Goal: Task Accomplishment & Management: Manage account settings

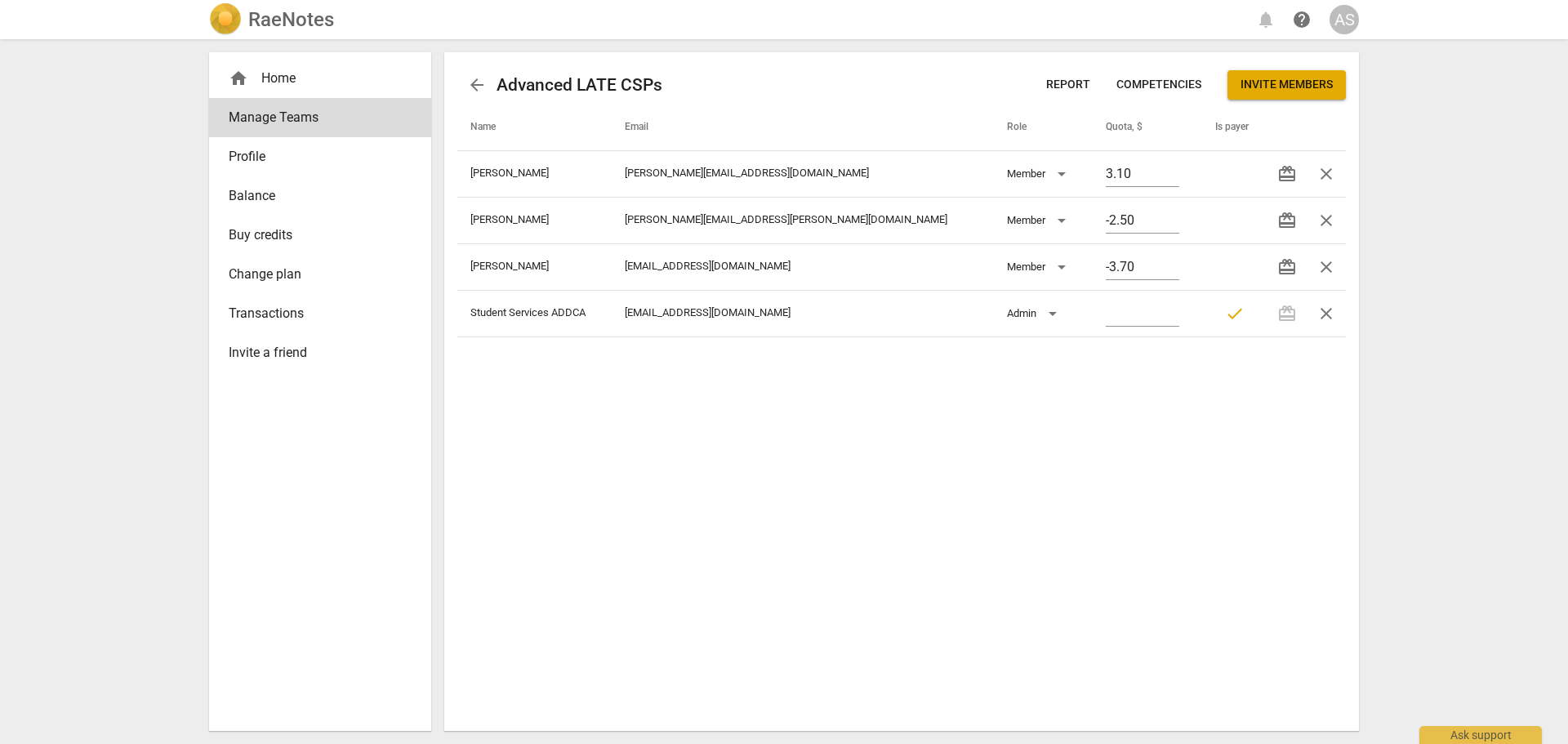
click at [314, 23] on h2 "RaeNotes" at bounding box center [290, 20] width 86 height 23
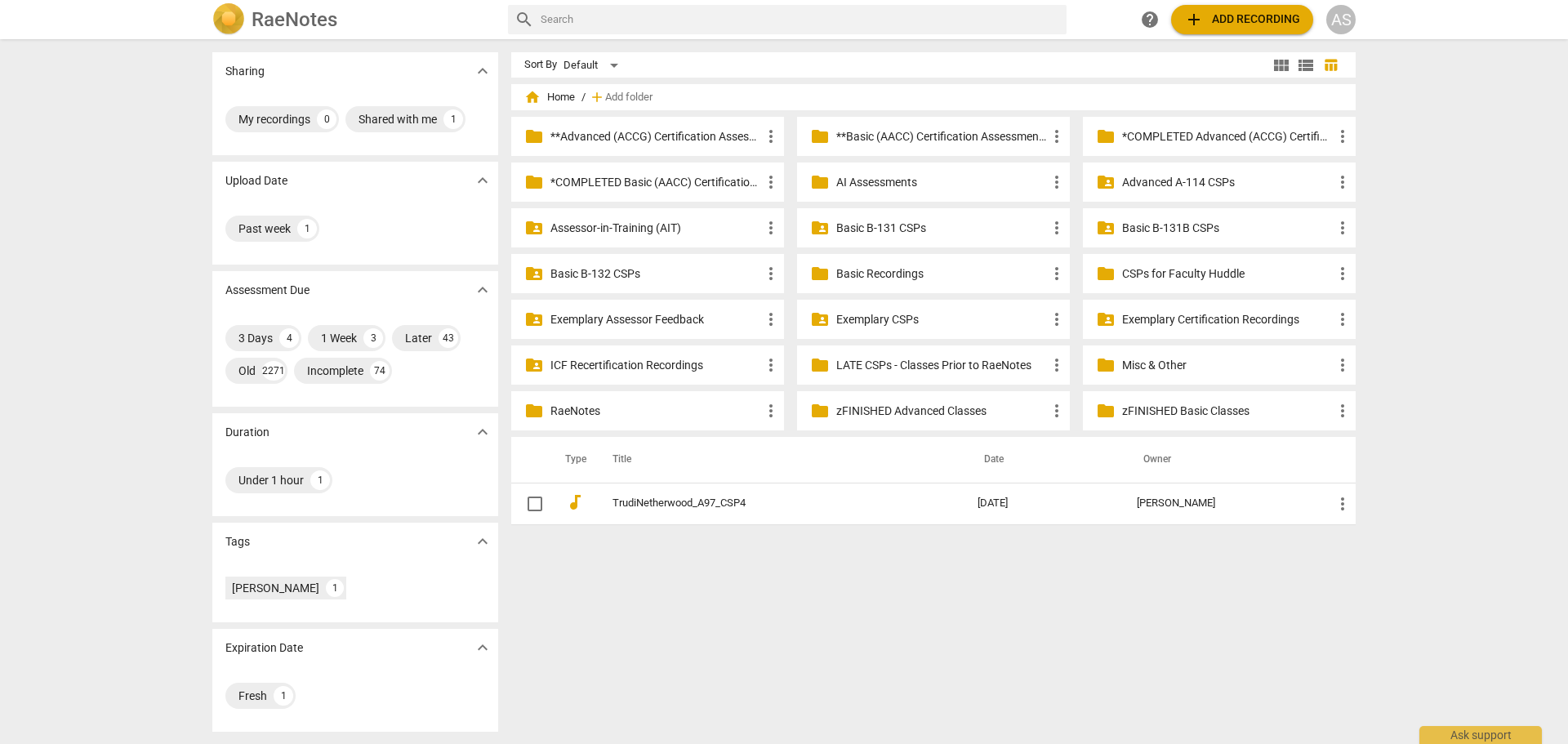
click at [1156, 182] on p "Advanced A-114 CSPs" at bounding box center [1227, 182] width 211 height 17
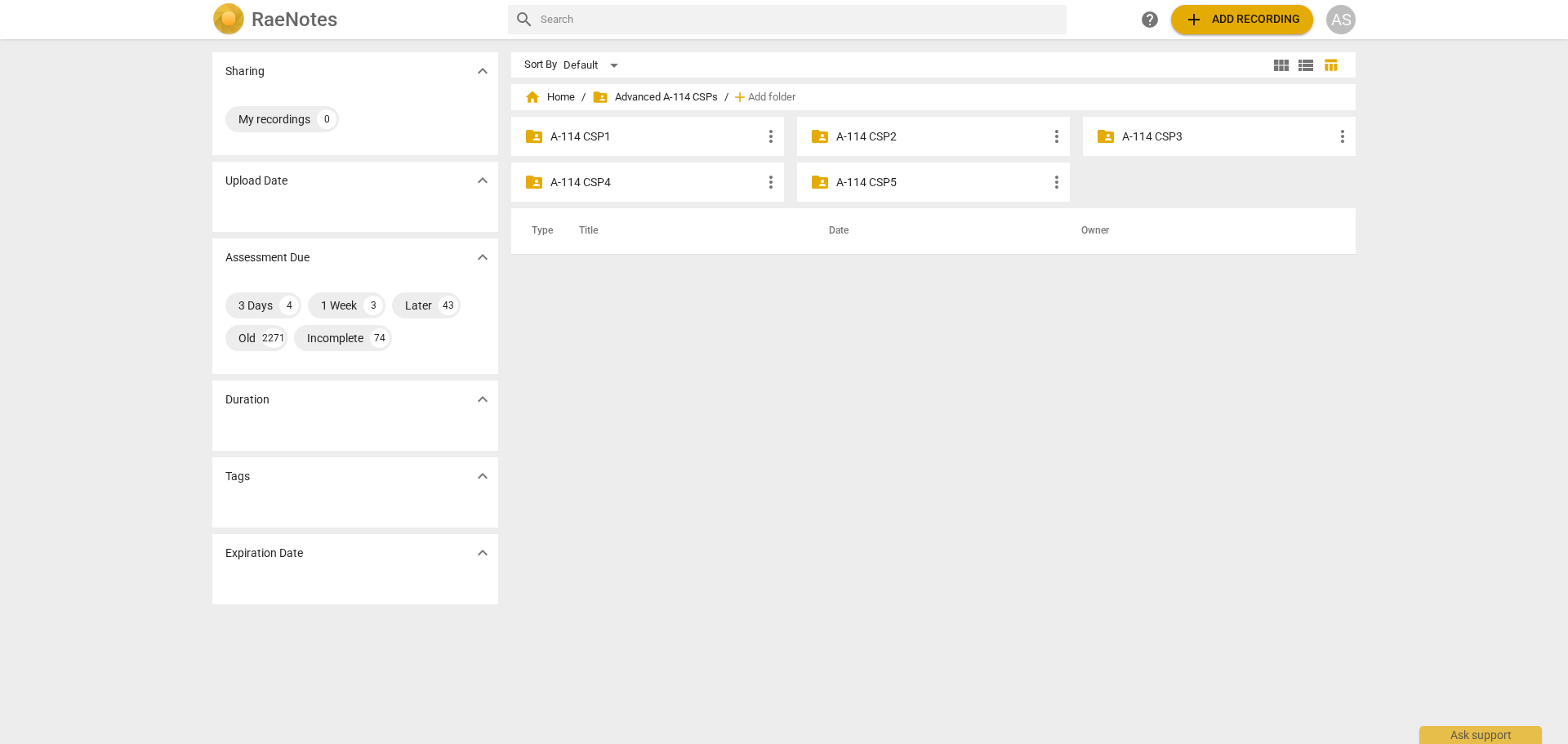
click at [1192, 130] on p "A-114 CSP3" at bounding box center [1227, 137] width 211 height 17
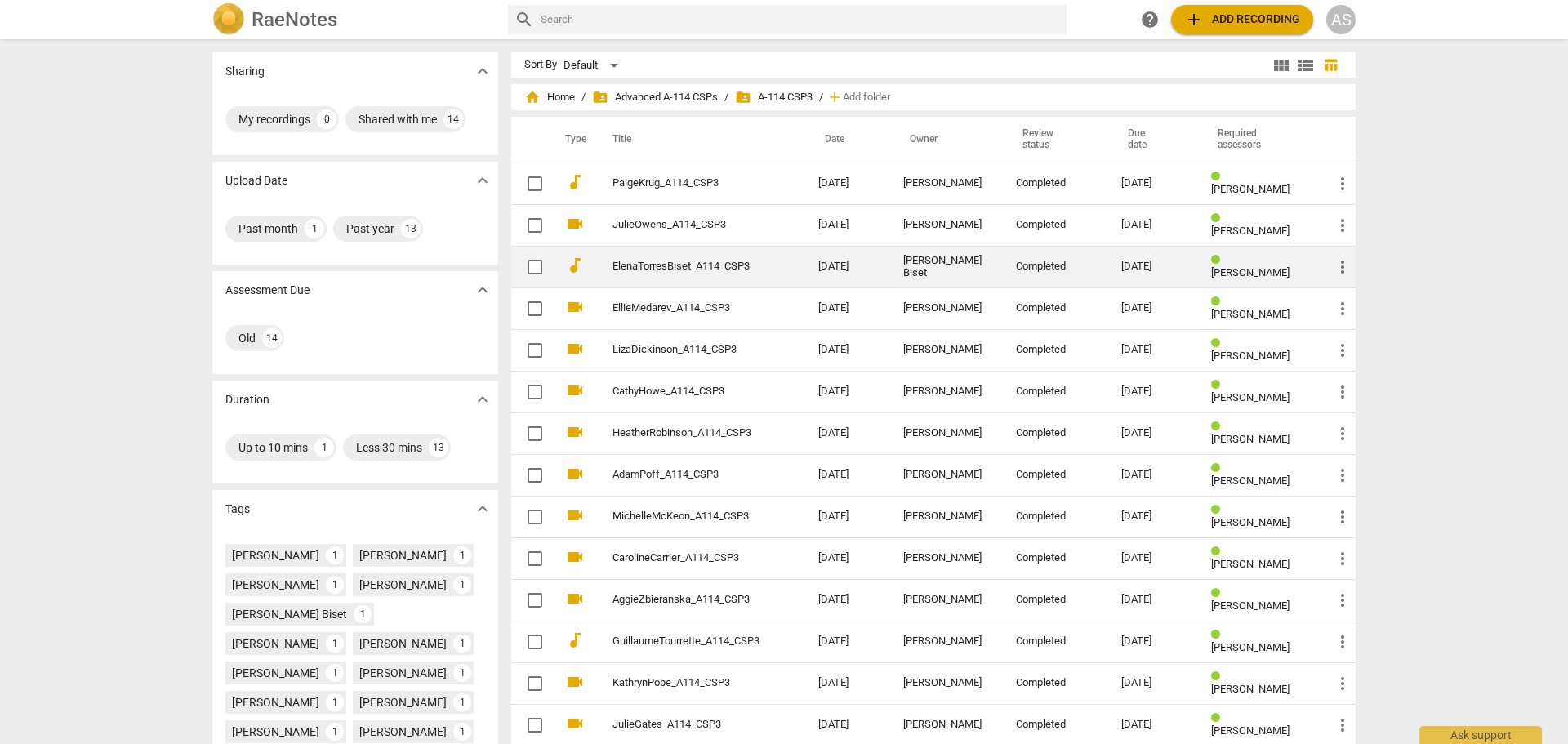
click at [701, 266] on link "ElenaTorresBiset_A114_CSP3" at bounding box center [686, 266] width 147 height 12
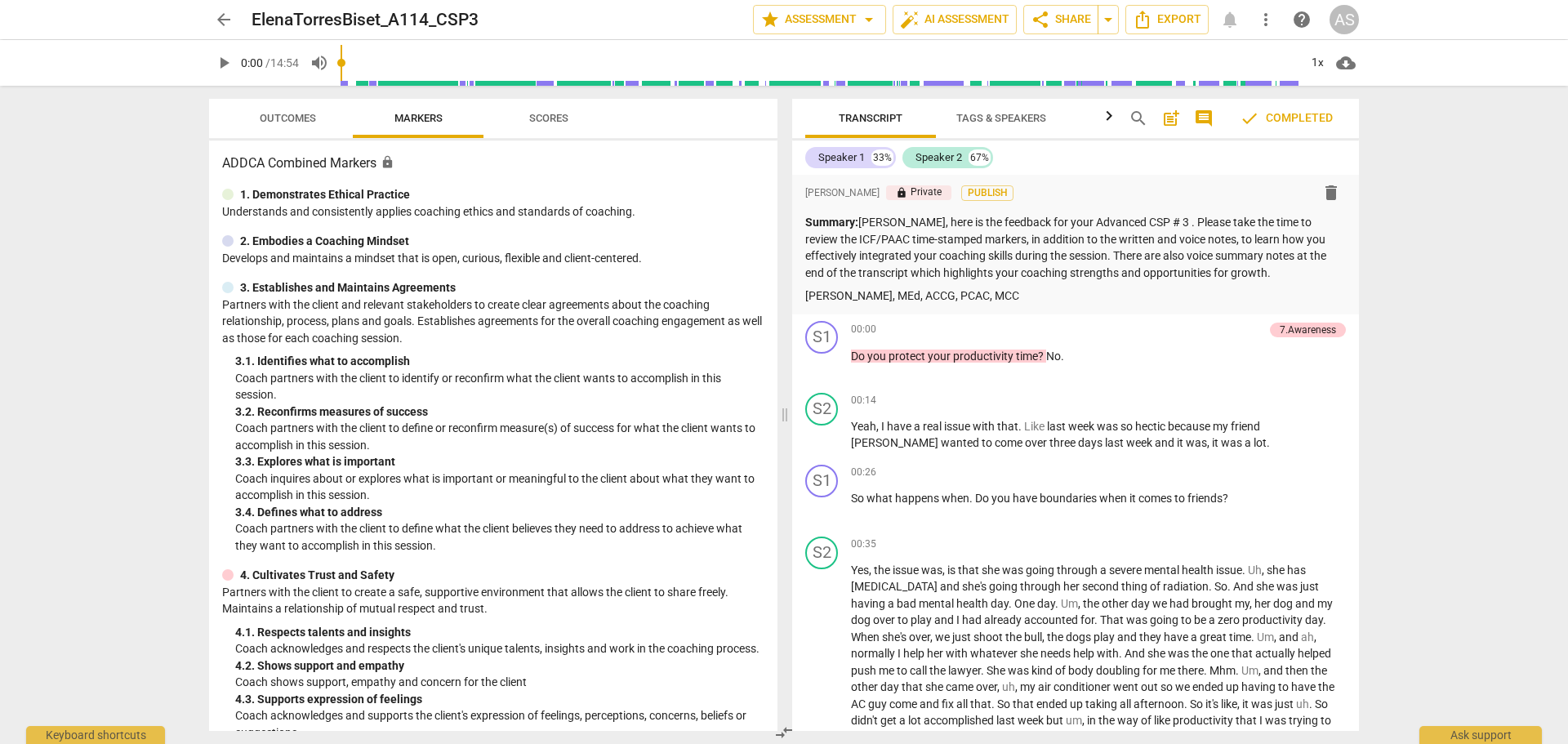
click at [545, 118] on span "Scores" at bounding box center [548, 117] width 39 height 12
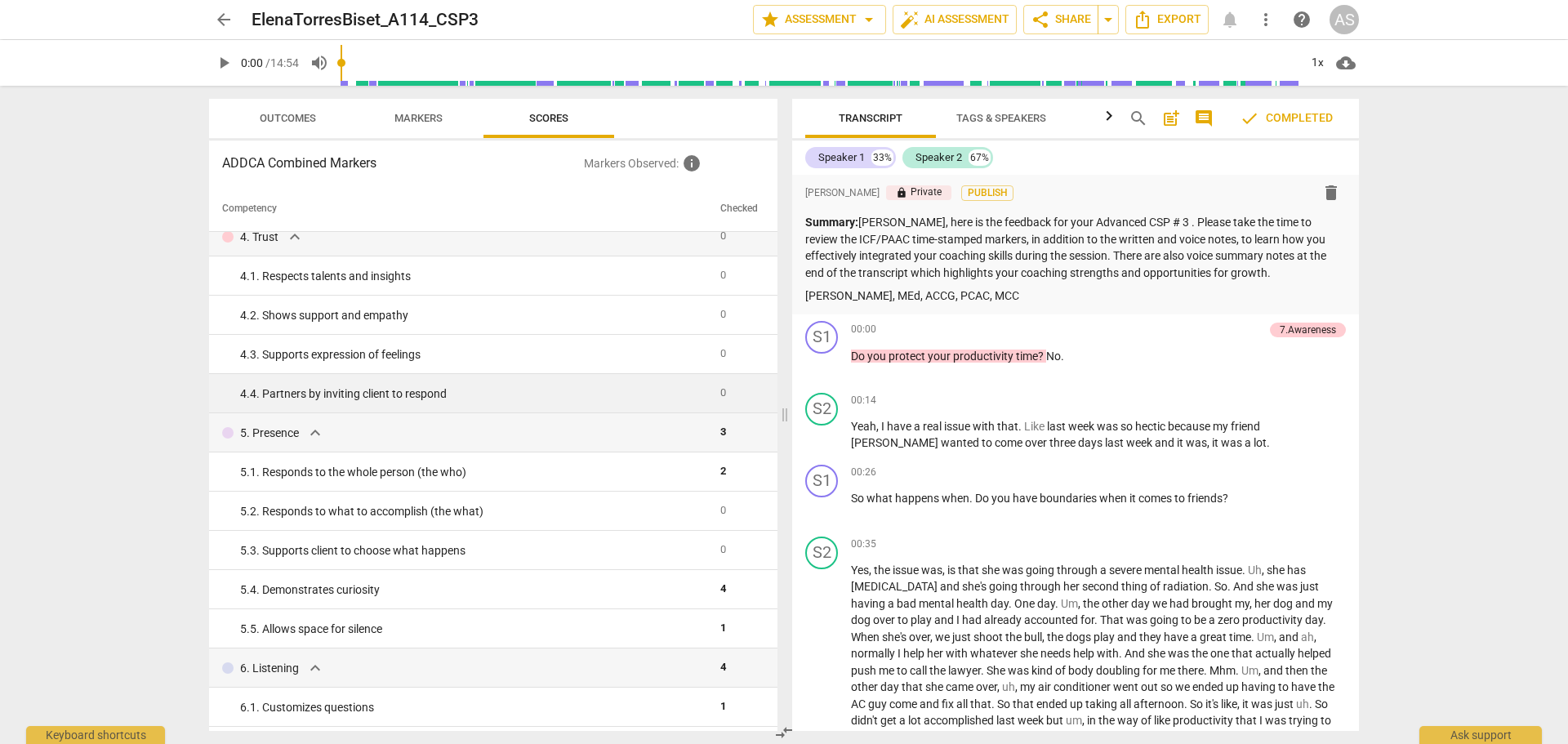
scroll to position [490, 0]
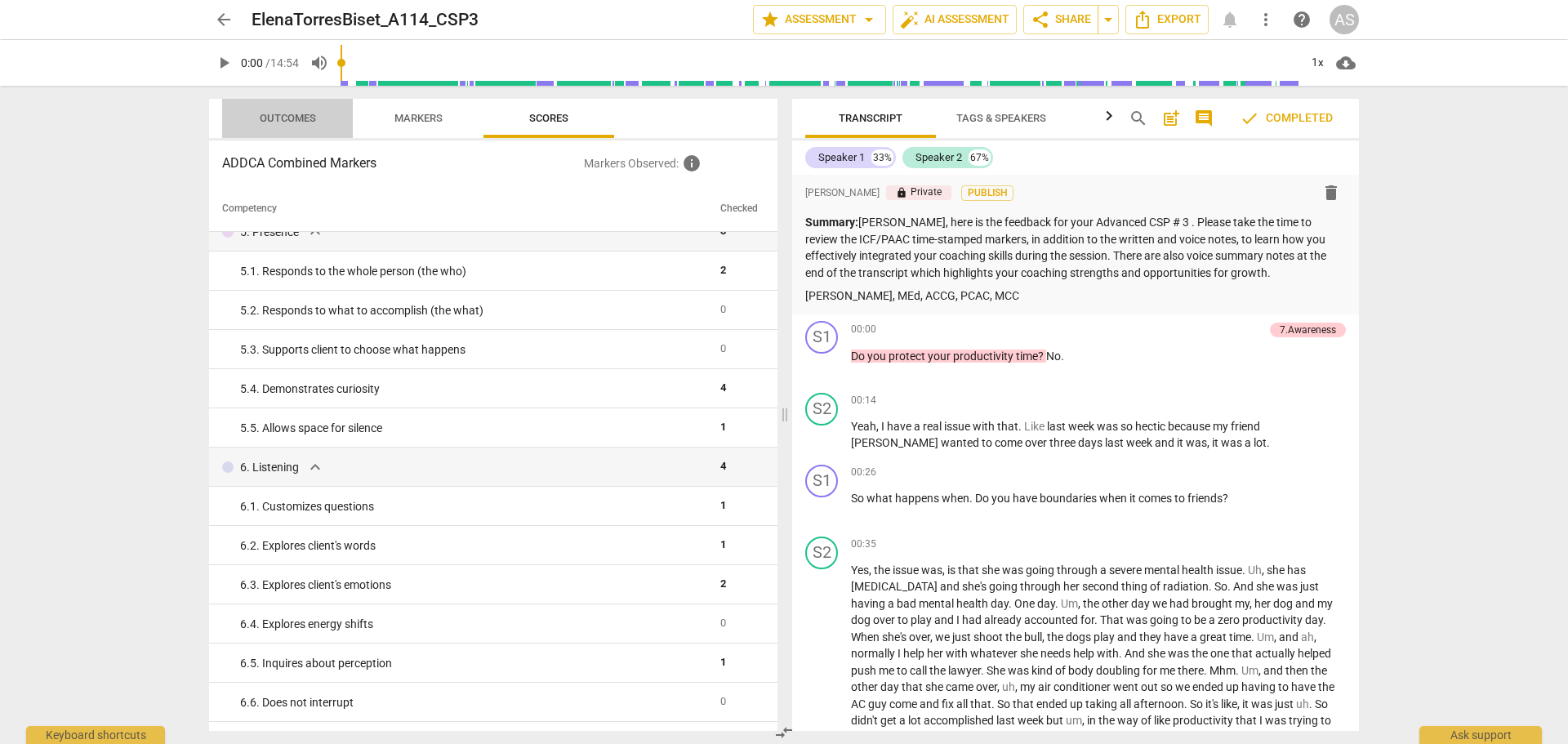
click at [298, 128] on span "Outcomes" at bounding box center [287, 118] width 96 height 22
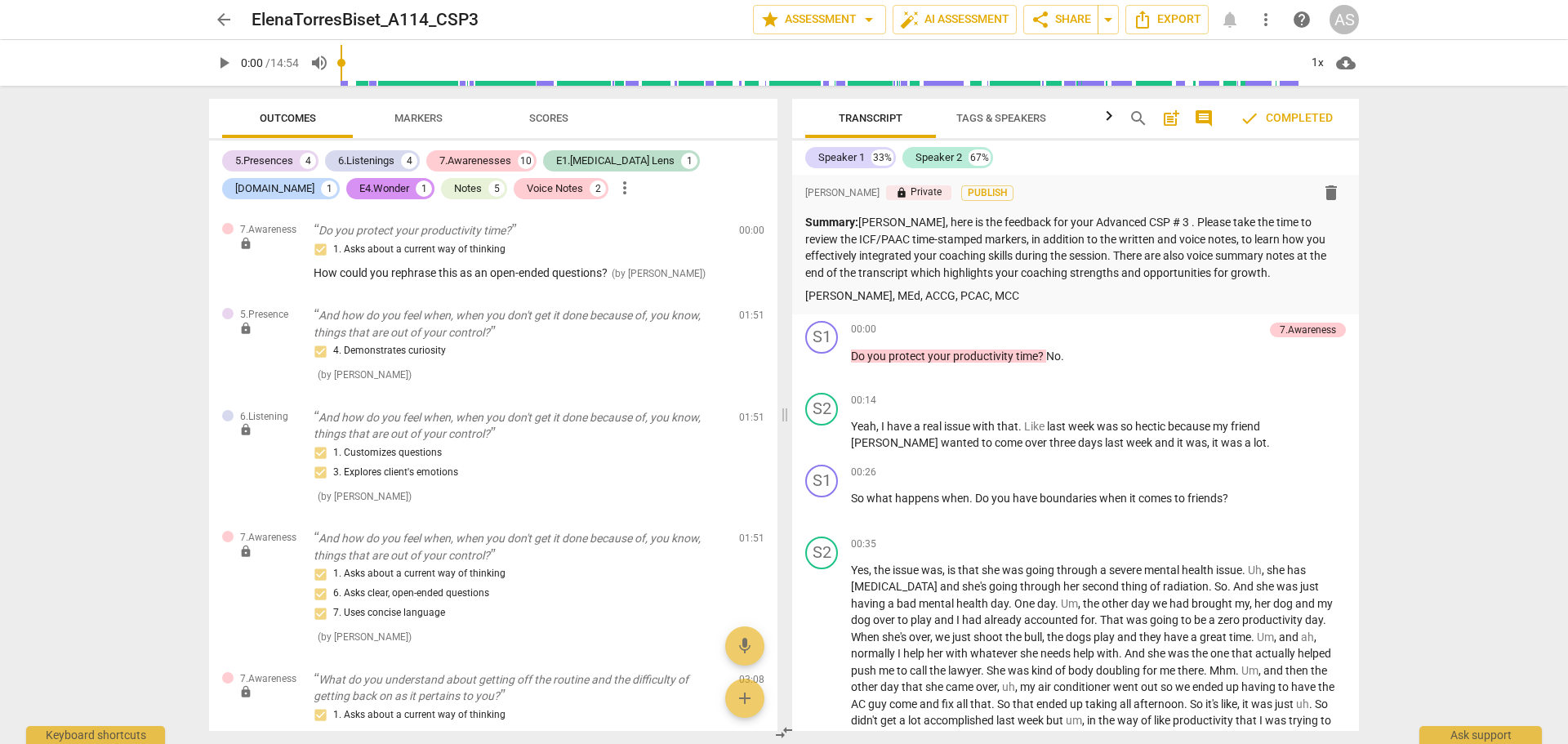
click at [537, 114] on span "Scores" at bounding box center [548, 117] width 39 height 12
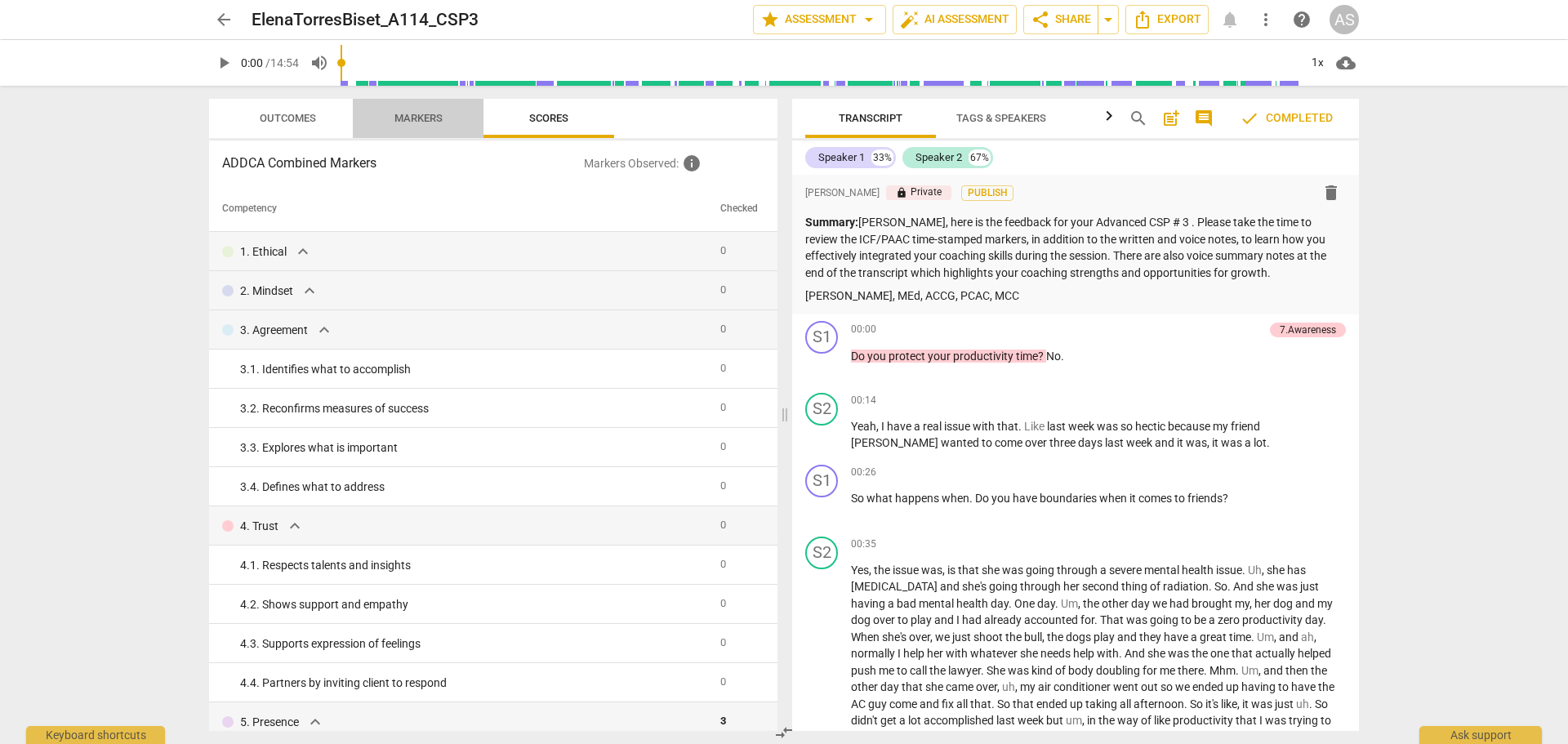
click at [464, 124] on span "Markers" at bounding box center [418, 118] width 131 height 22
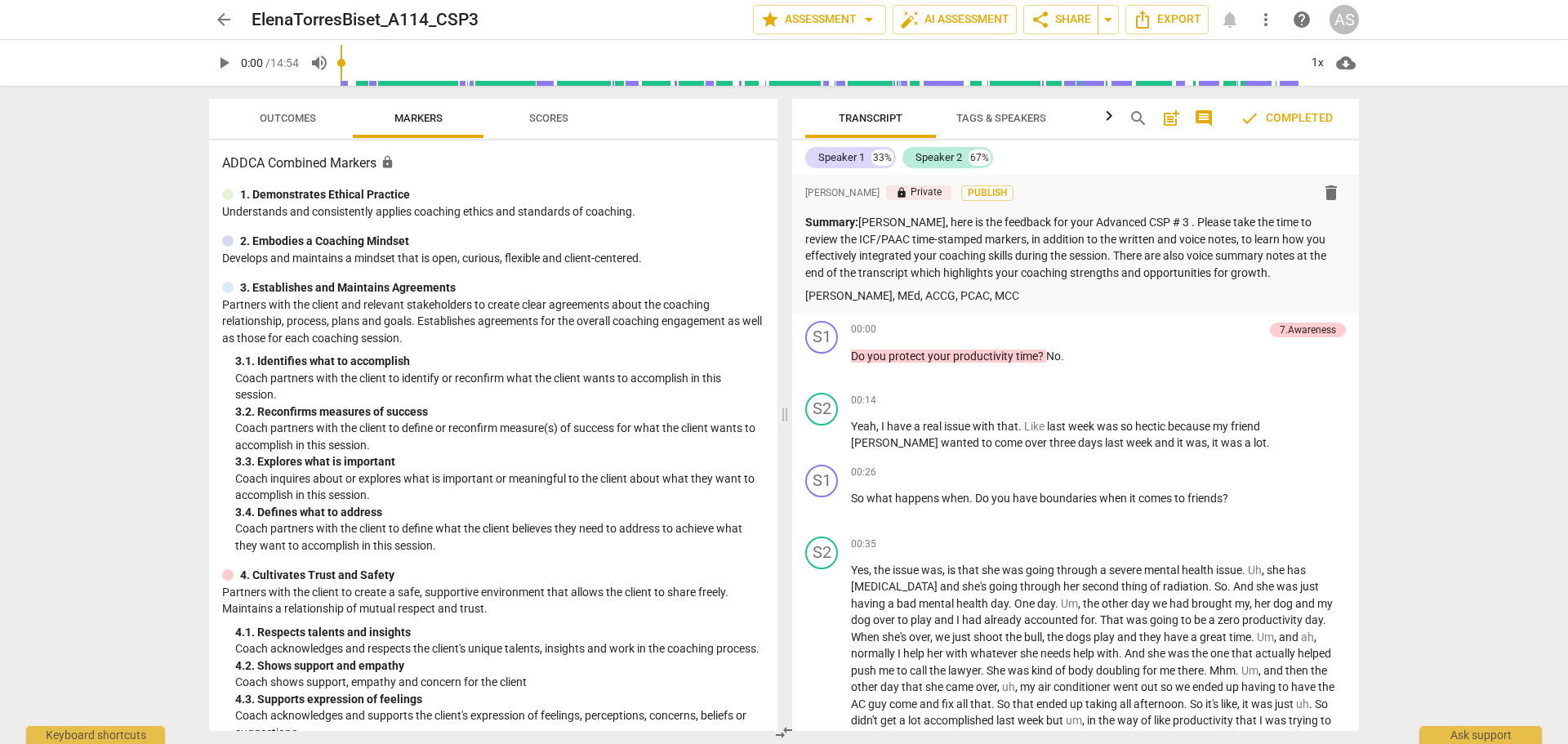
click at [258, 125] on span "Outcomes" at bounding box center [287, 118] width 96 height 22
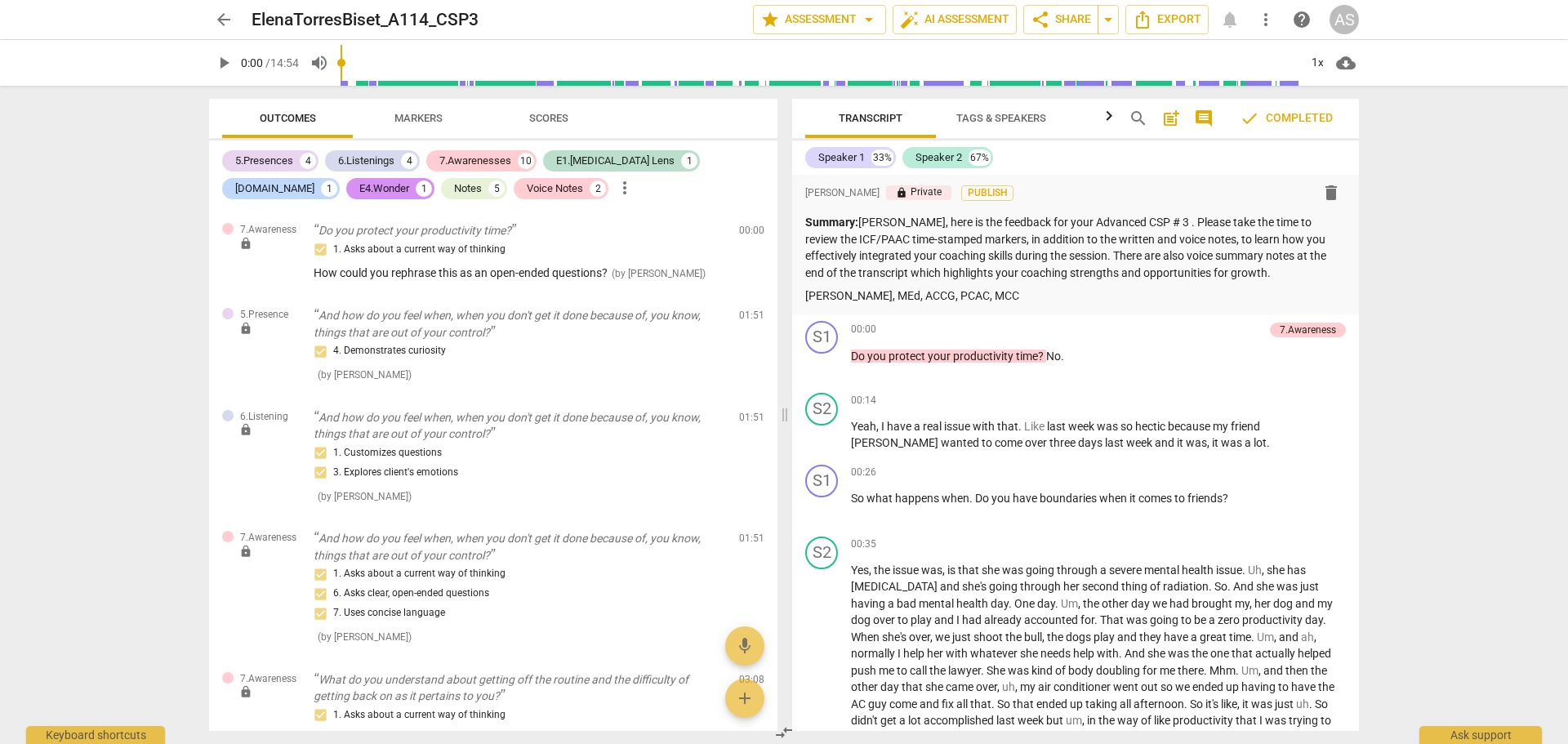
click at [224, 19] on span "arrow_back" at bounding box center [223, 19] width 20 height 20
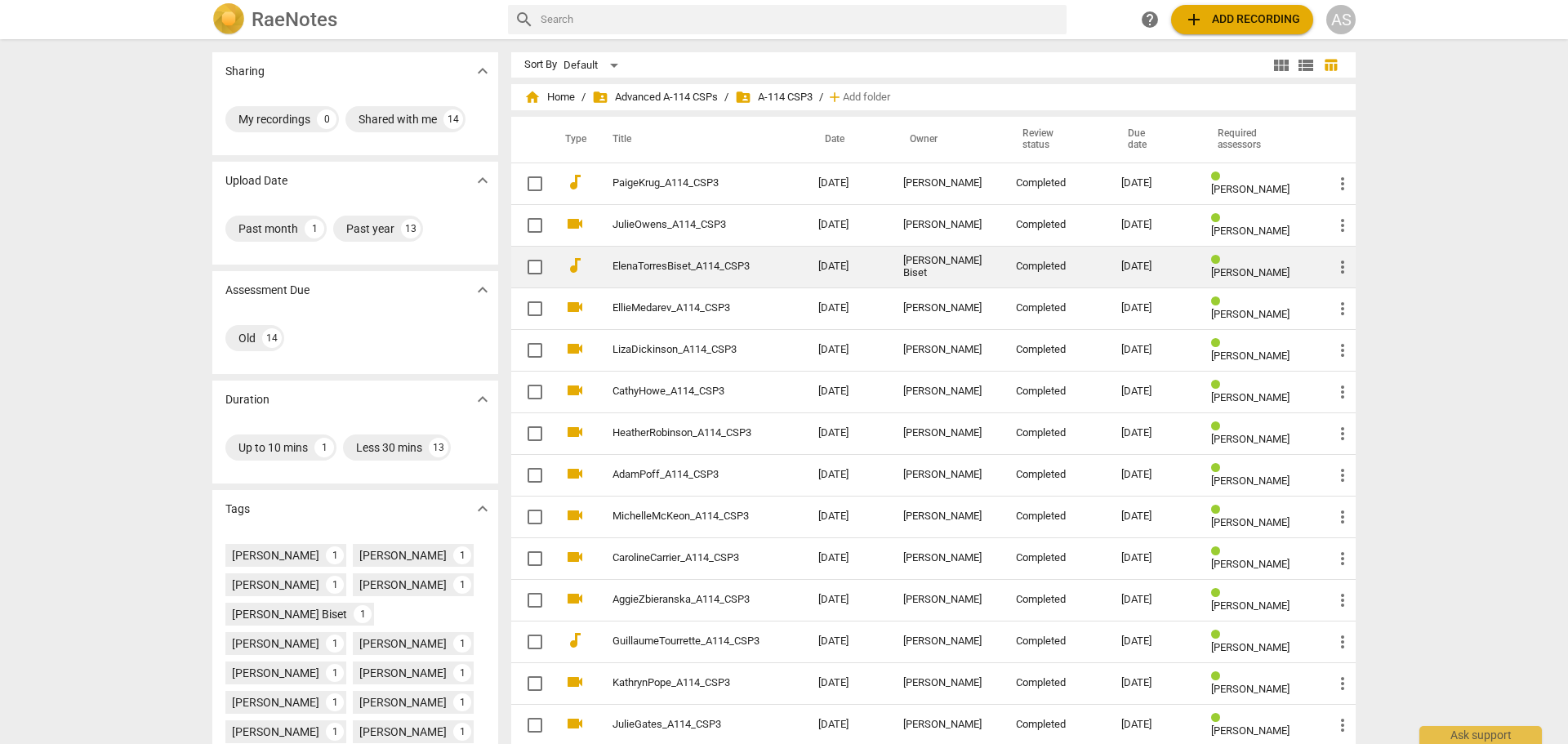
click at [658, 267] on link "ElenaTorresBiset_A114_CSP3" at bounding box center [686, 266] width 147 height 12
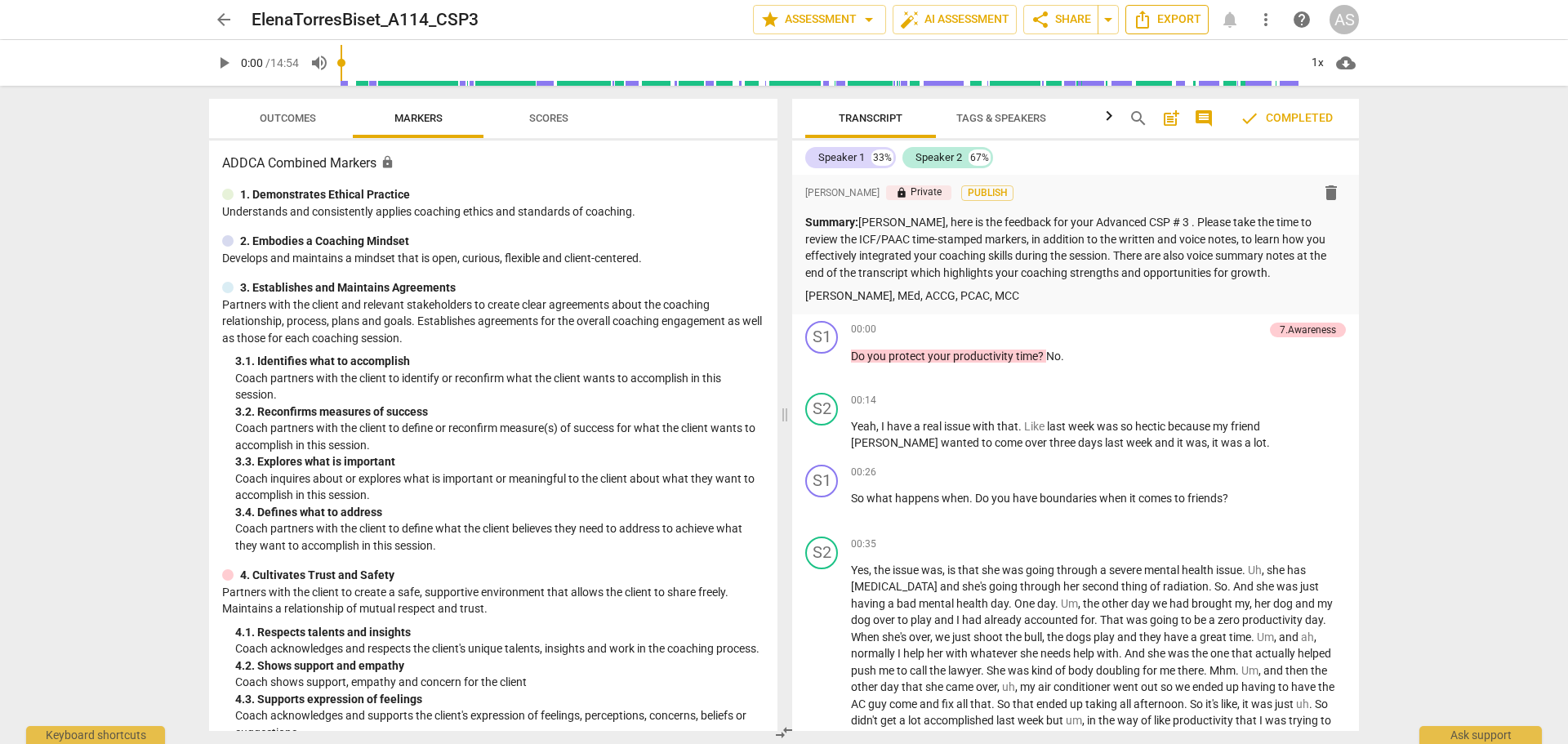
click at [1196, 18] on span "Export" at bounding box center [1166, 19] width 69 height 20
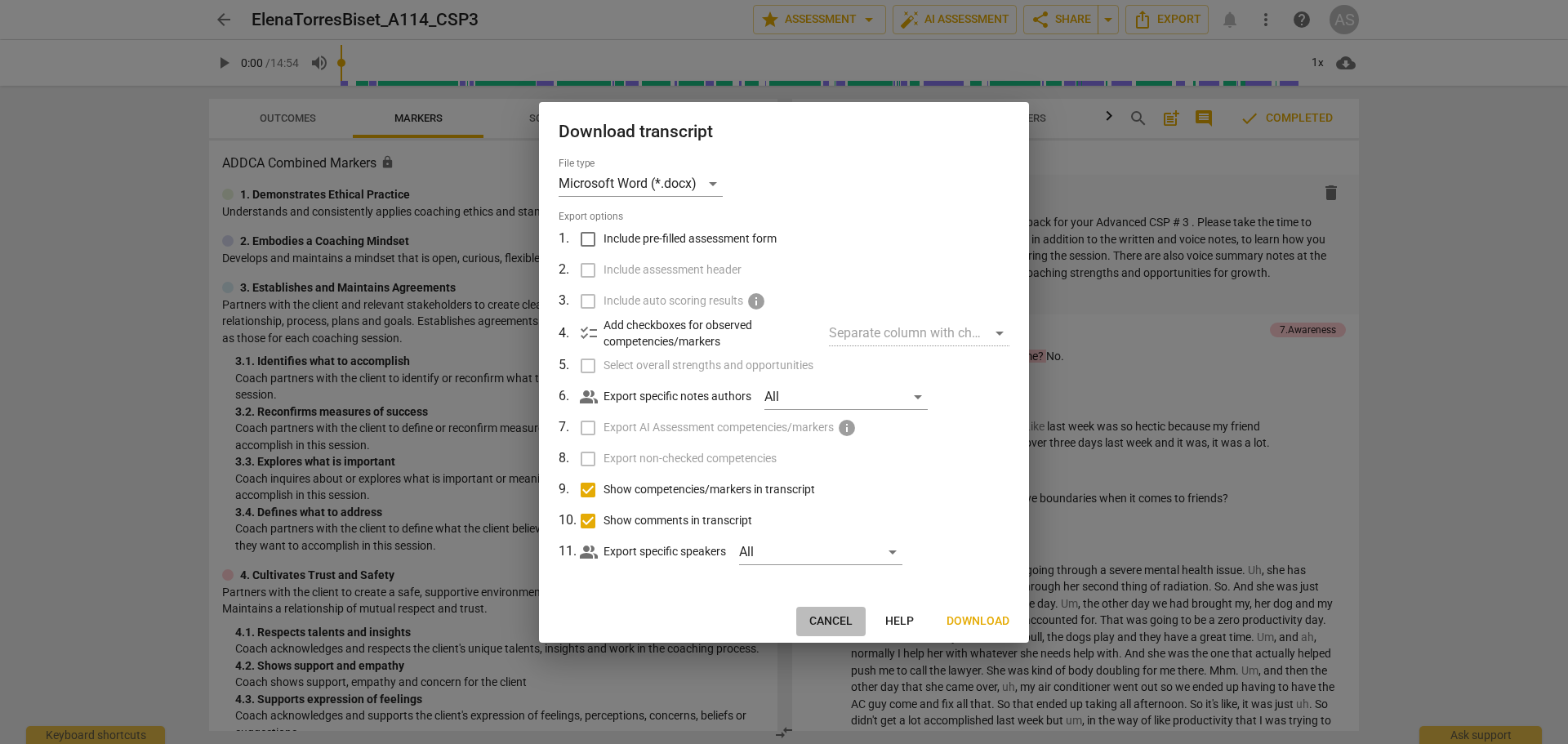
click at [828, 634] on button "Cancel" at bounding box center [830, 620] width 69 height 29
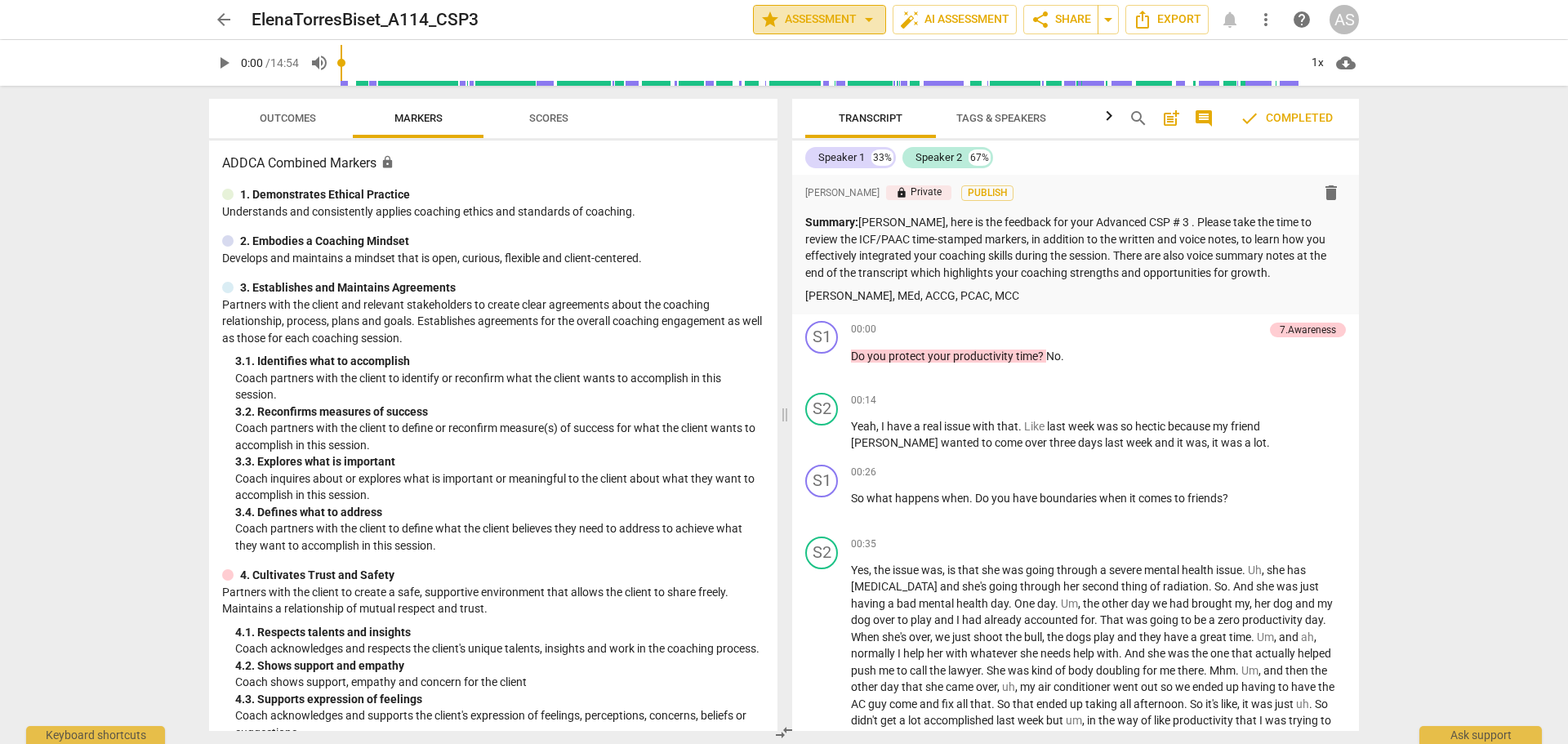
click at [828, 15] on span "star Assessment arrow_drop_down" at bounding box center [819, 19] width 118 height 20
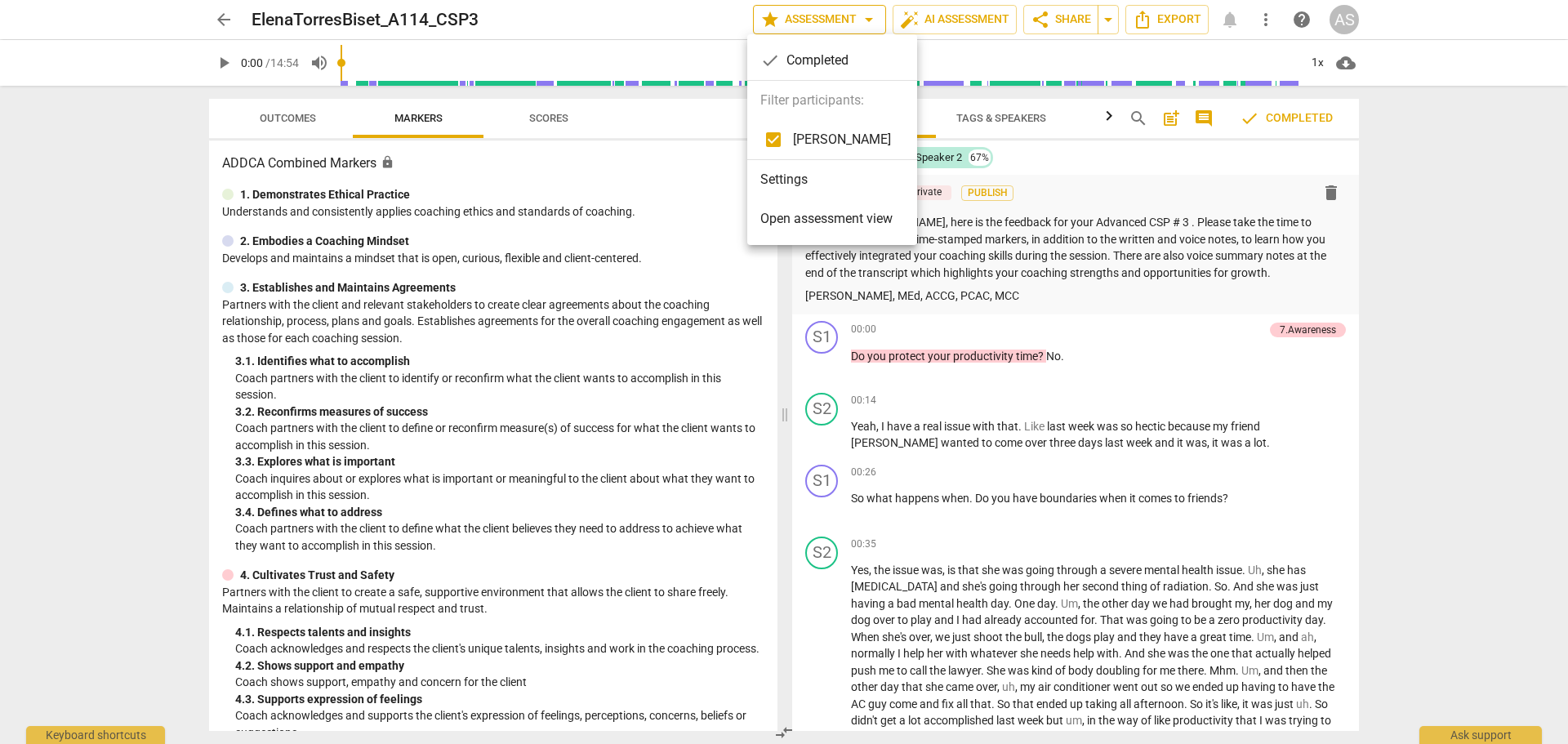
click at [828, 15] on div at bounding box center [784, 372] width 1568 height 744
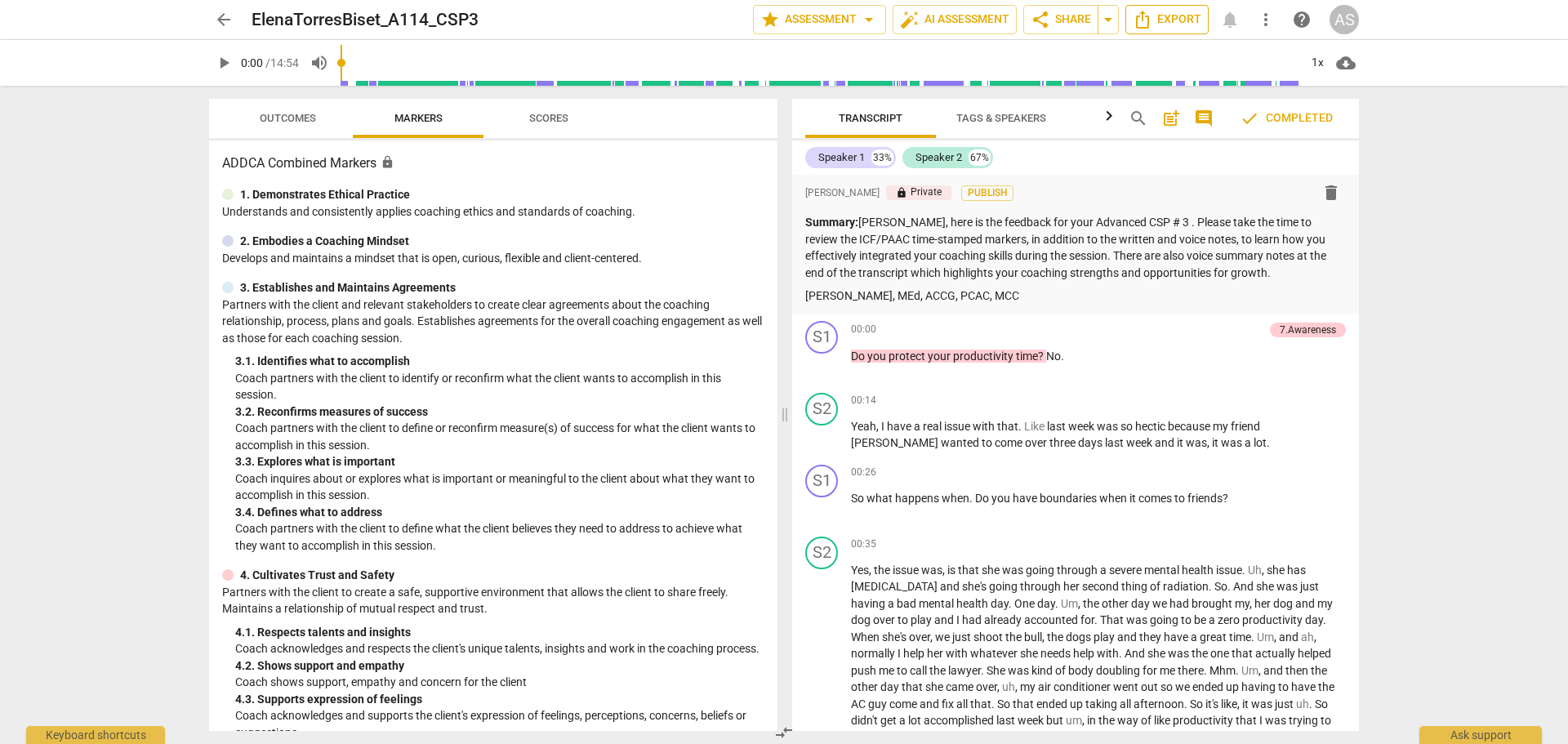
click at [1182, 22] on span "Export" at bounding box center [1166, 19] width 69 height 20
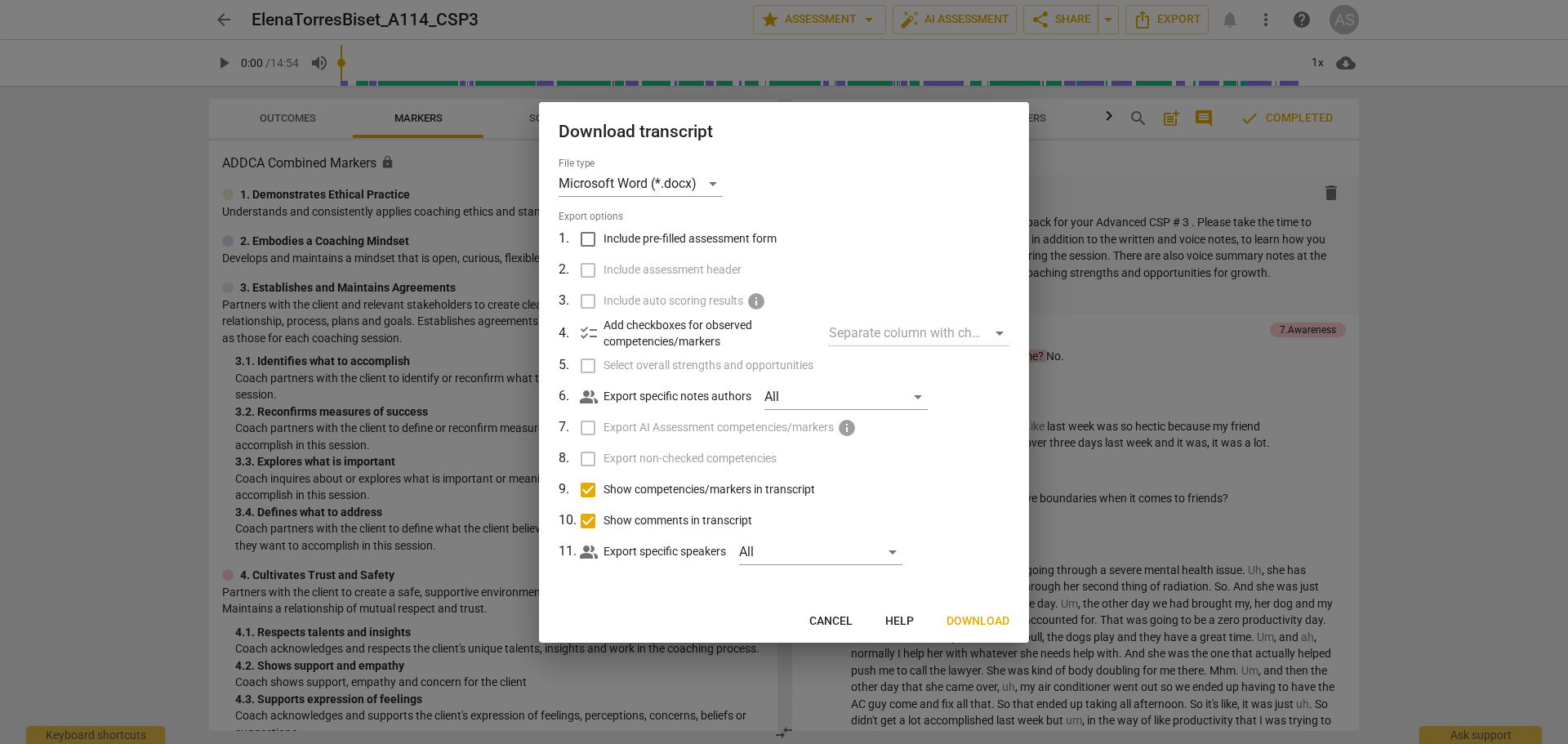
click at [967, 616] on span "Download" at bounding box center [978, 620] width 62 height 16
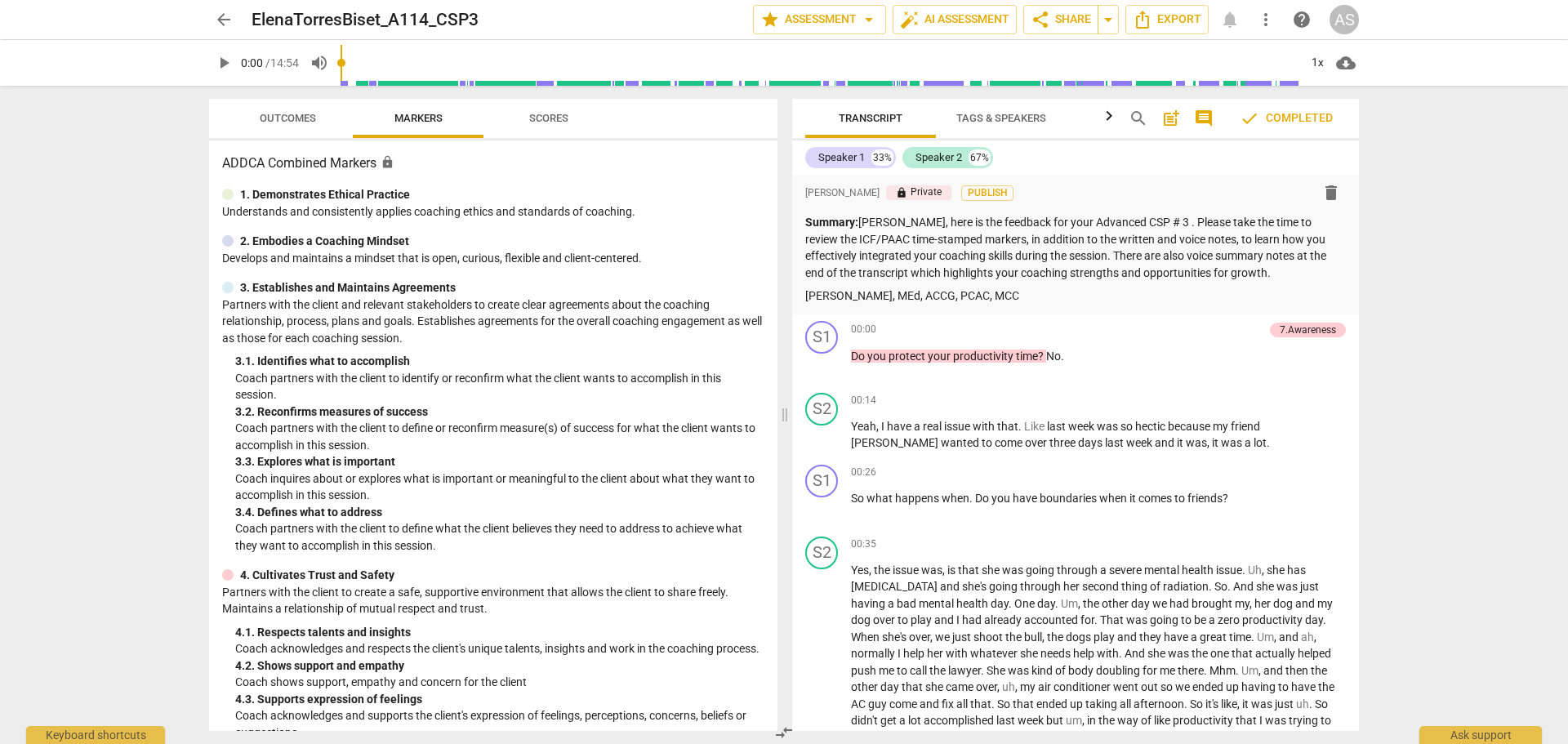
click at [227, 15] on span "arrow_back" at bounding box center [223, 19] width 20 height 20
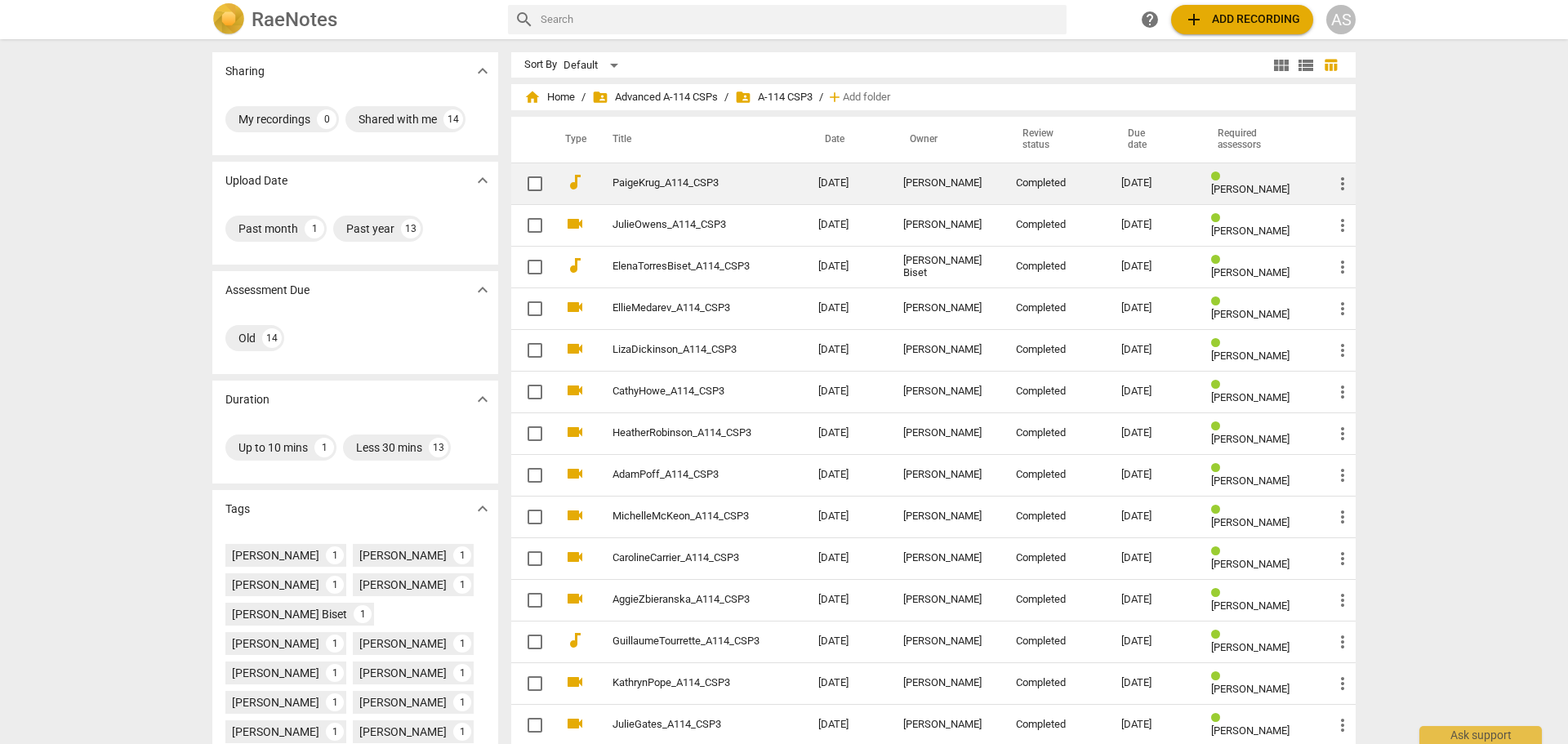
click at [729, 178] on link "PaigeKrug_A114_CSP3" at bounding box center [686, 182] width 147 height 12
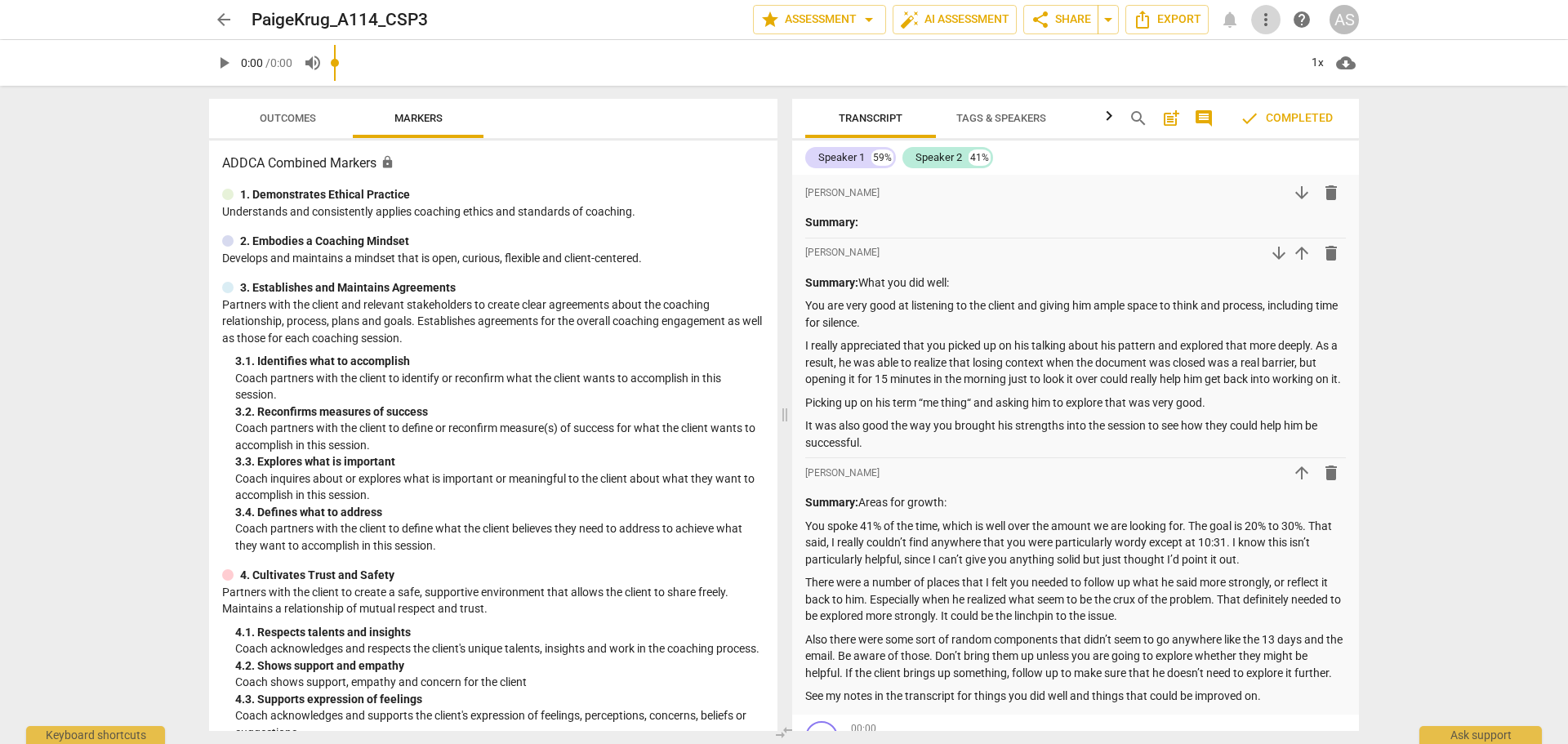
click at [1255, 21] on span "more_vert" at bounding box center [1265, 19] width 29 height 20
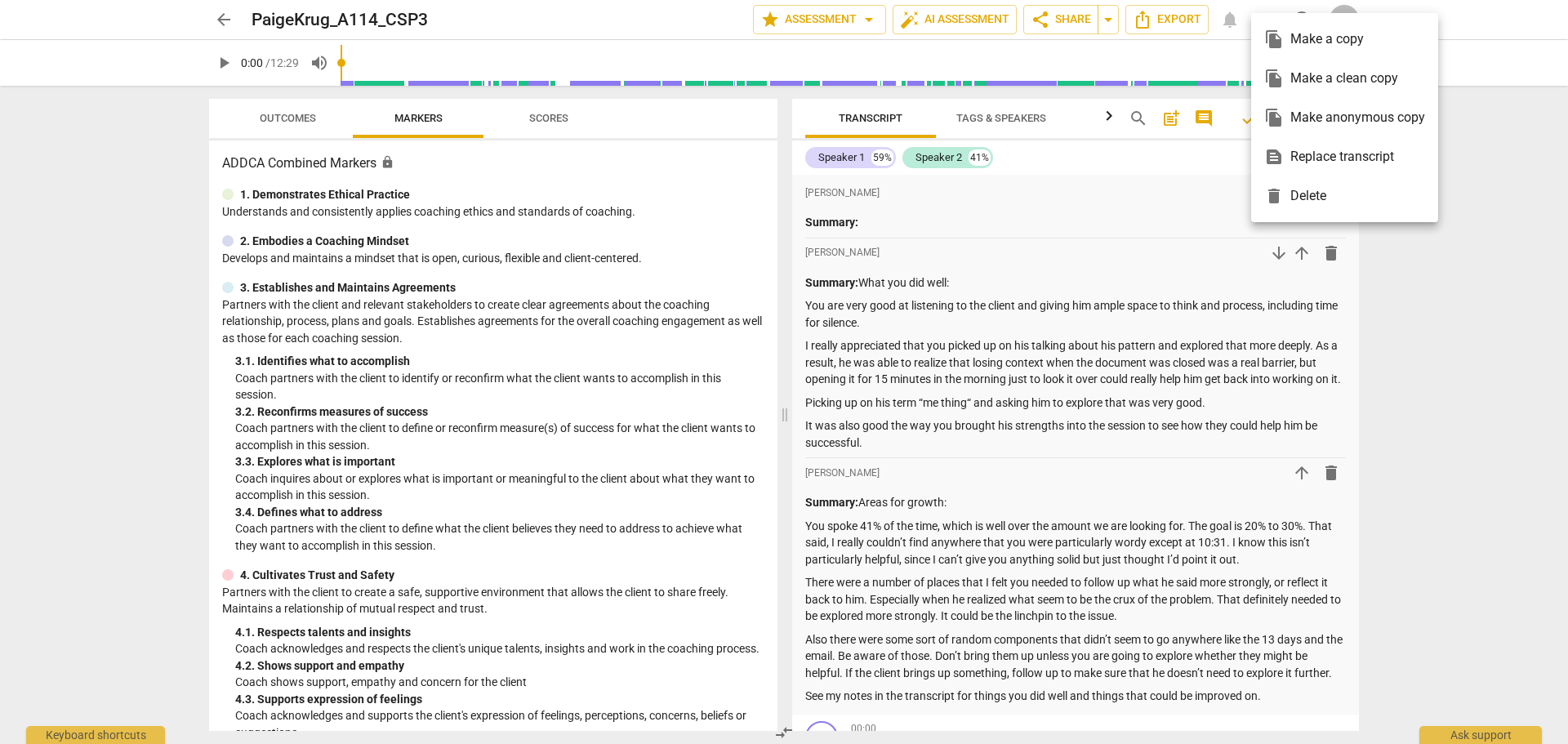
click at [1108, 17] on div at bounding box center [784, 372] width 1568 height 744
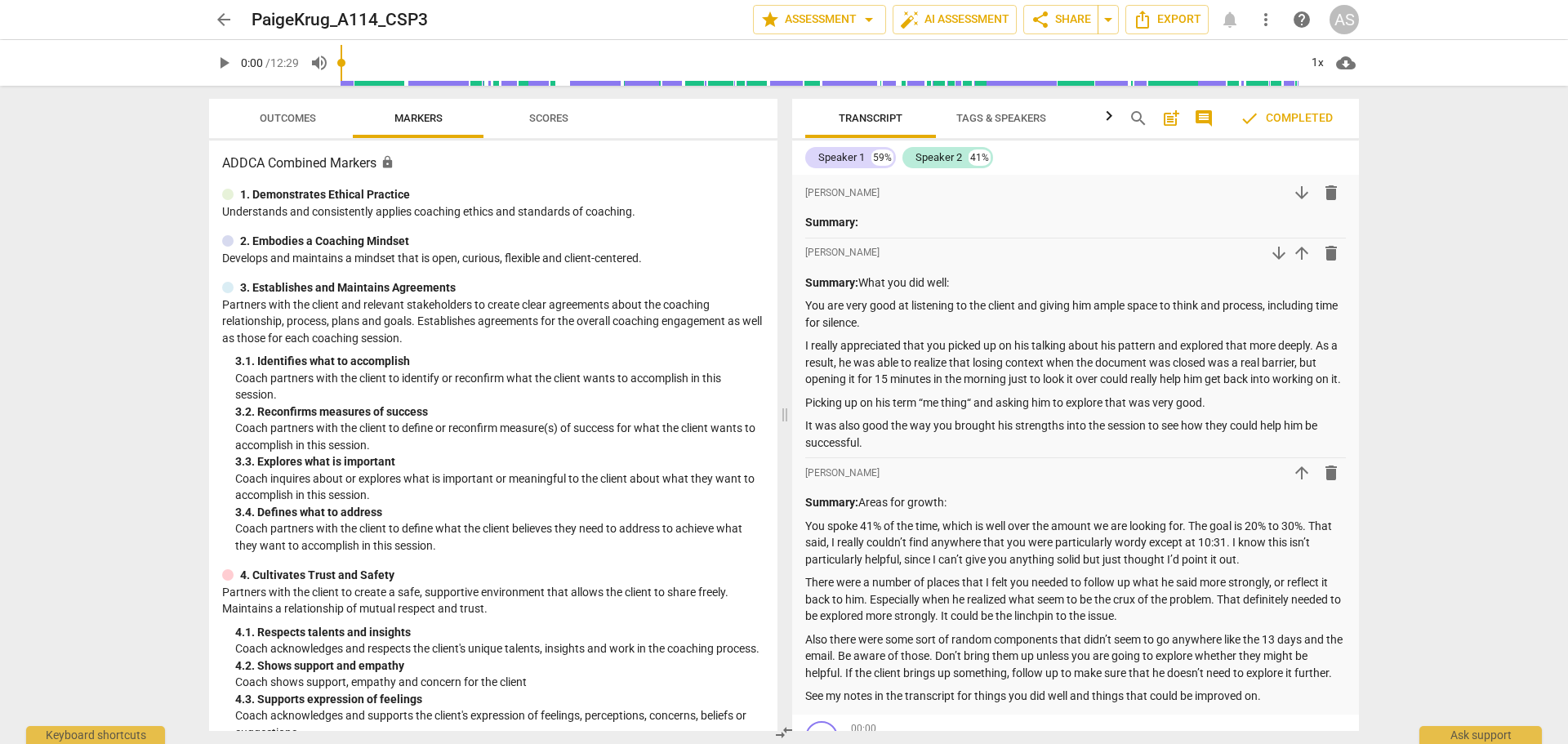
click at [1109, 19] on span "arrow_drop_down" at bounding box center [1107, 19] width 20 height 20
click at [872, 18] on span "arrow_drop_down" at bounding box center [868, 19] width 20 height 20
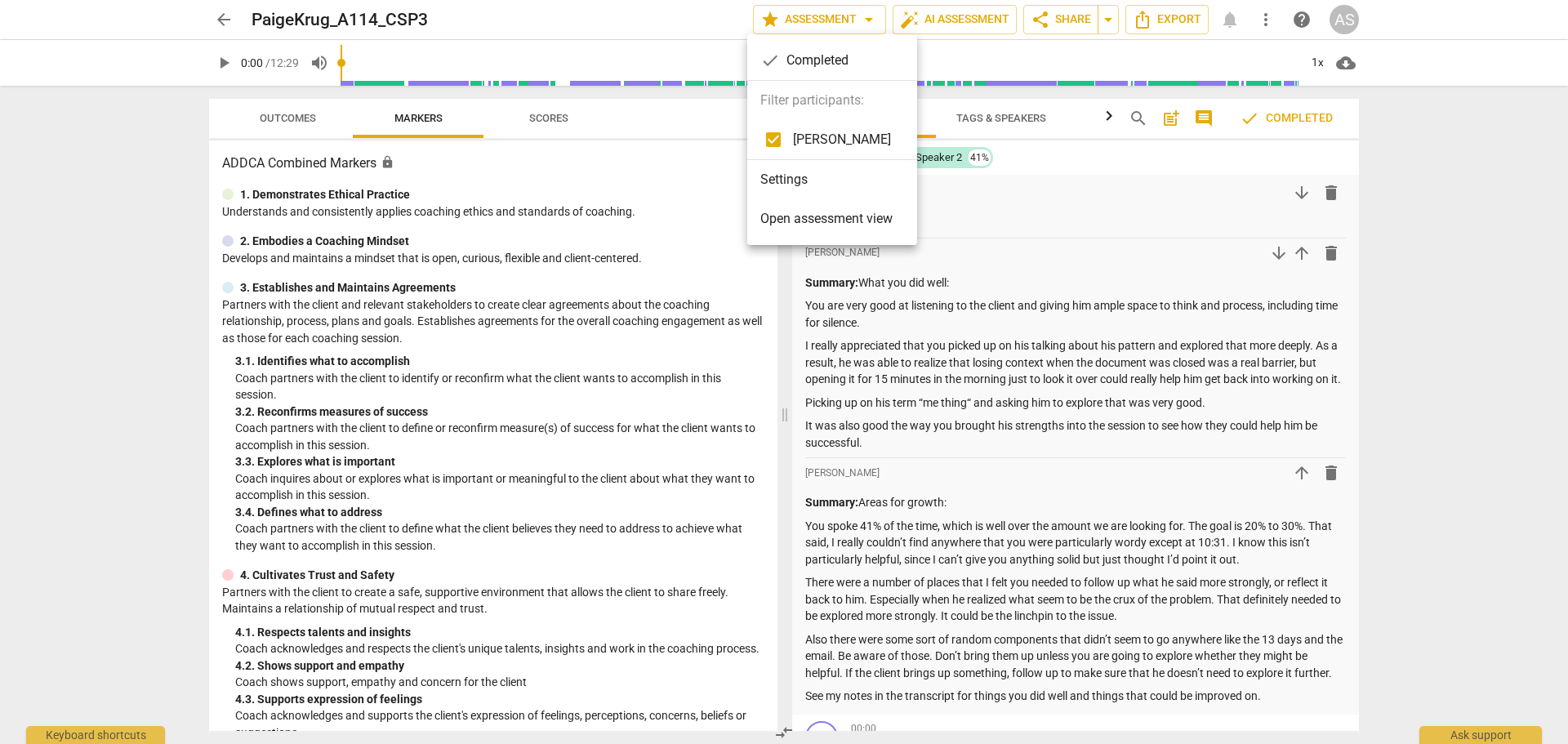
click at [200, 234] on div at bounding box center [784, 372] width 1568 height 744
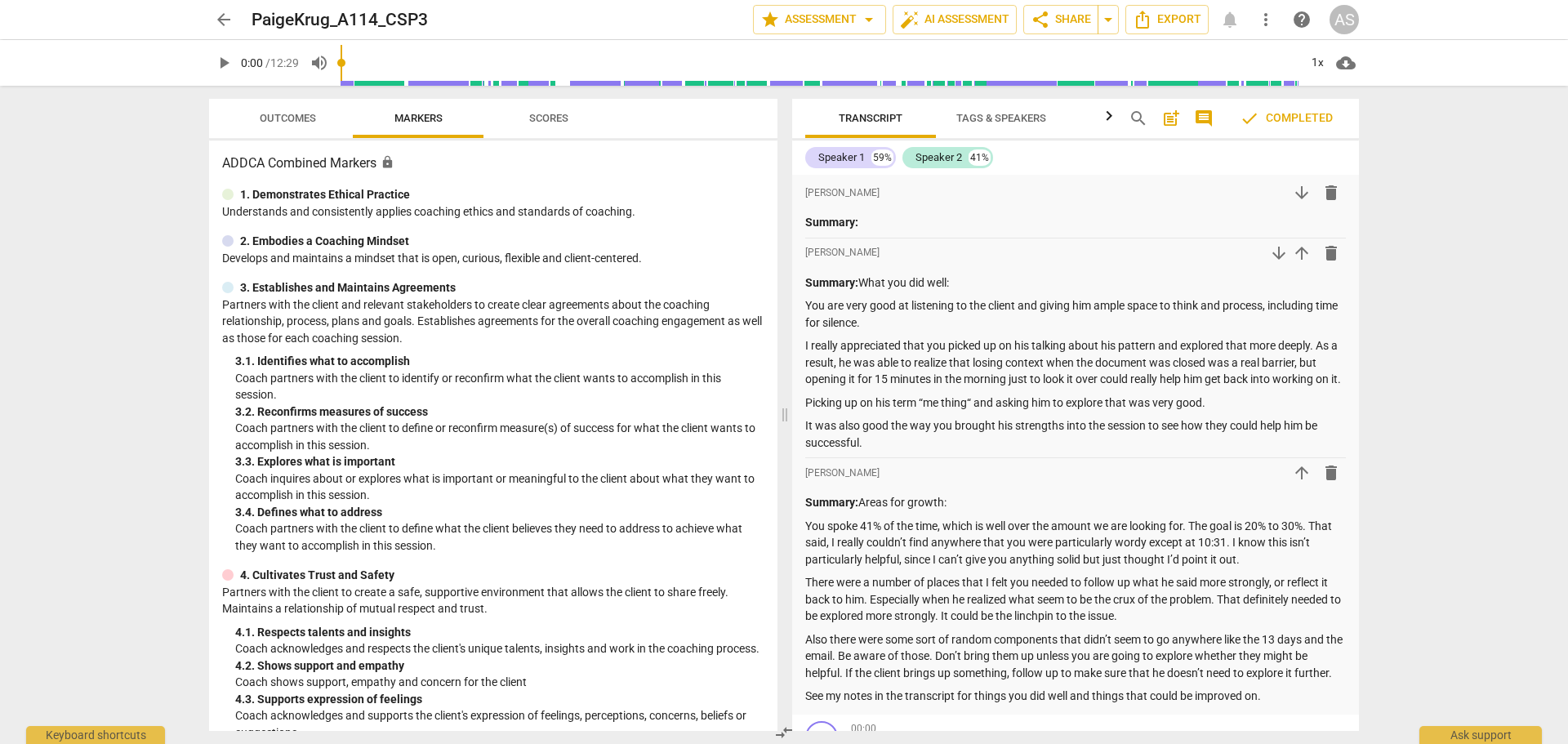
click at [1268, 14] on span "more_vert" at bounding box center [1265, 19] width 20 height 20
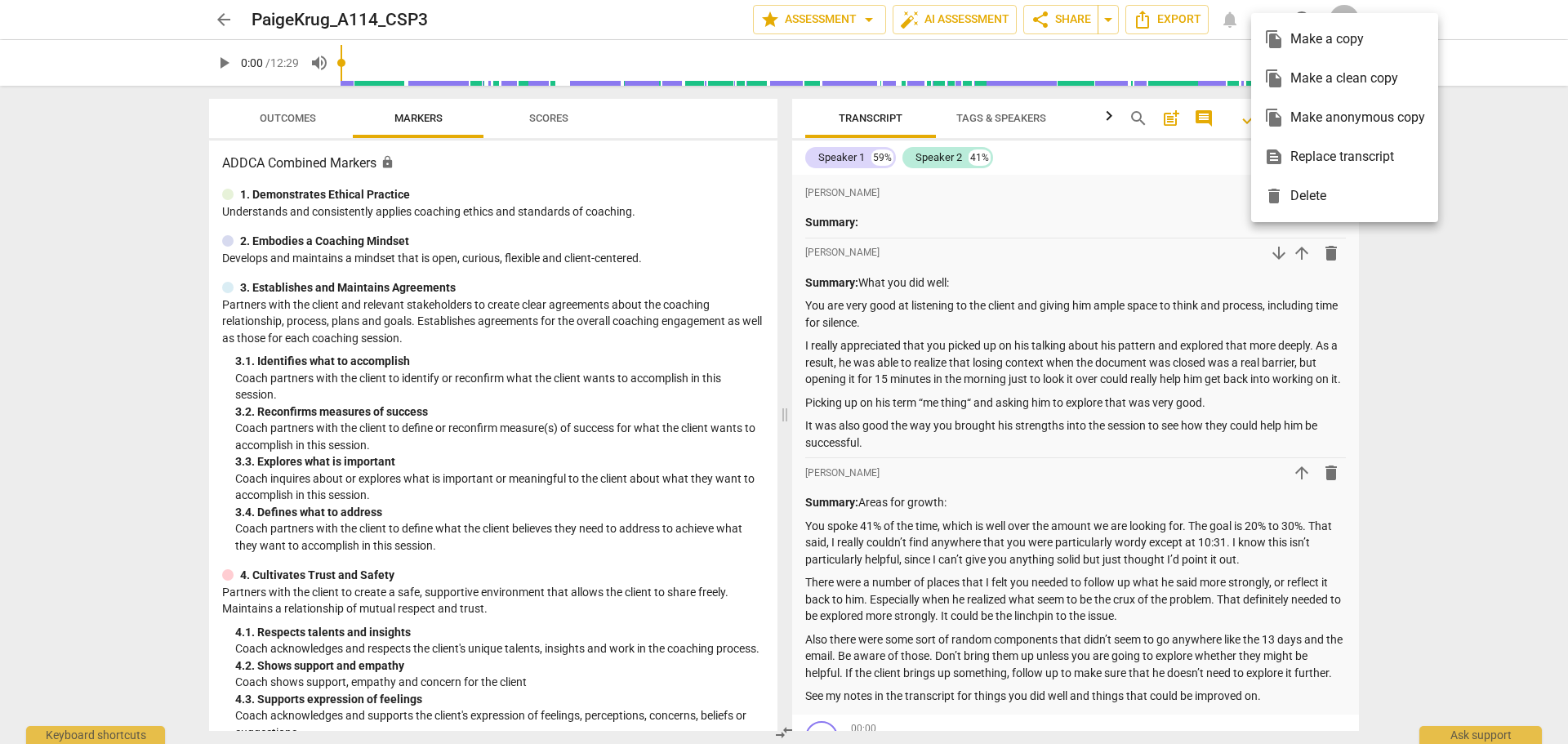
click at [1500, 164] on div at bounding box center [784, 372] width 1568 height 744
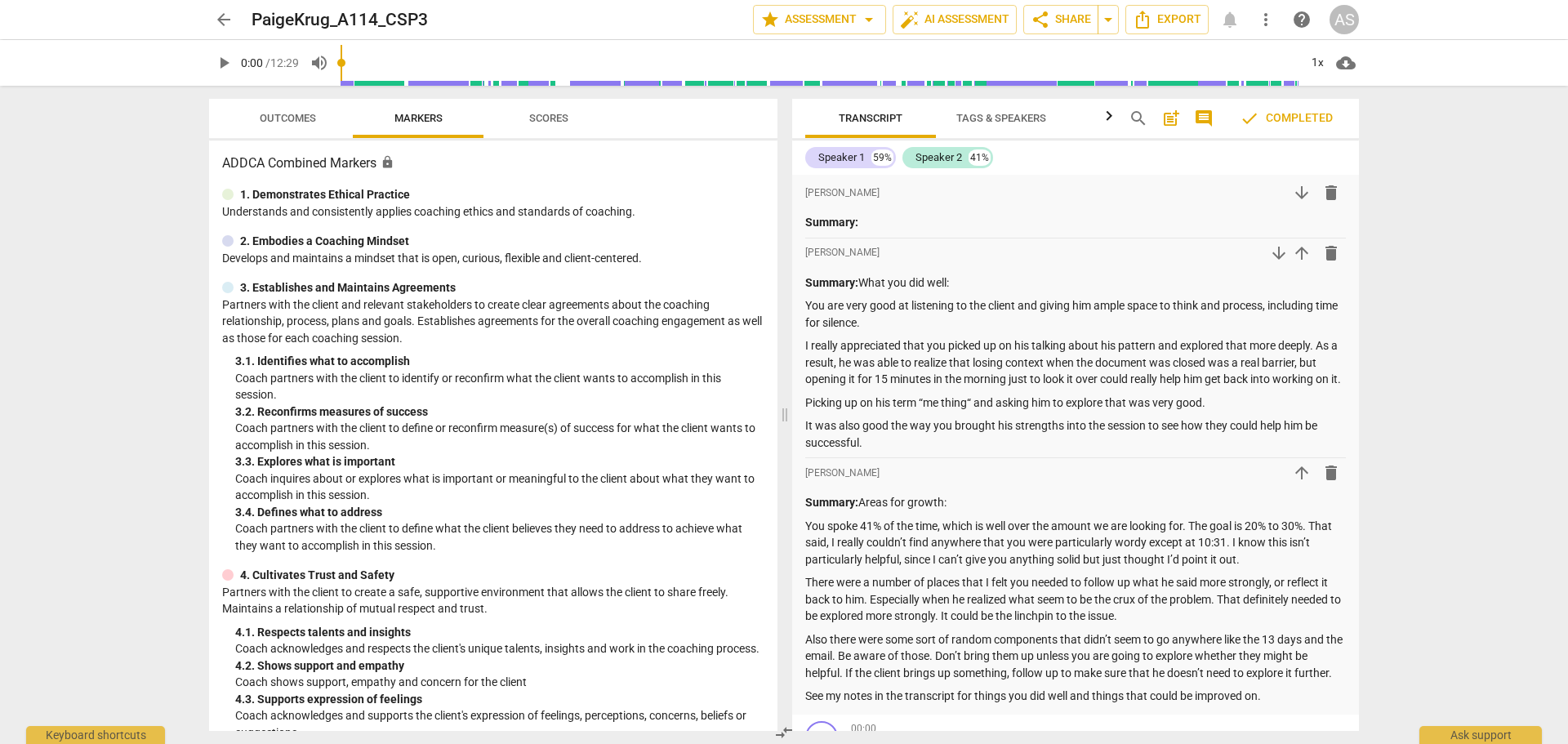
click at [224, 13] on span "arrow_back" at bounding box center [223, 19] width 20 height 20
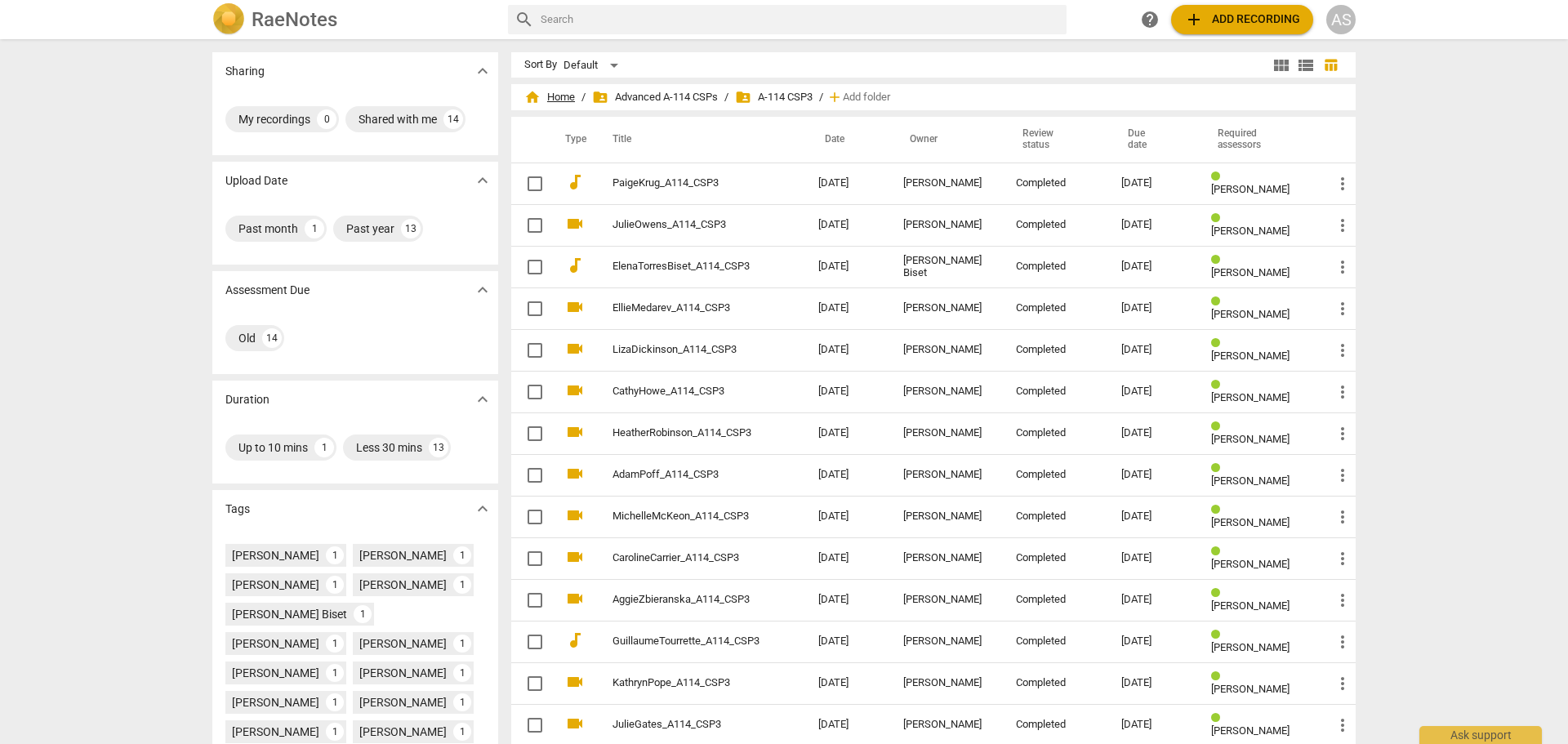
click at [564, 99] on span "home Home" at bounding box center [549, 96] width 51 height 16
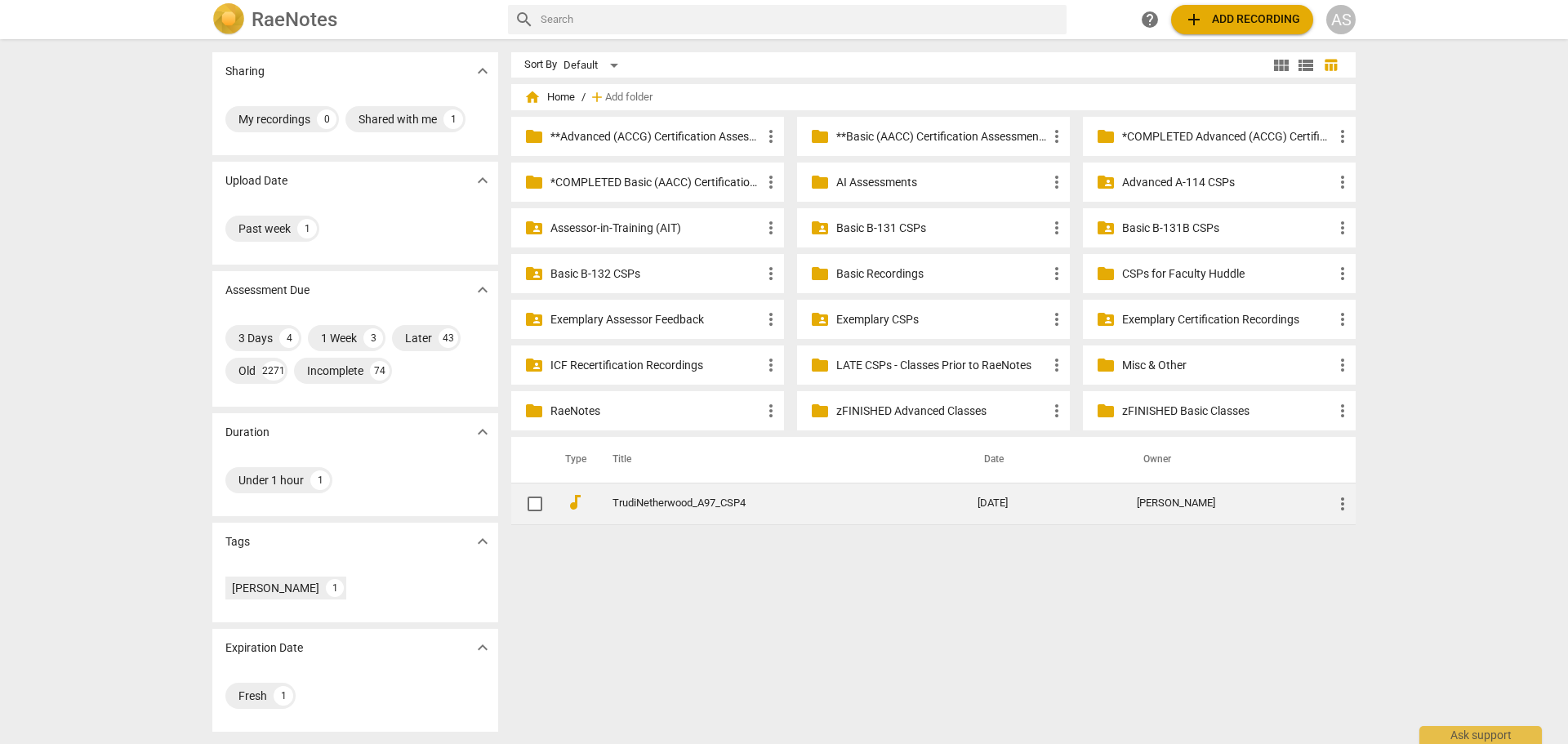
click at [1344, 509] on span "more_vert" at bounding box center [1342, 503] width 20 height 20
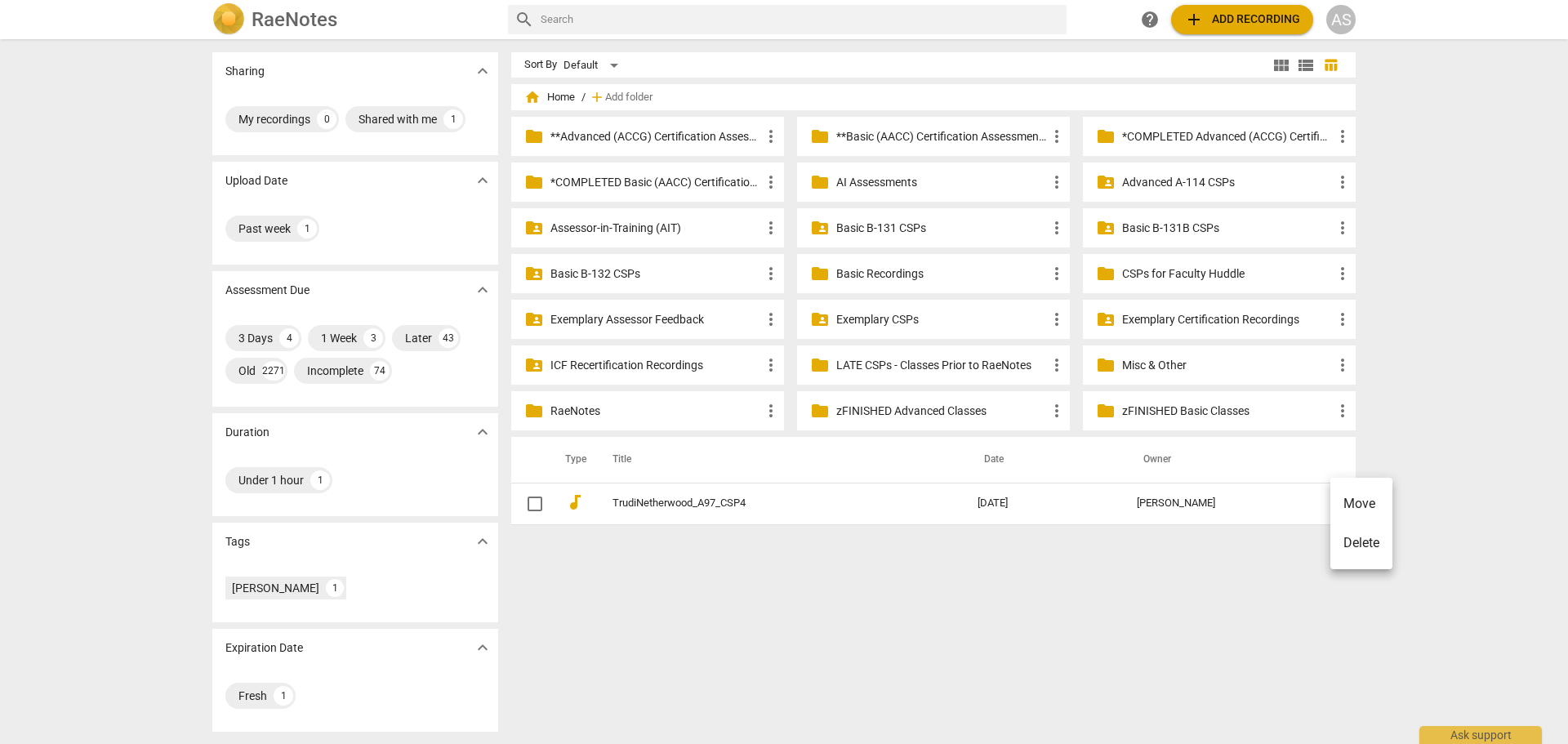
click at [1350, 505] on li "Move" at bounding box center [1361, 503] width 62 height 39
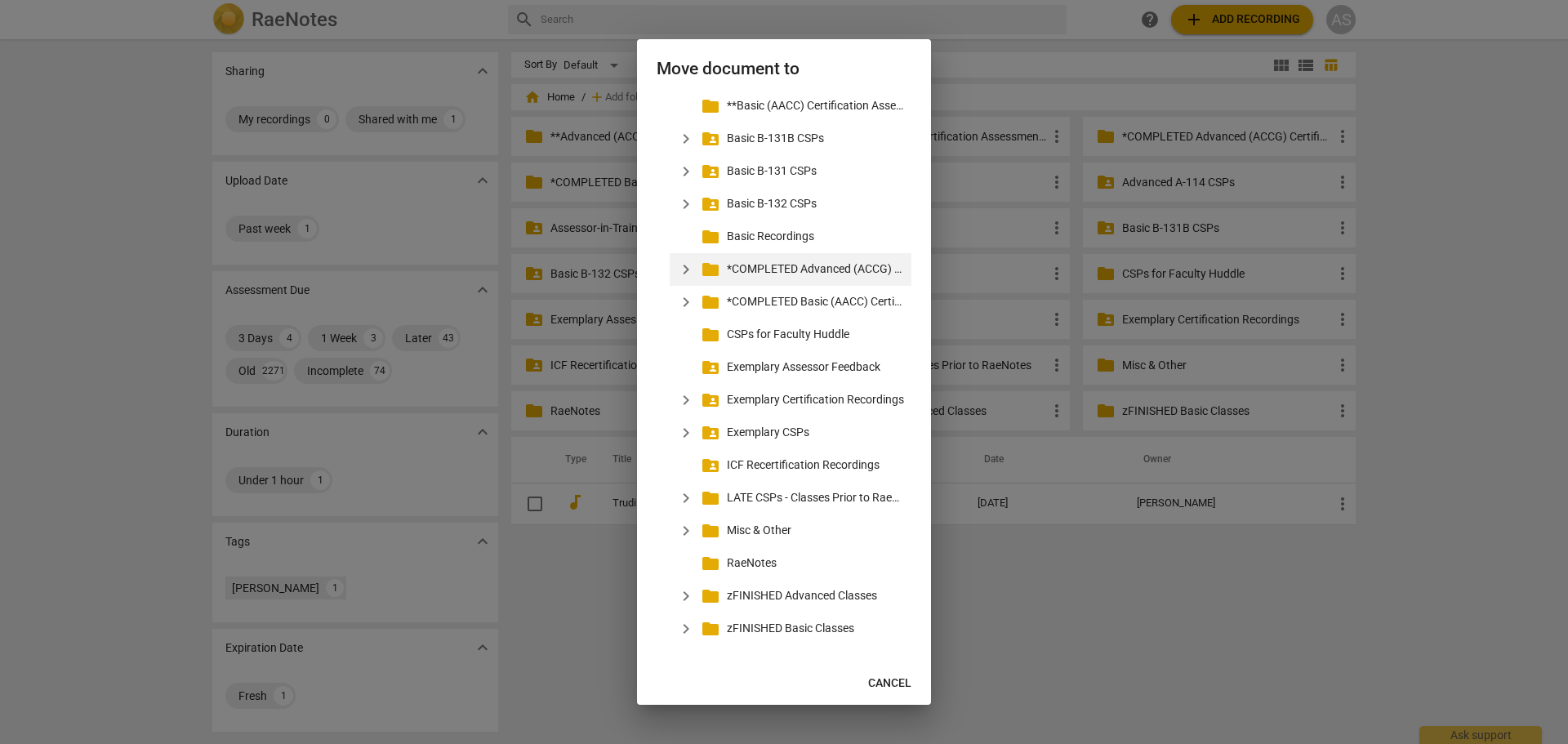
scroll to position [170, 0]
click at [688, 496] on span "expand_more" at bounding box center [686, 496] width 20 height 20
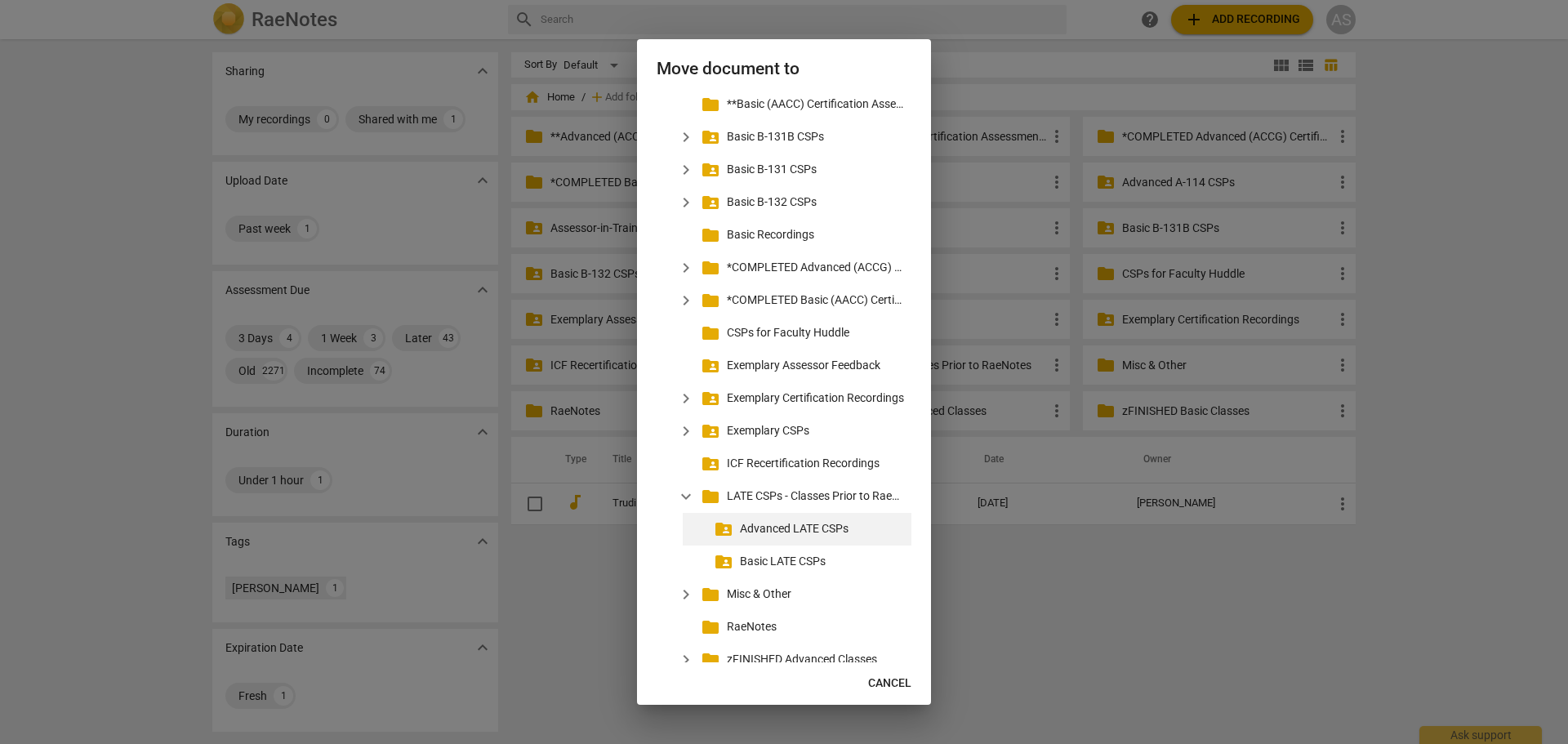
click at [775, 534] on p "Advanced LATE CSPs" at bounding box center [822, 528] width 165 height 17
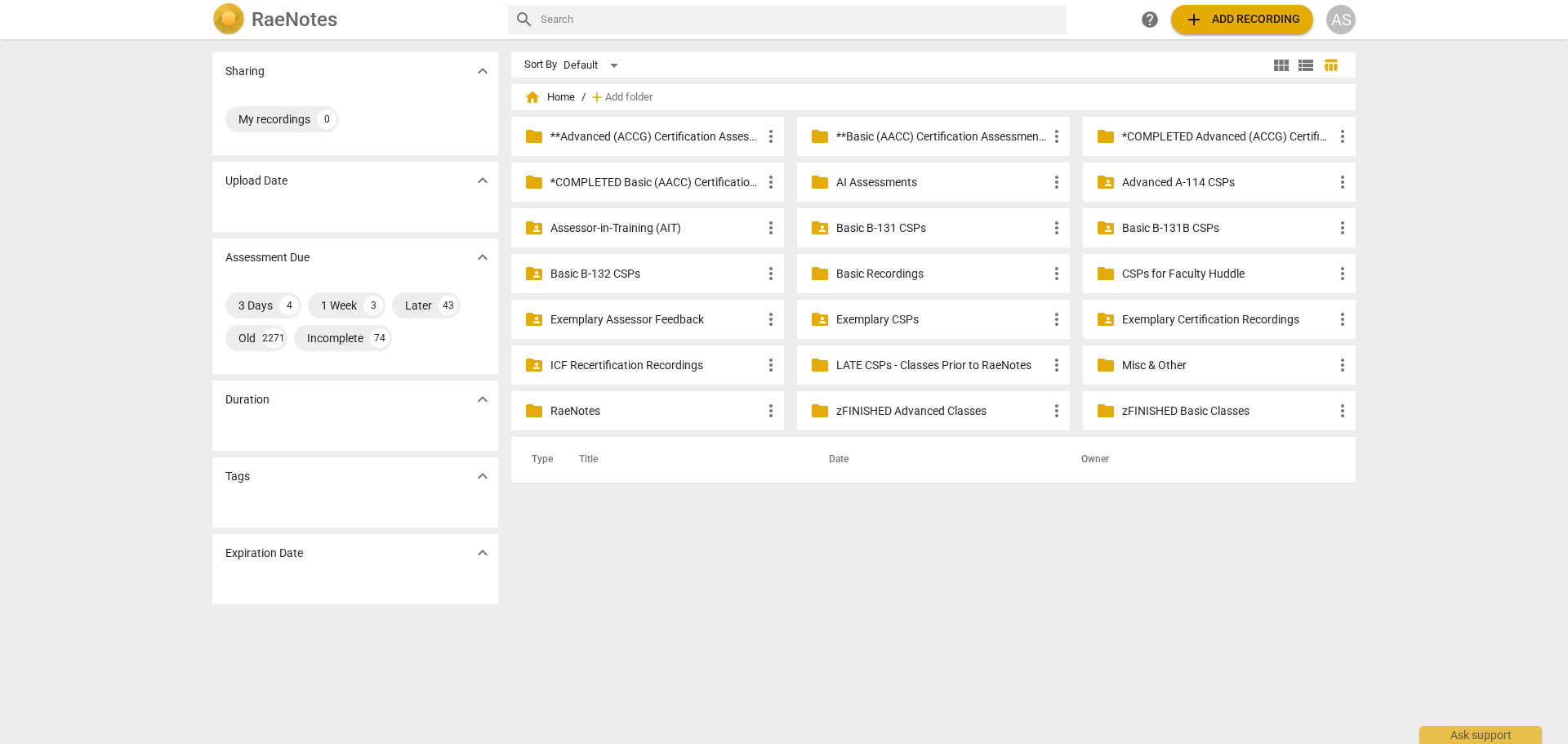
click at [911, 361] on p "LATE CSPs - Classes Prior to RaeNotes" at bounding box center [941, 365] width 211 height 17
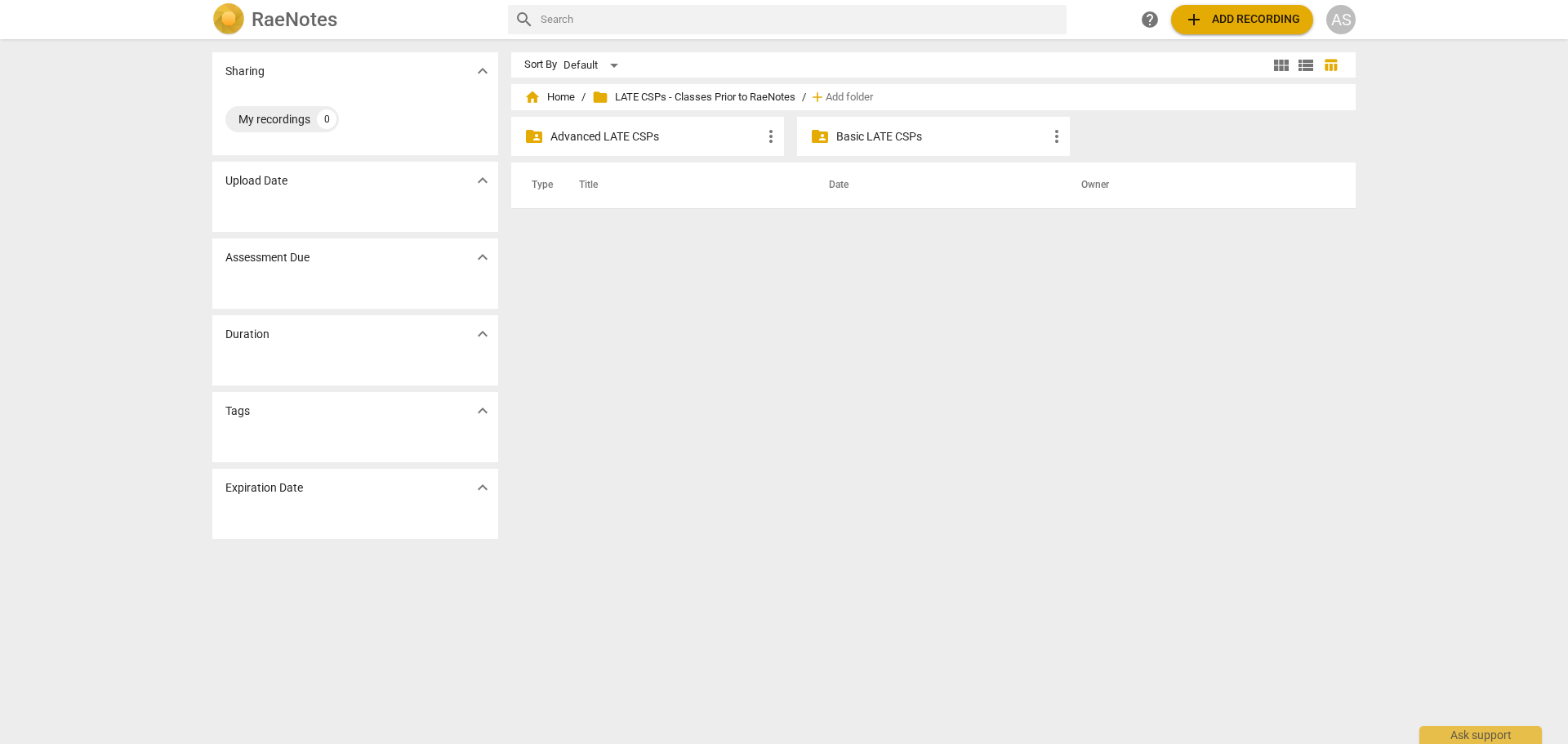
click at [688, 132] on p "Advanced LATE CSPs" at bounding box center [655, 137] width 211 height 17
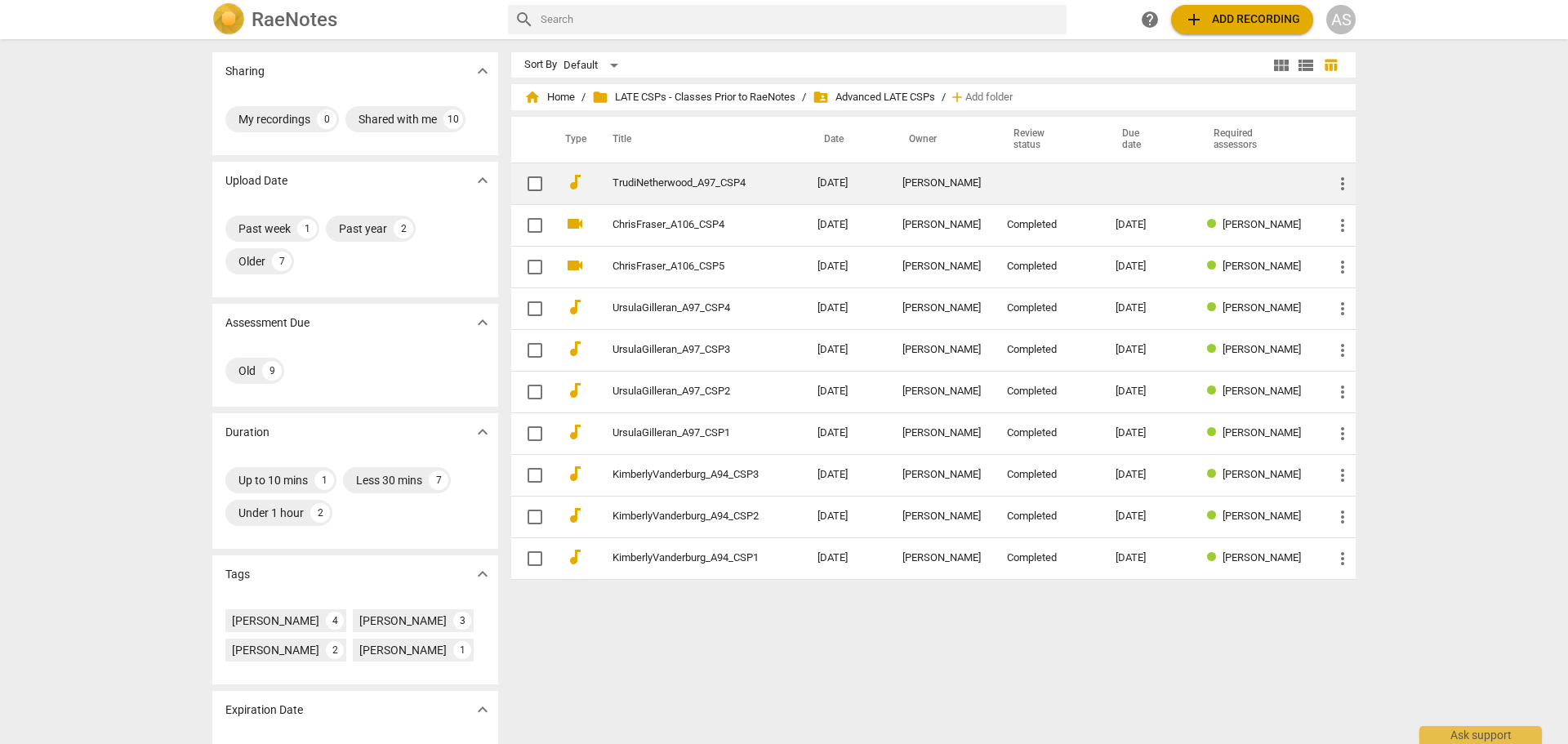
click at [801, 188] on td "TrudiNetherwood_A97_CSP4" at bounding box center [699, 183] width 212 height 42
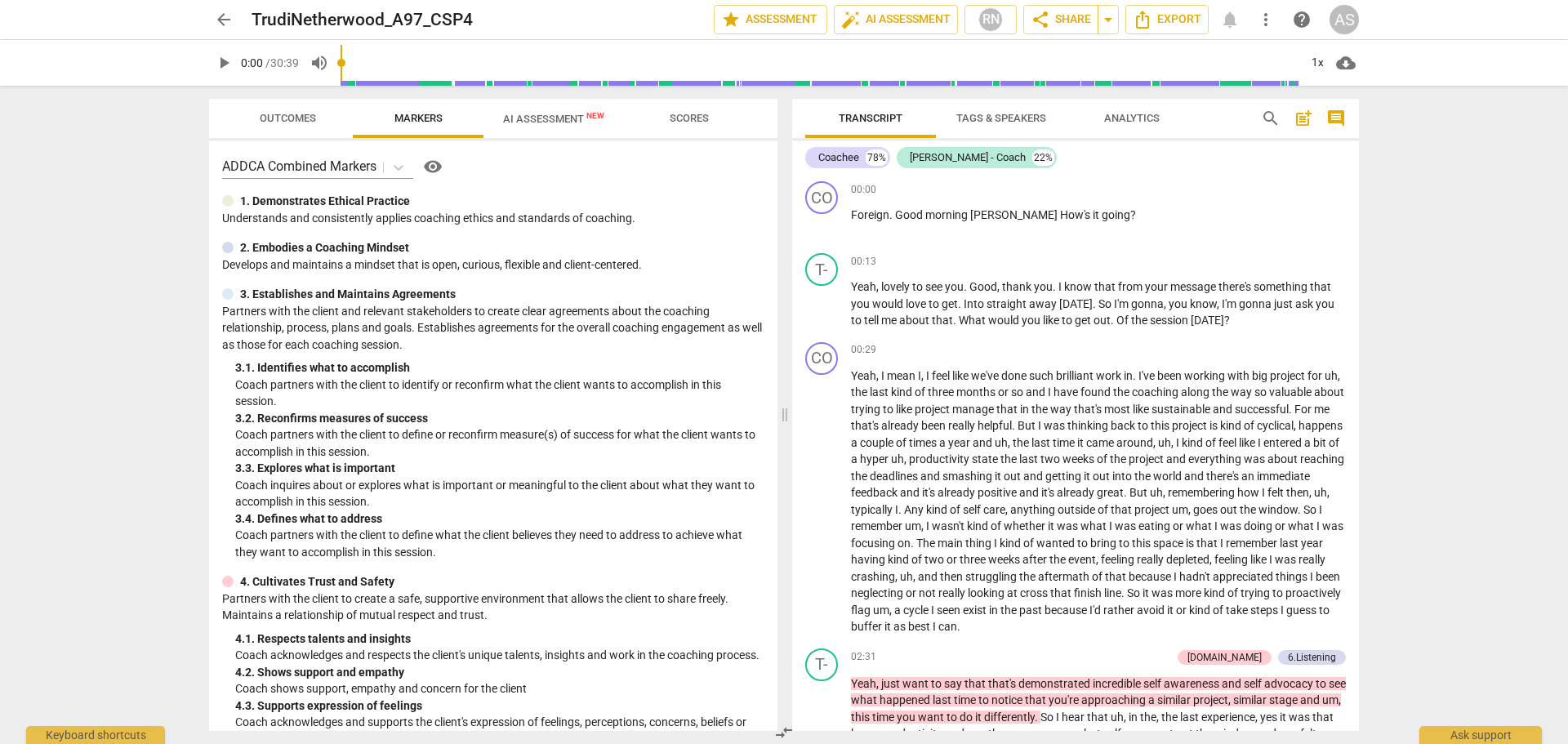
click at [1307, 117] on span "post_add" at bounding box center [1303, 118] width 20 height 20
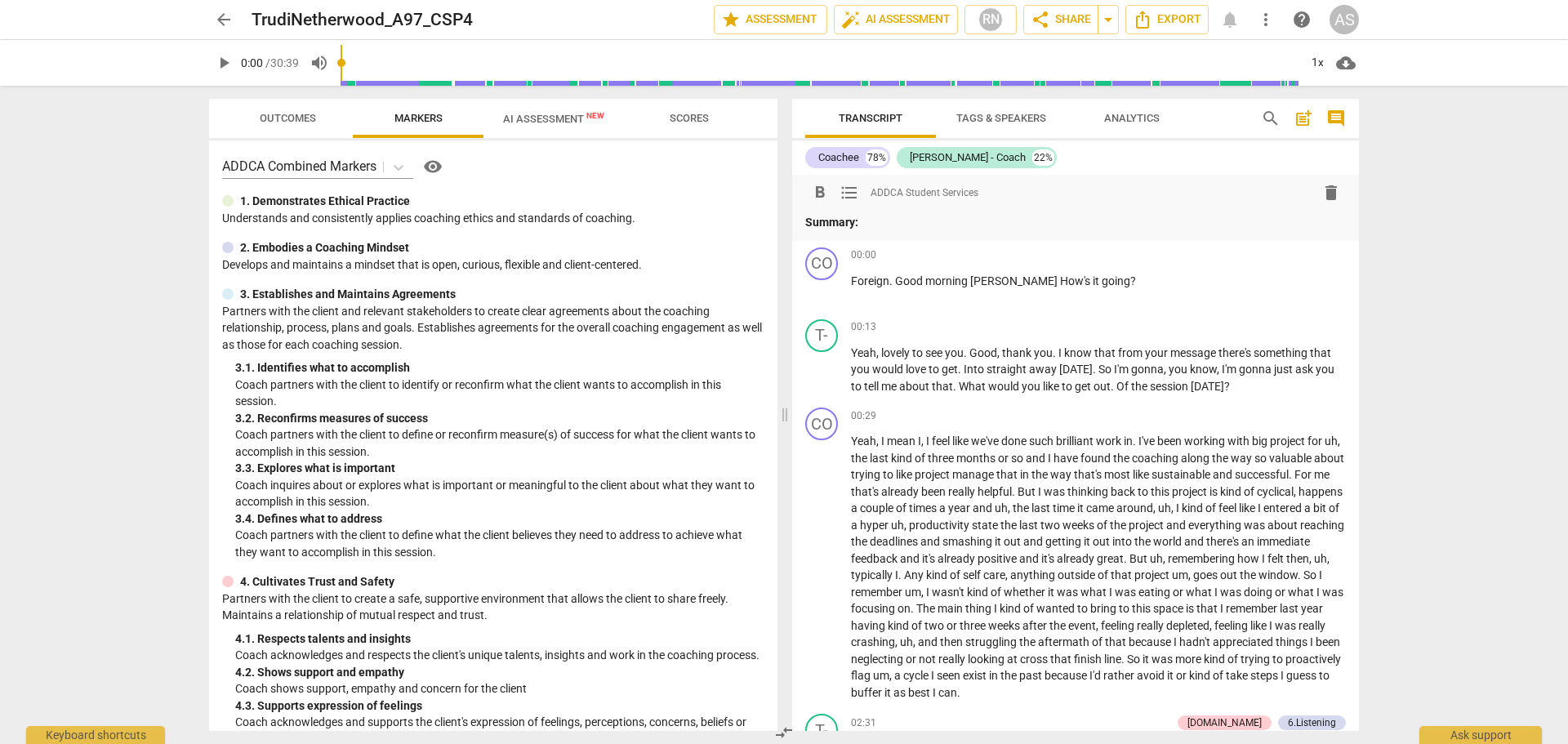
click at [830, 218] on strong "Summary:" at bounding box center [831, 222] width 53 height 13
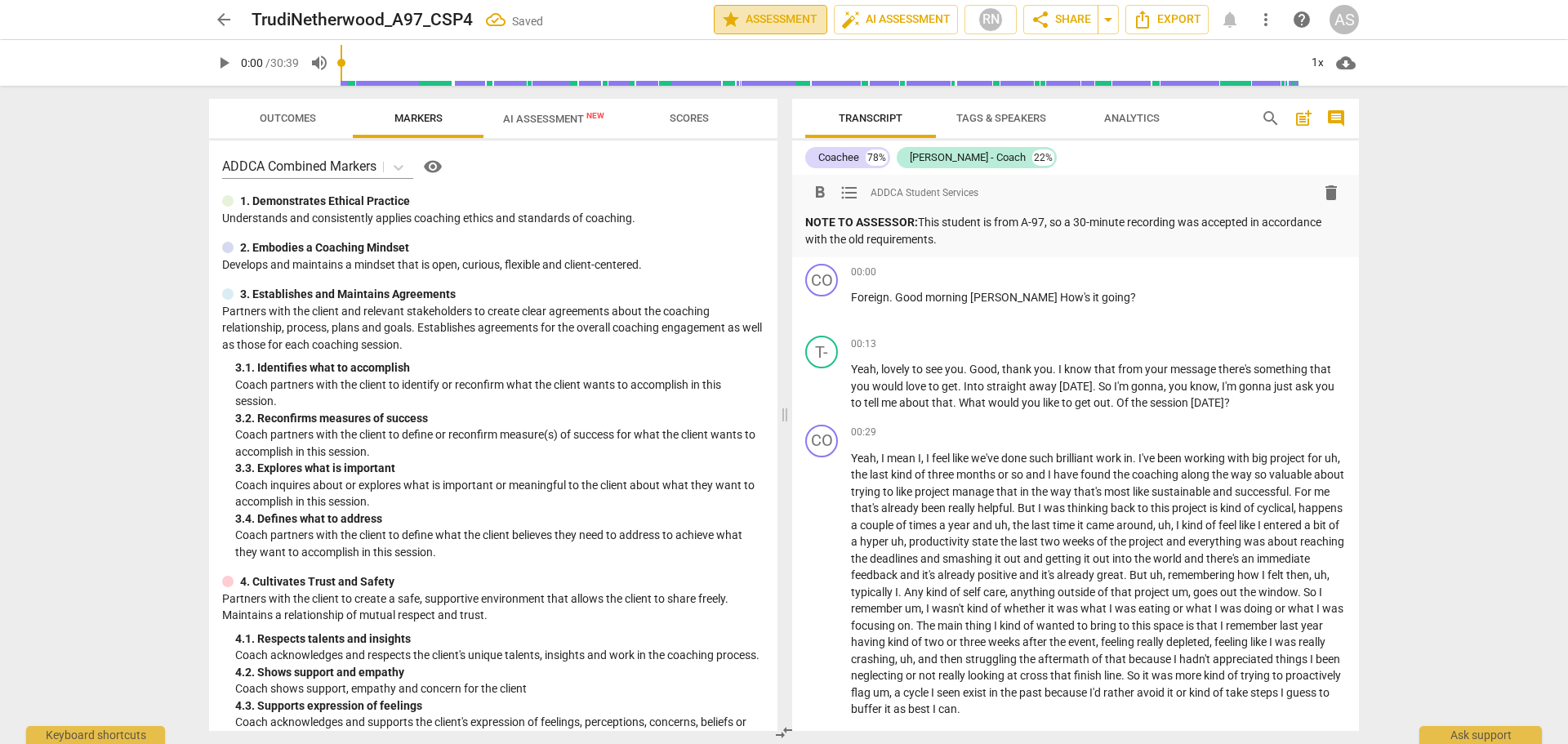
click at [797, 17] on span "star Assessment" at bounding box center [770, 19] width 98 height 20
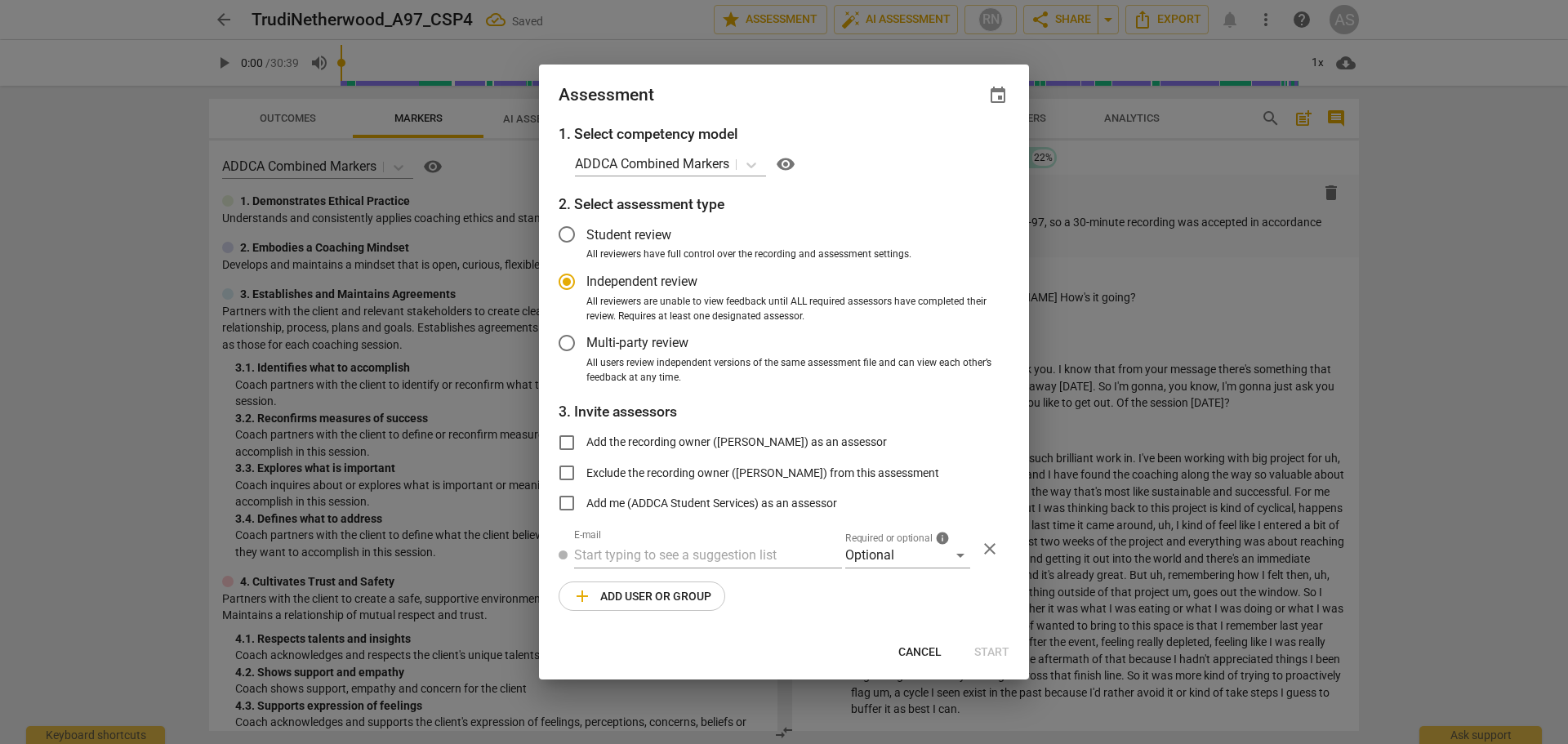
click at [995, 101] on span "event" at bounding box center [998, 95] width 20 height 20
radio input "false"
click at [941, 147] on input "date" at bounding box center [899, 151] width 114 height 24
type input "[DATE]"
click at [812, 93] on div at bounding box center [784, 372] width 1568 height 744
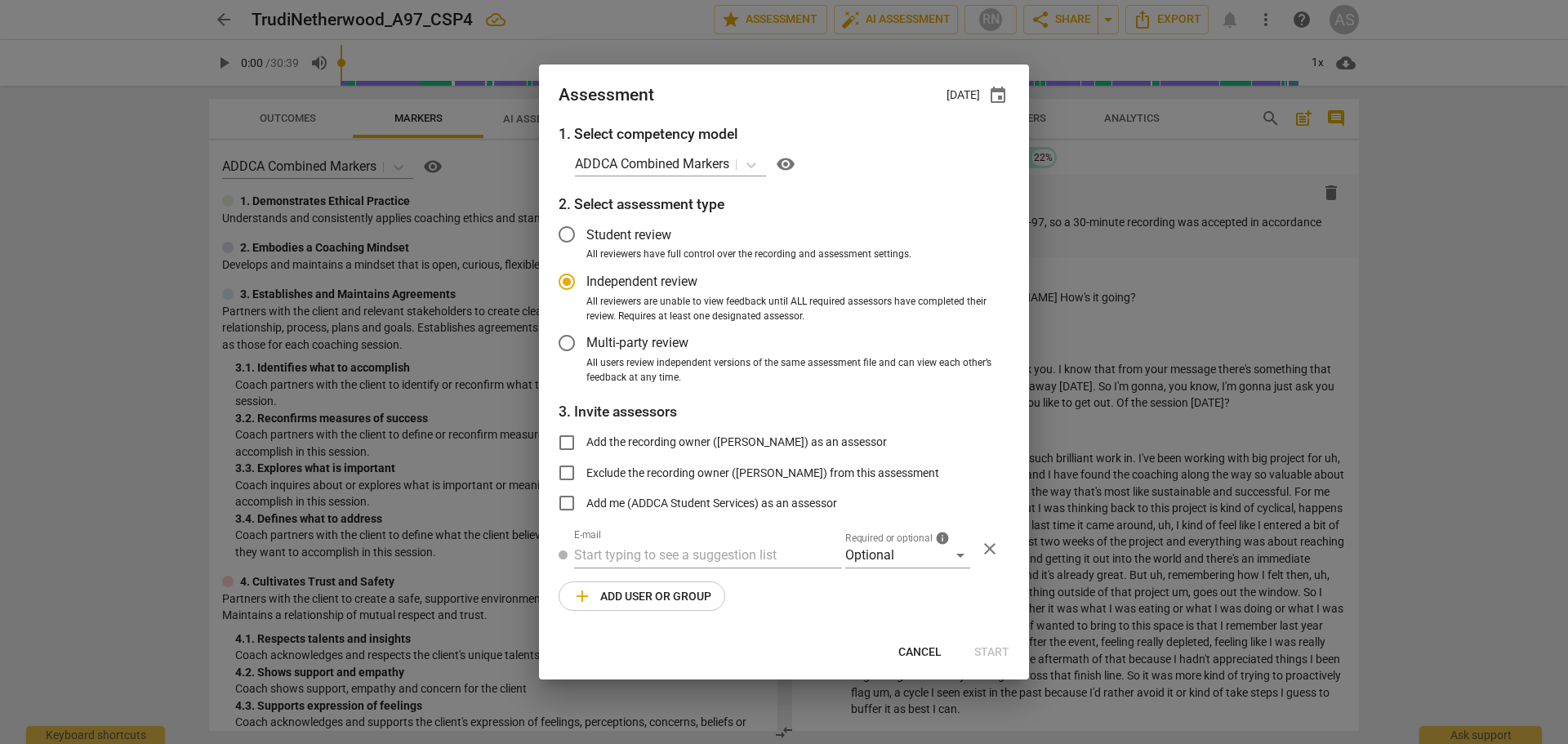
click at [897, 535] on span "Required or optional" at bounding box center [889, 539] width 87 height 9
click at [896, 558] on div "Optional" at bounding box center [908, 555] width 125 height 26
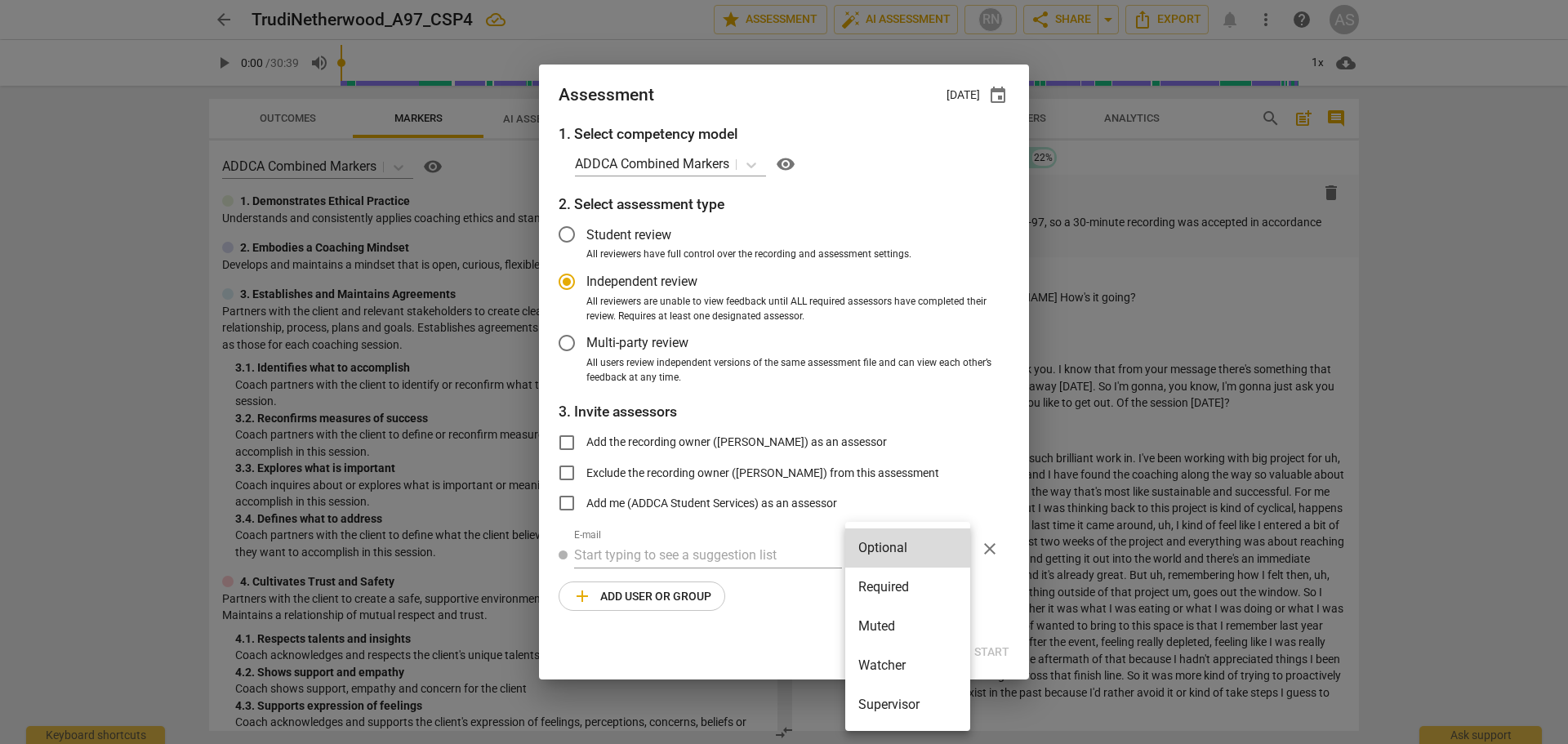
click at [892, 580] on li "Required" at bounding box center [908, 586] width 125 height 39
radio input "false"
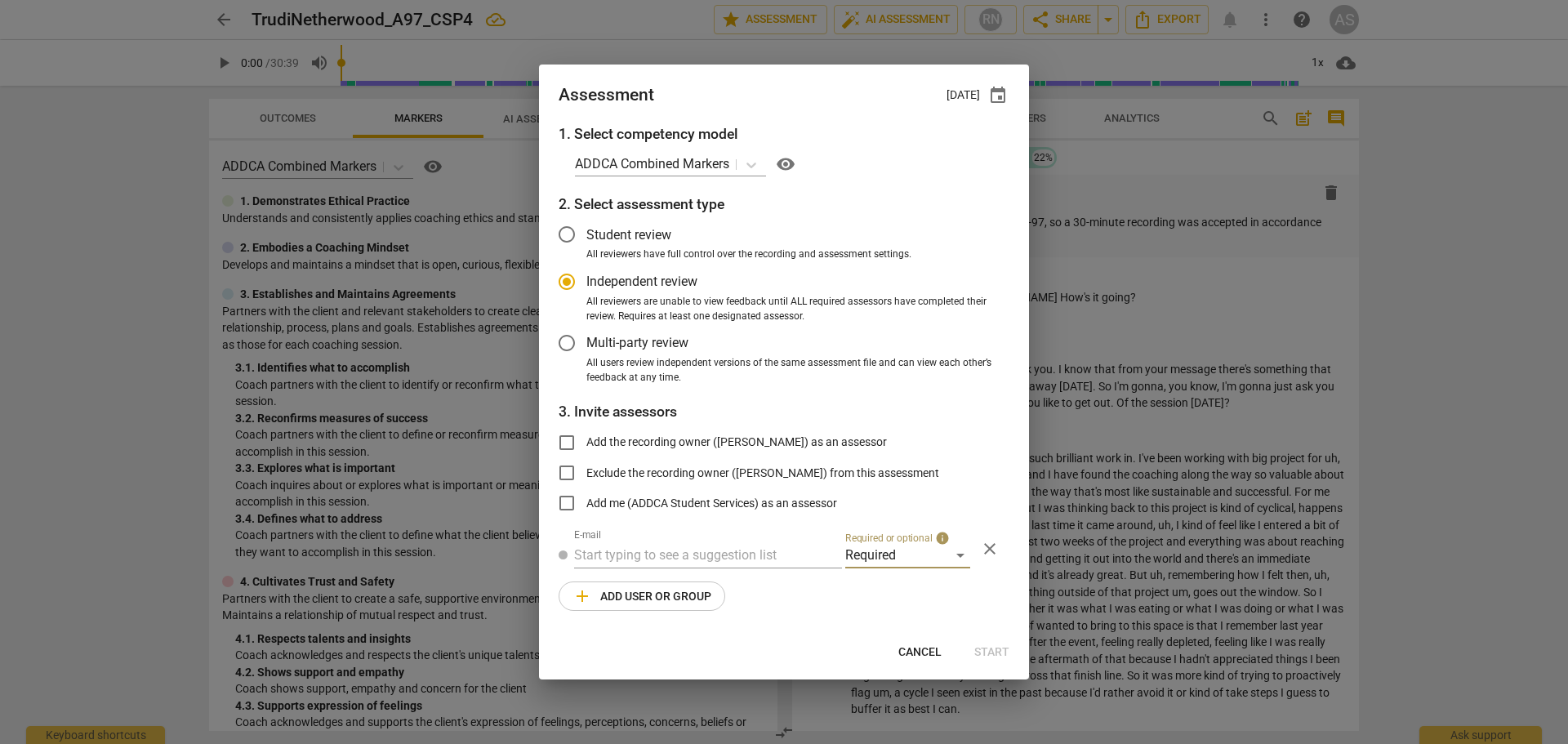
click at [708, 552] on input "text" at bounding box center [707, 555] width 268 height 26
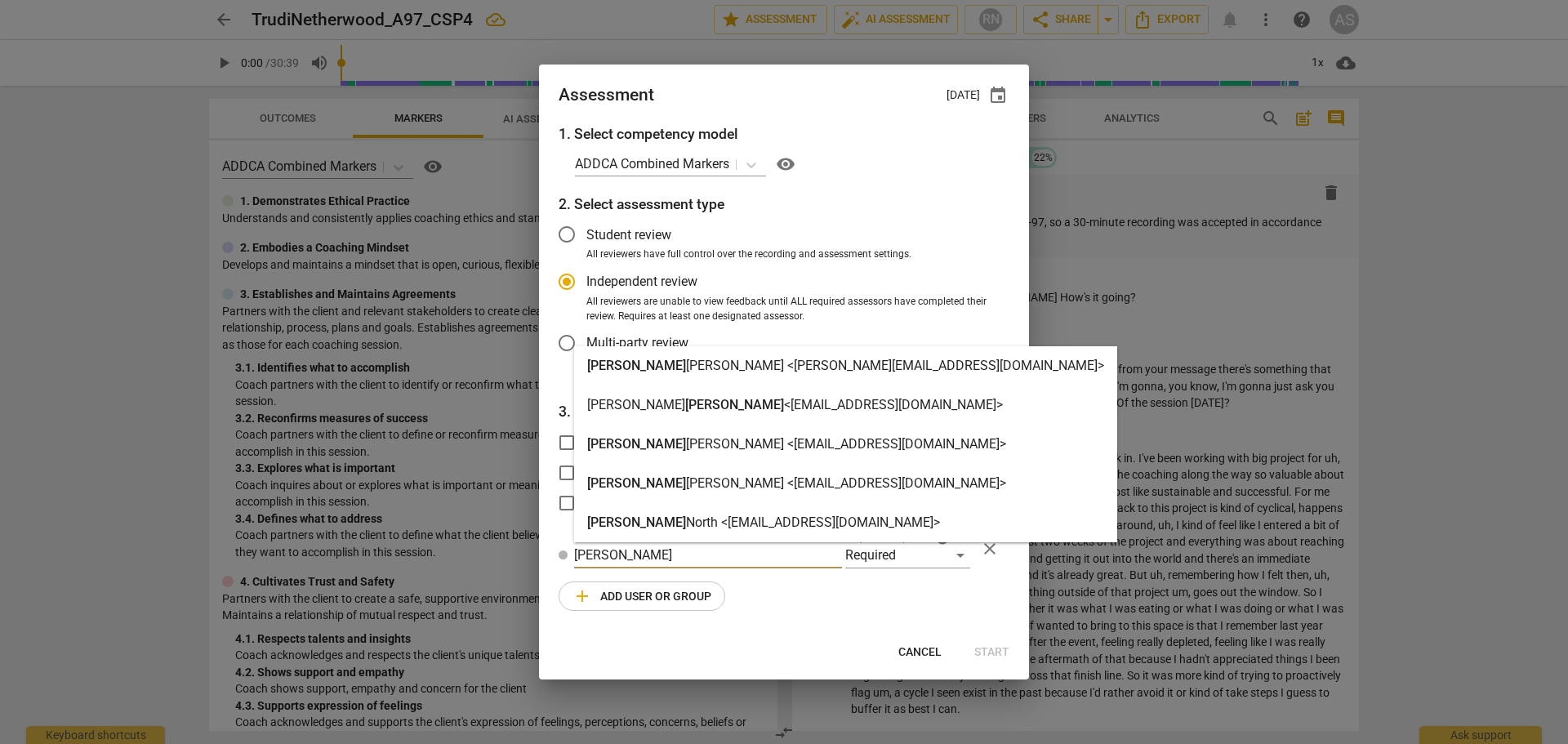
type input "[PERSON_NAME]"
click at [686, 478] on strong "[PERSON_NAME] <[EMAIL_ADDRESS][DOMAIN_NAME]>" at bounding box center [845, 482] width 320 height 15
radio input "false"
type input "[PERSON_NAME] <[EMAIL_ADDRESS][DOMAIN_NAME]>"
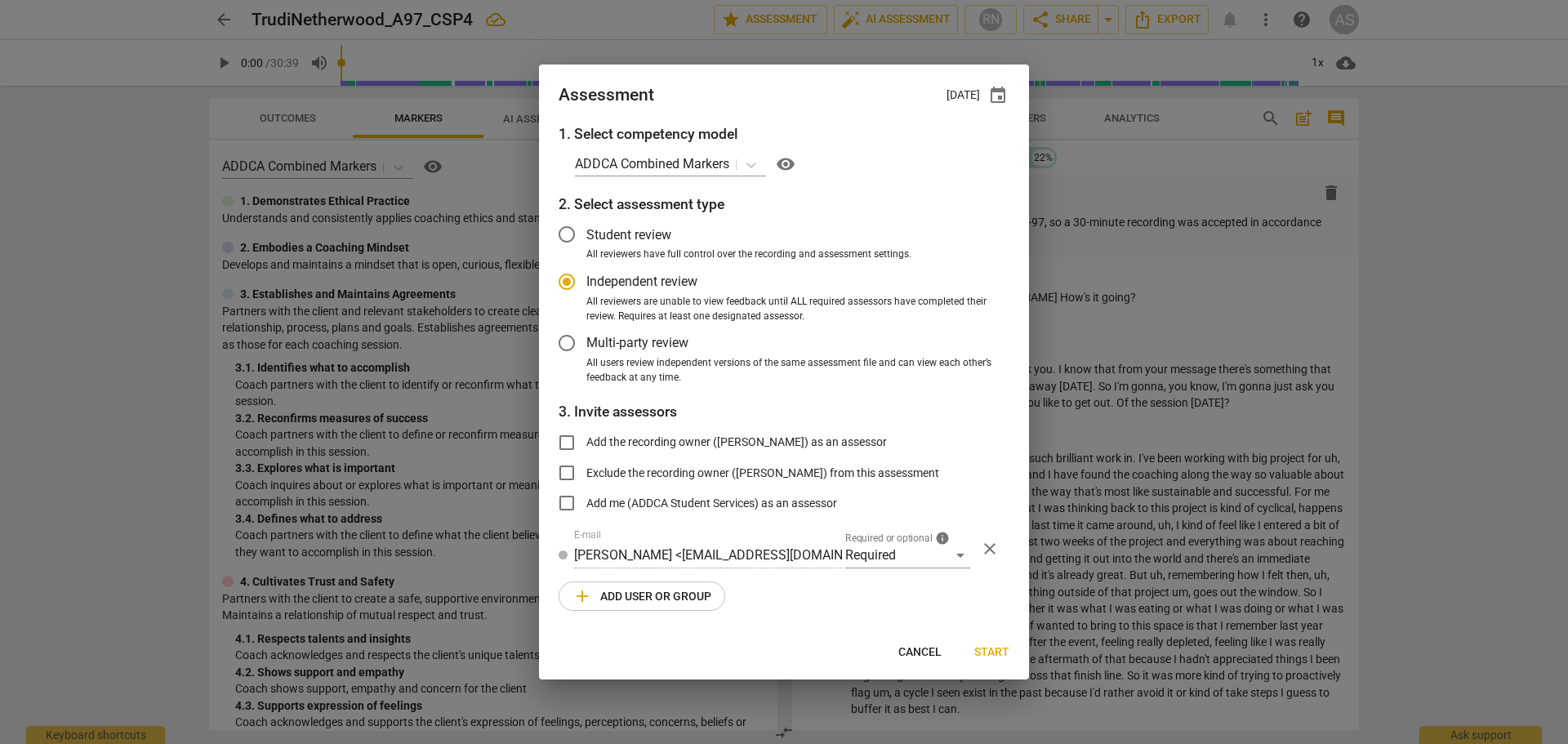
click at [991, 654] on span "Start" at bounding box center [991, 651] width 35 height 16
radio input "false"
type input "[PERSON_NAME] <[PERSON_NAME][EMAIL_ADDRESS][DOMAIN_NAME]>"
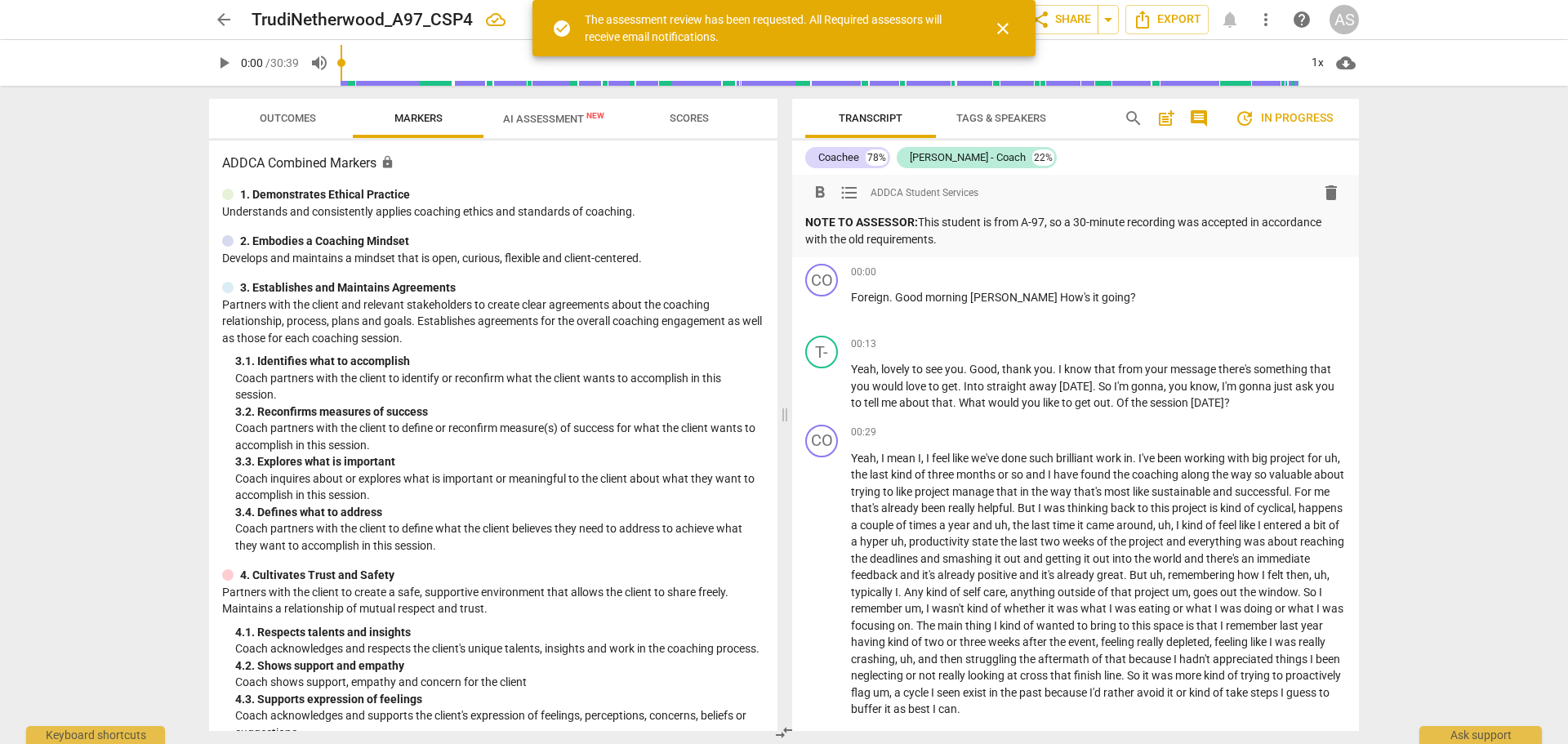
click at [225, 19] on span "arrow_back" at bounding box center [223, 19] width 20 height 20
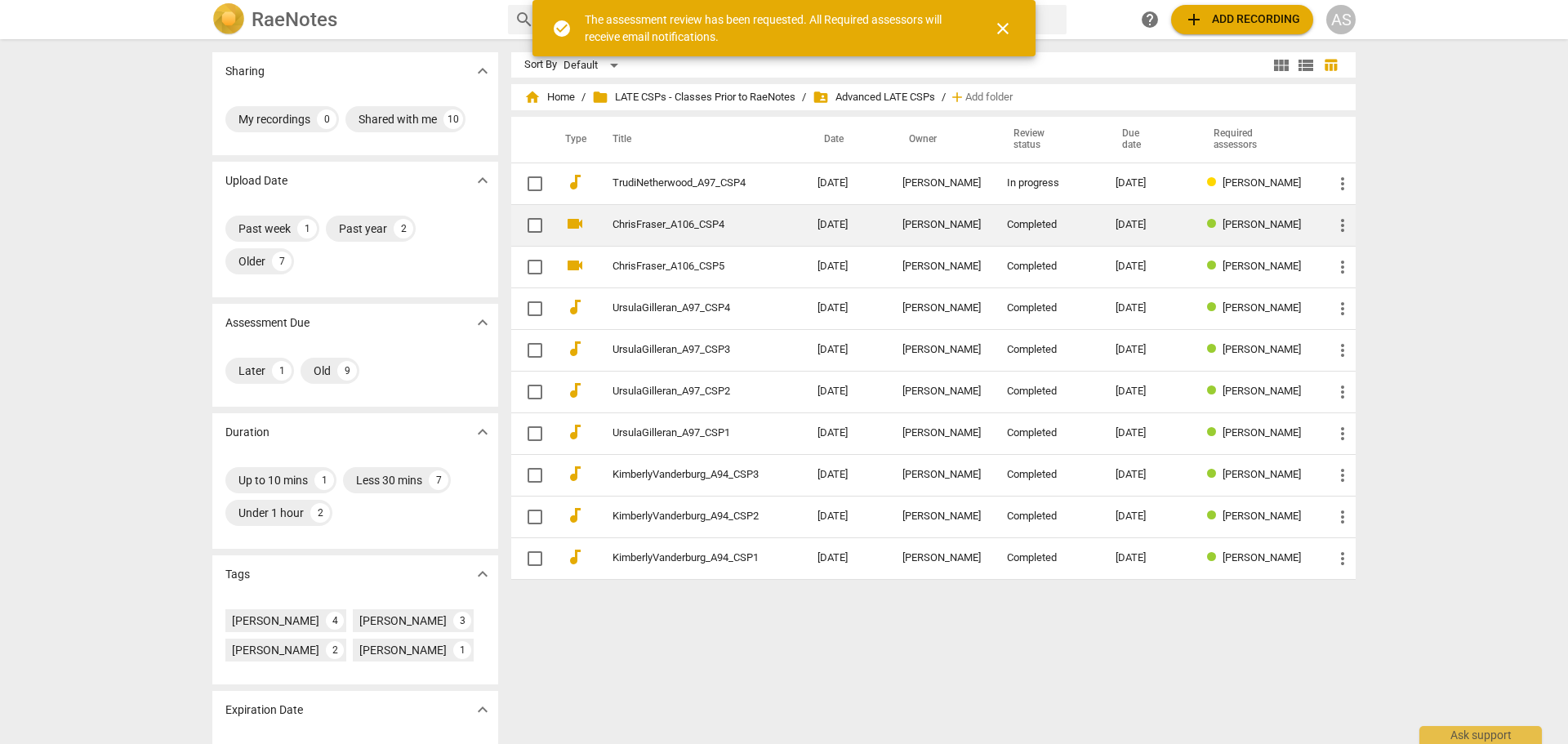
click at [993, 223] on td "[PERSON_NAME]" at bounding box center [941, 225] width 105 height 42
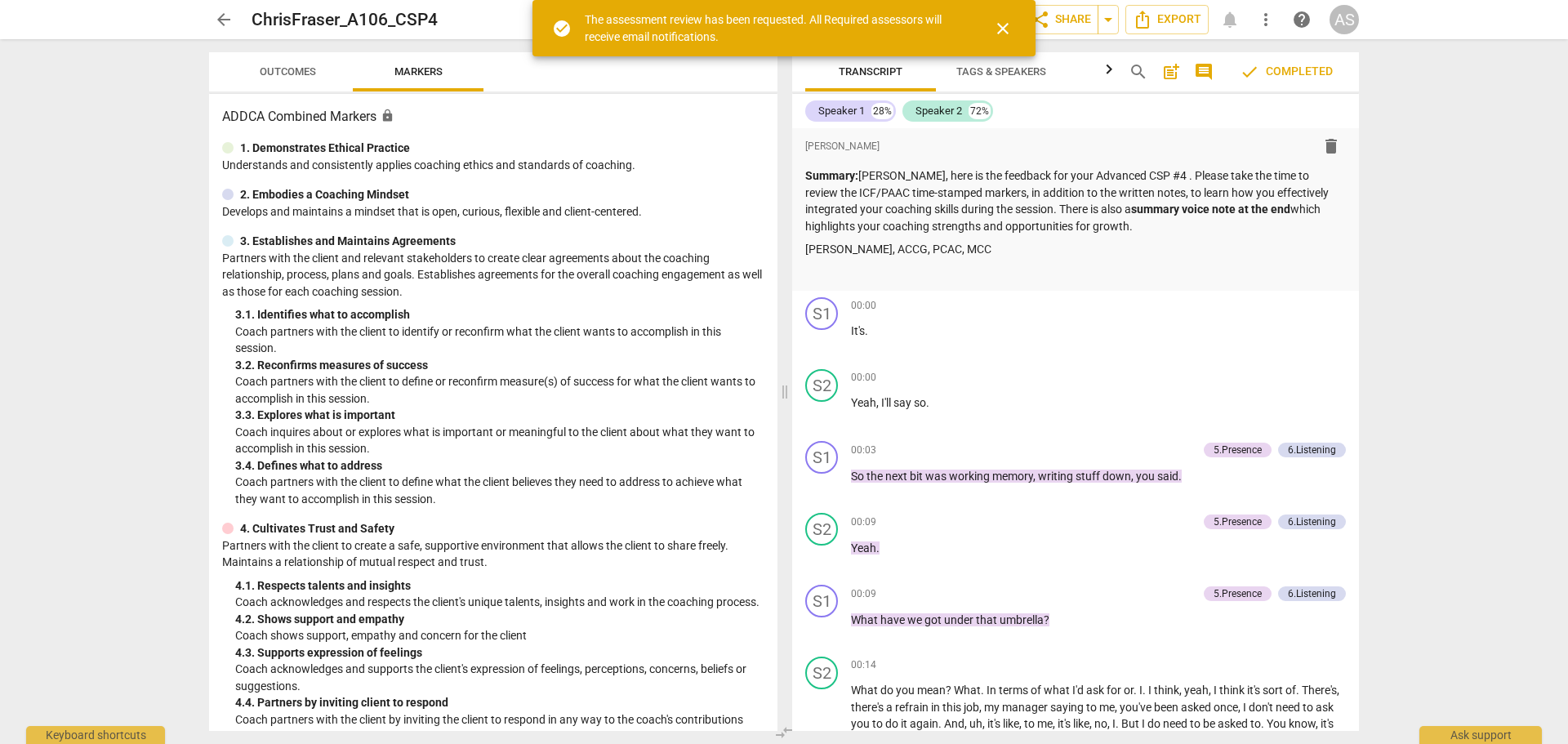
click at [1005, 26] on span "close" at bounding box center [1002, 28] width 20 height 20
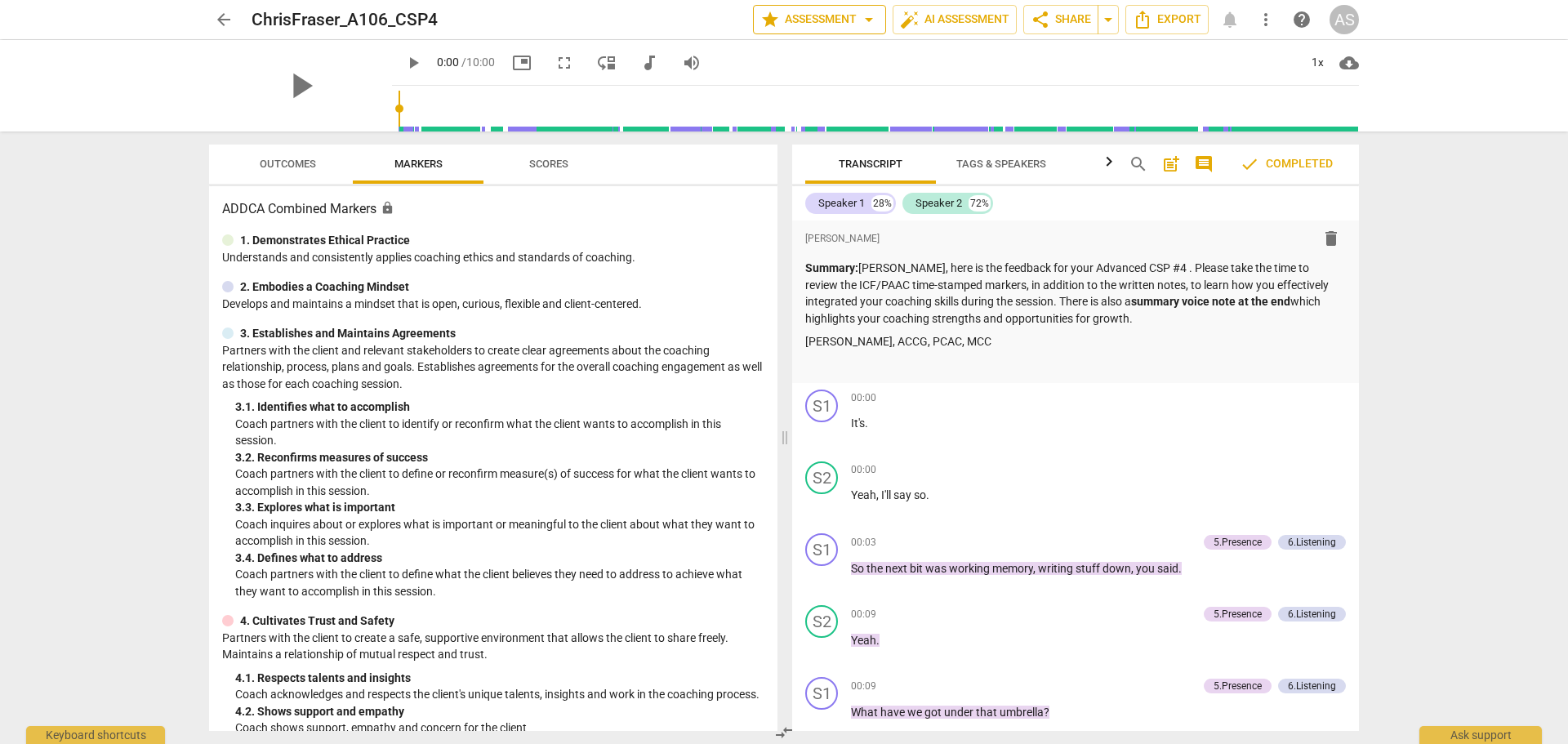
click at [815, 15] on span "star Assessment arrow_drop_down" at bounding box center [819, 19] width 118 height 20
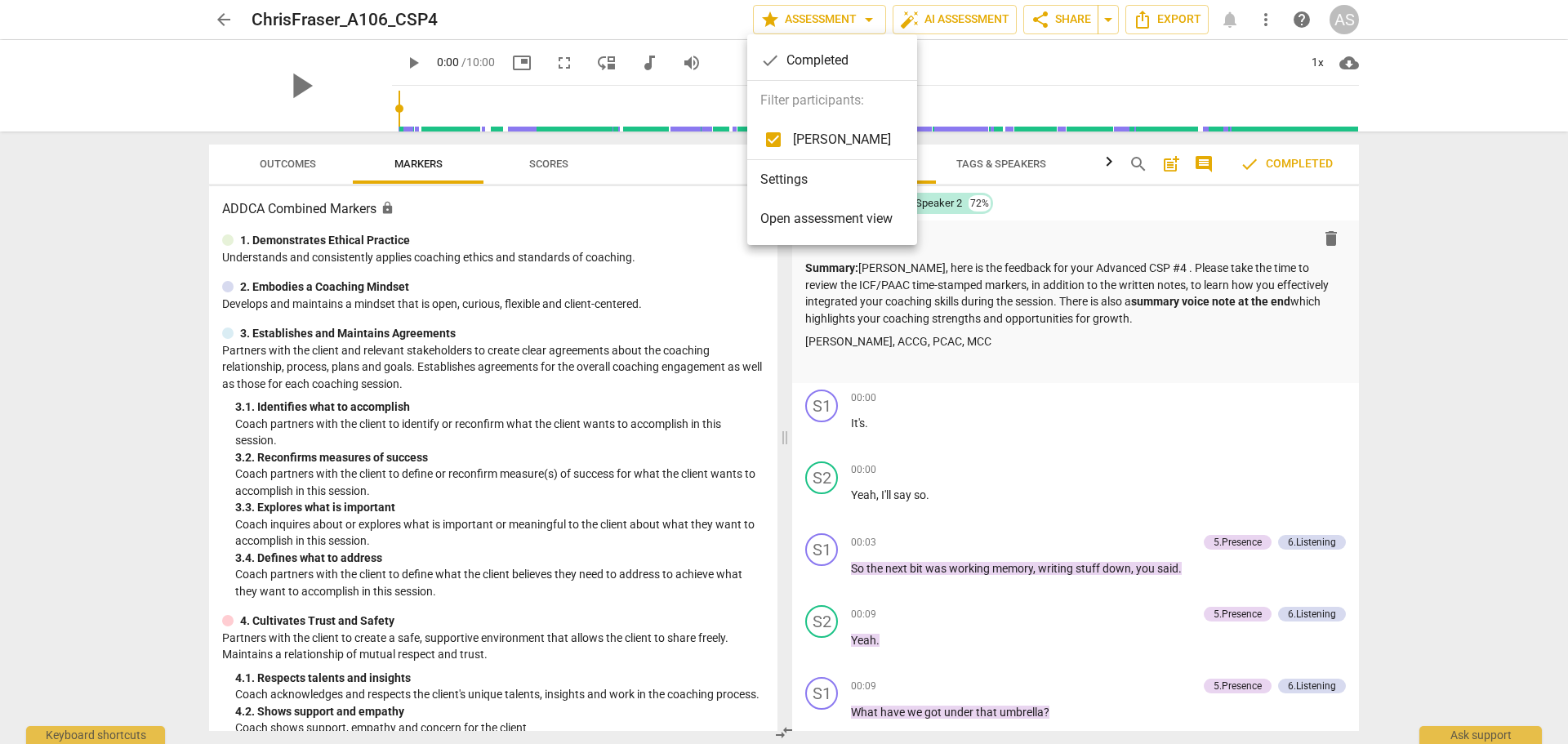
click at [817, 184] on li "Settings" at bounding box center [832, 179] width 170 height 39
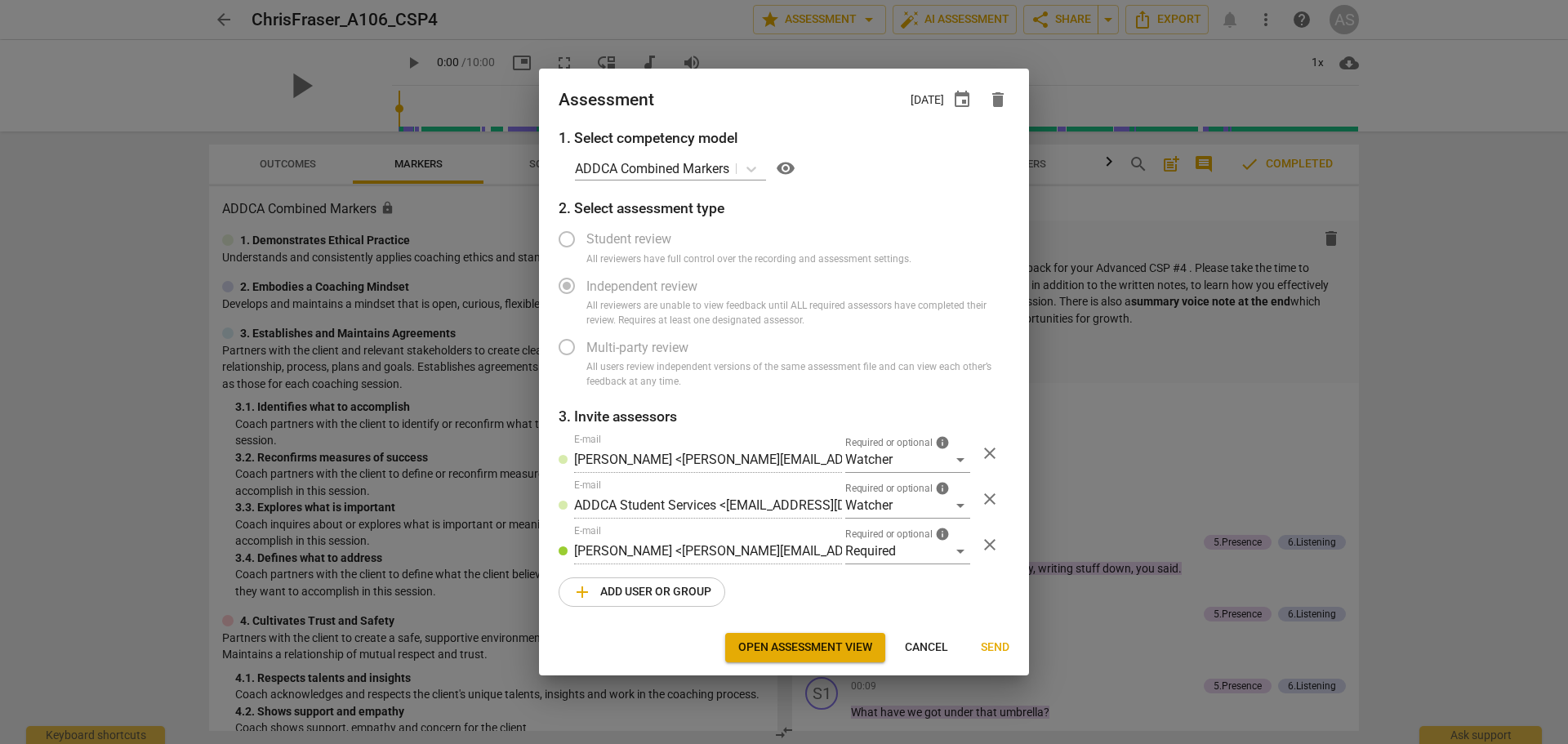
click at [916, 656] on button "Cancel" at bounding box center [926, 647] width 69 height 29
radio input "false"
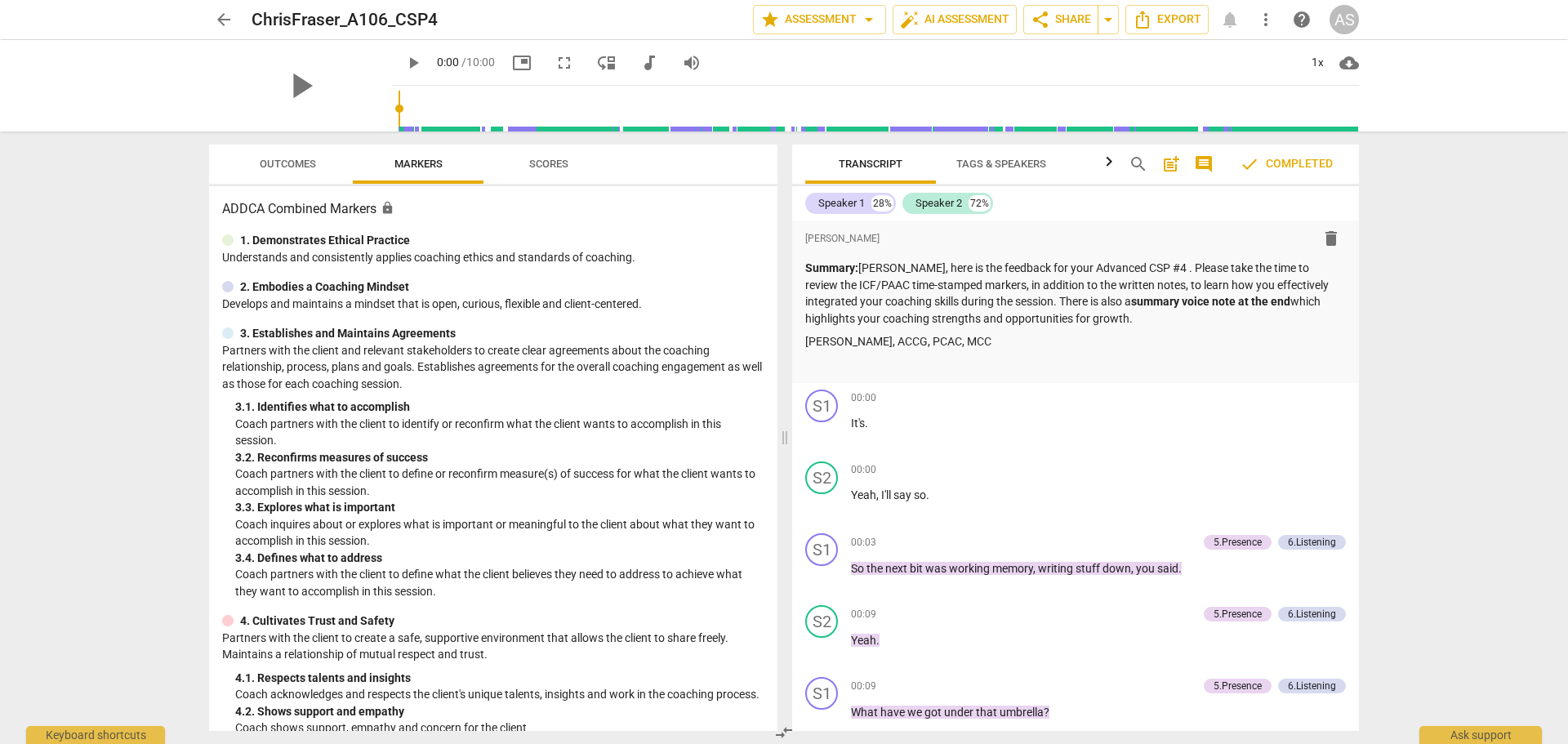
click at [236, 14] on span "arrow_back" at bounding box center [223, 19] width 29 height 20
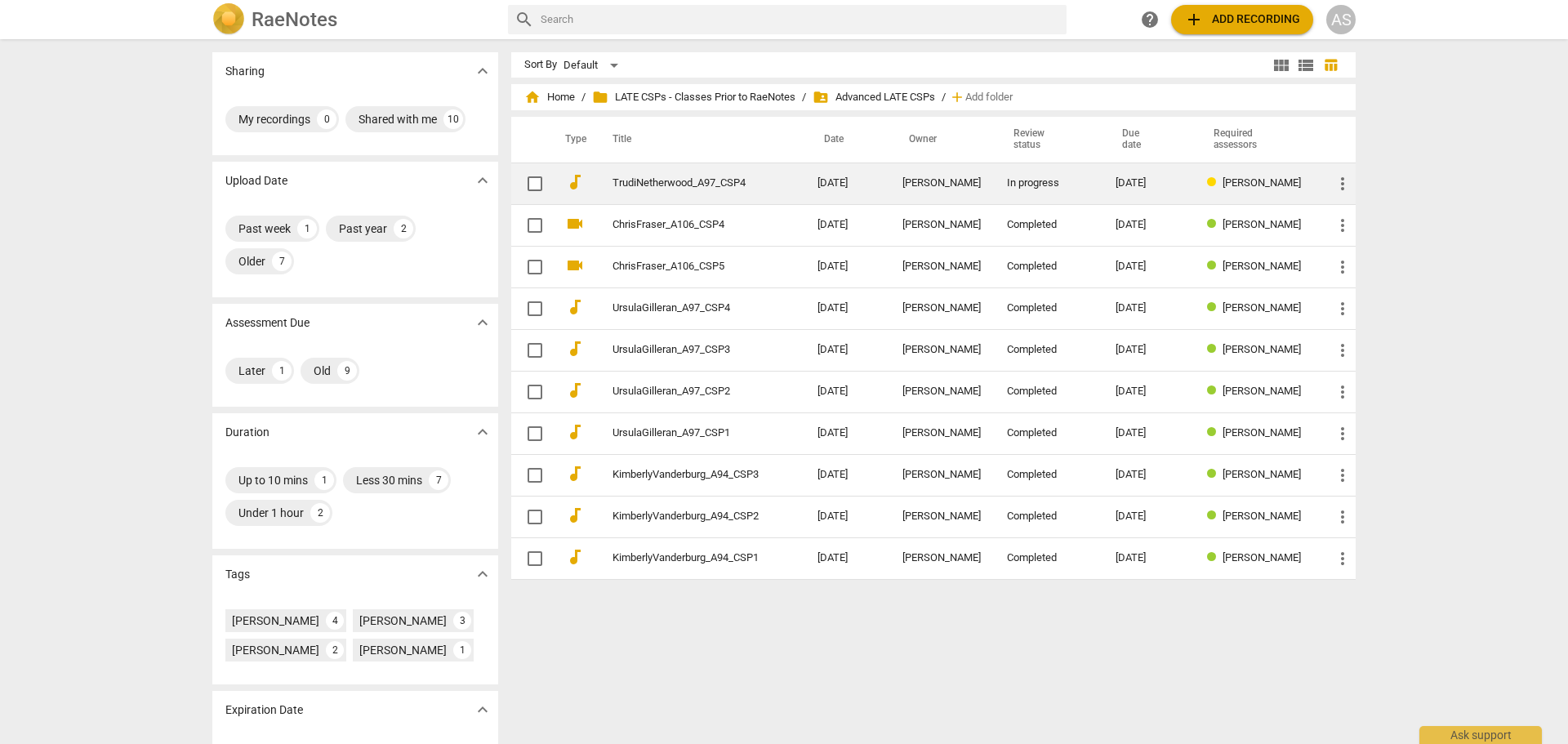
click at [772, 185] on td "TrudiNetherwood_A97_CSP4" at bounding box center [699, 183] width 212 height 42
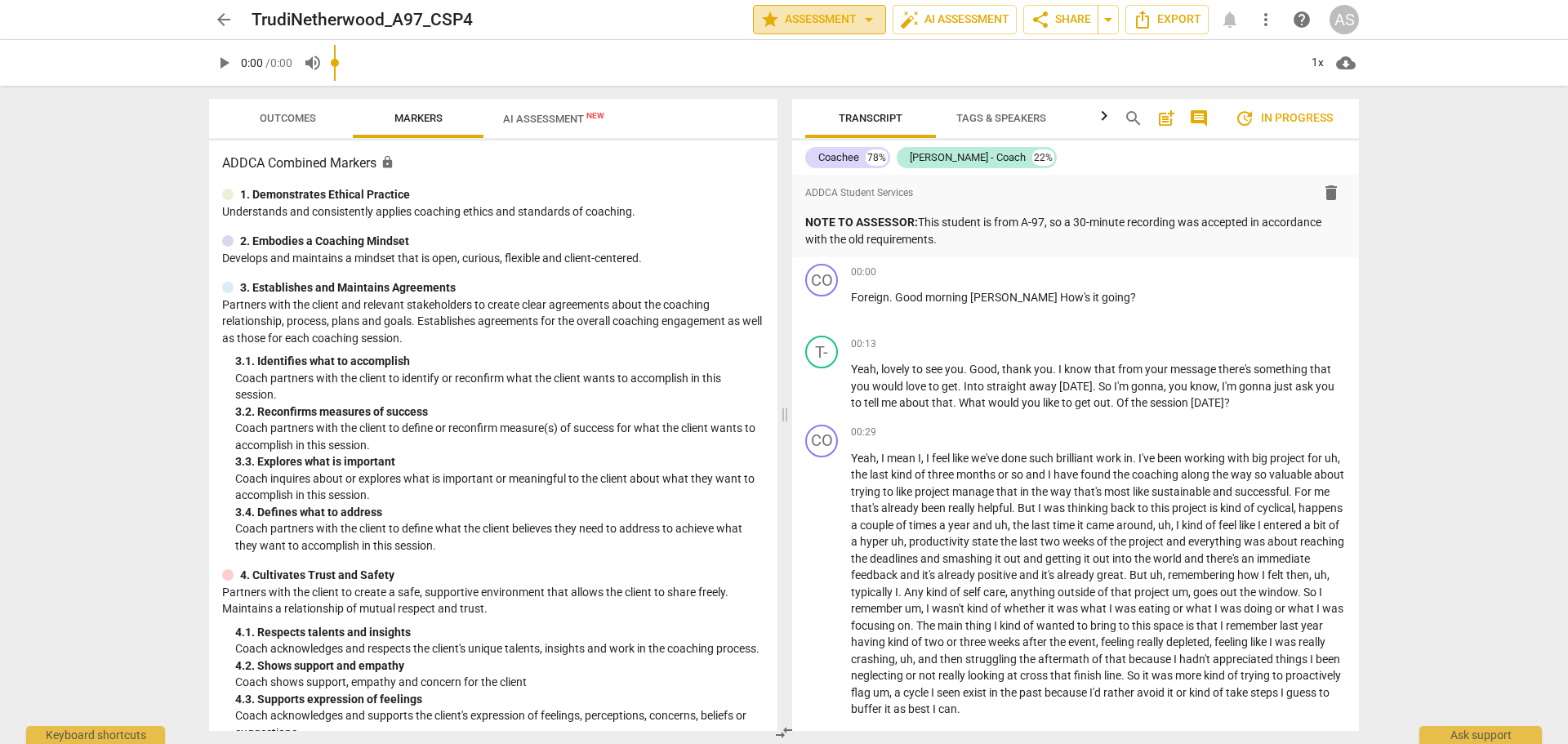
drag, startPoint x: 906, startPoint y: 5, endPoint x: 864, endPoint y: 14, distance: 43.0
click at [864, 14] on span "arrow_drop_down" at bounding box center [868, 19] width 20 height 20
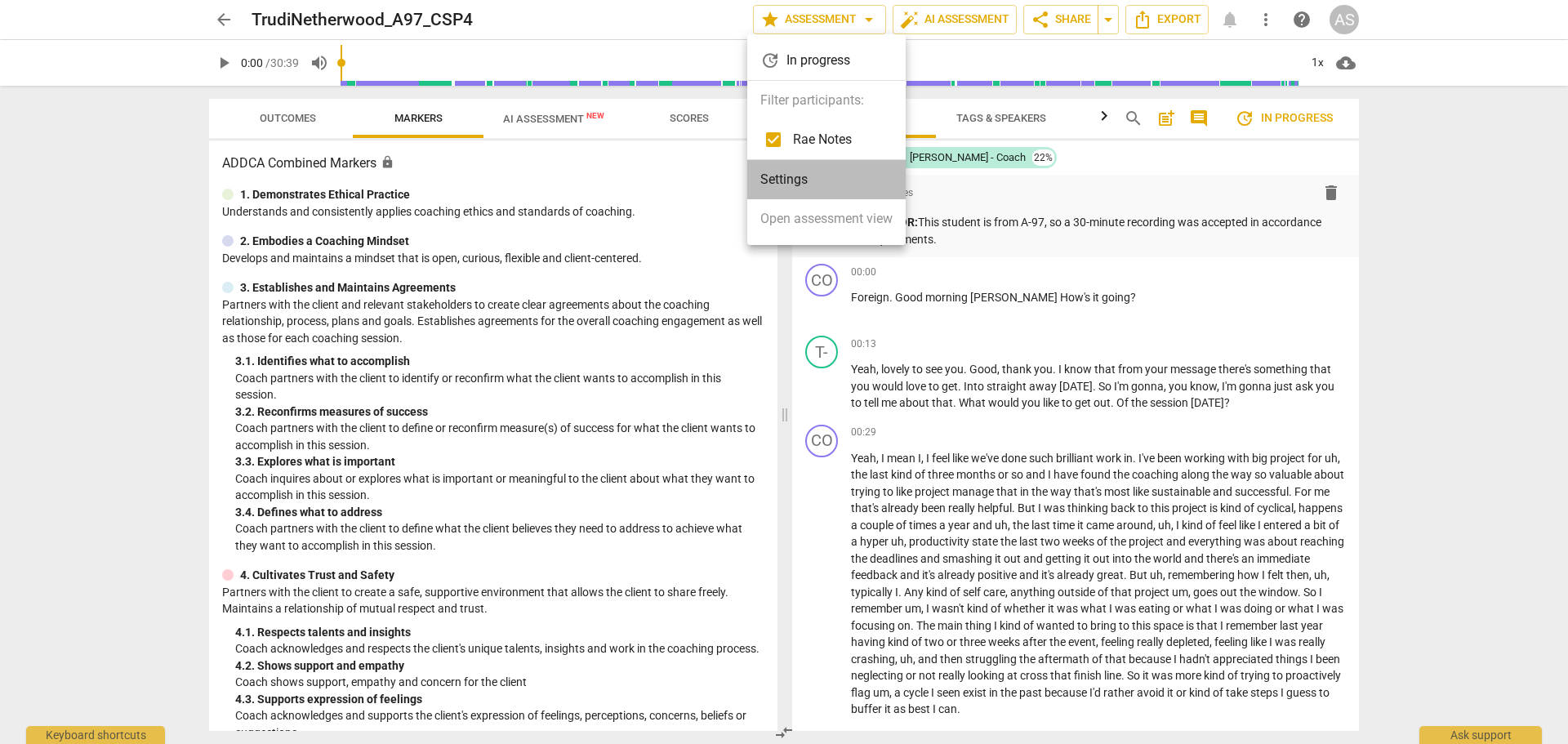
click at [806, 179] on li "Settings" at bounding box center [826, 179] width 158 height 39
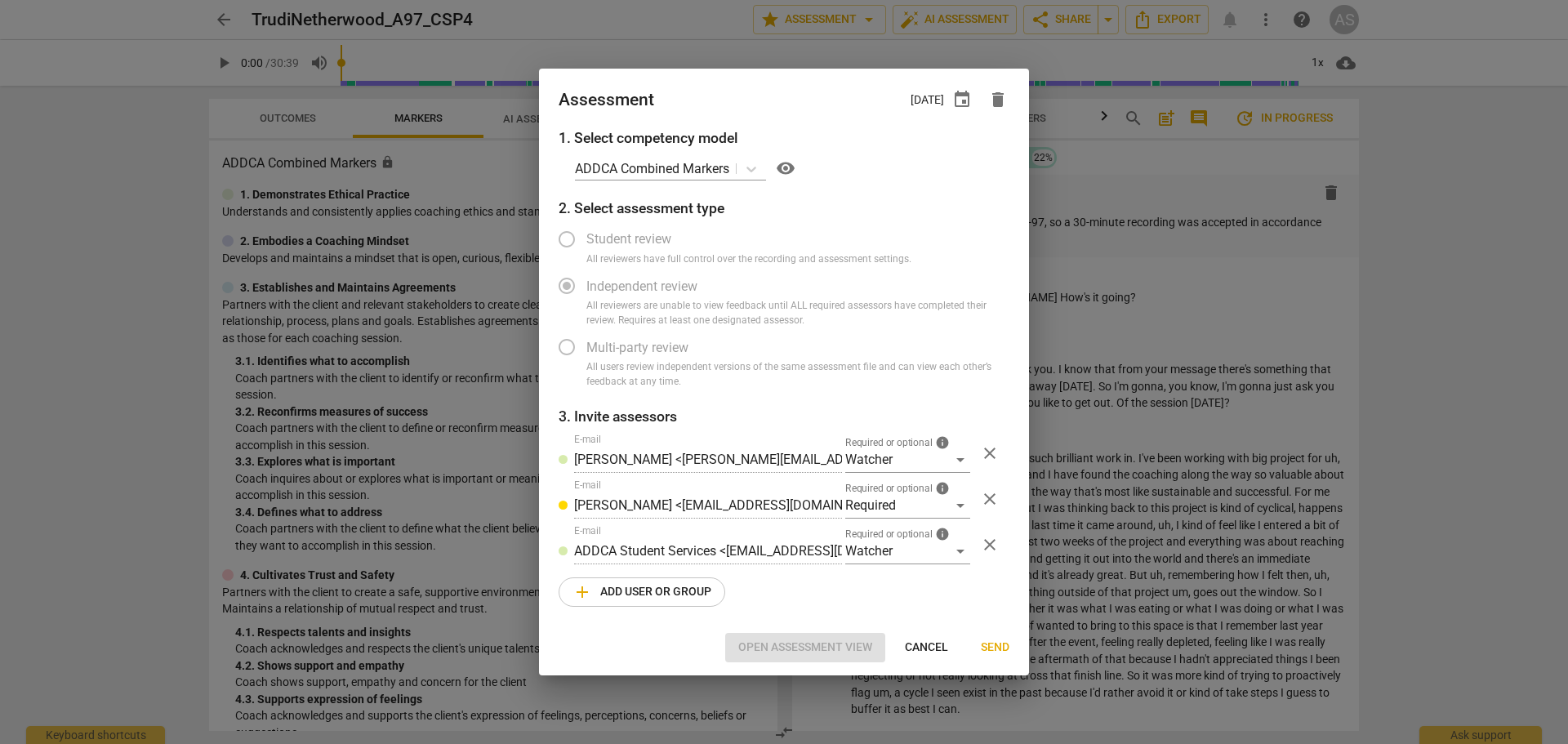
click at [908, 652] on span "Cancel" at bounding box center [927, 647] width 44 height 16
radio input "false"
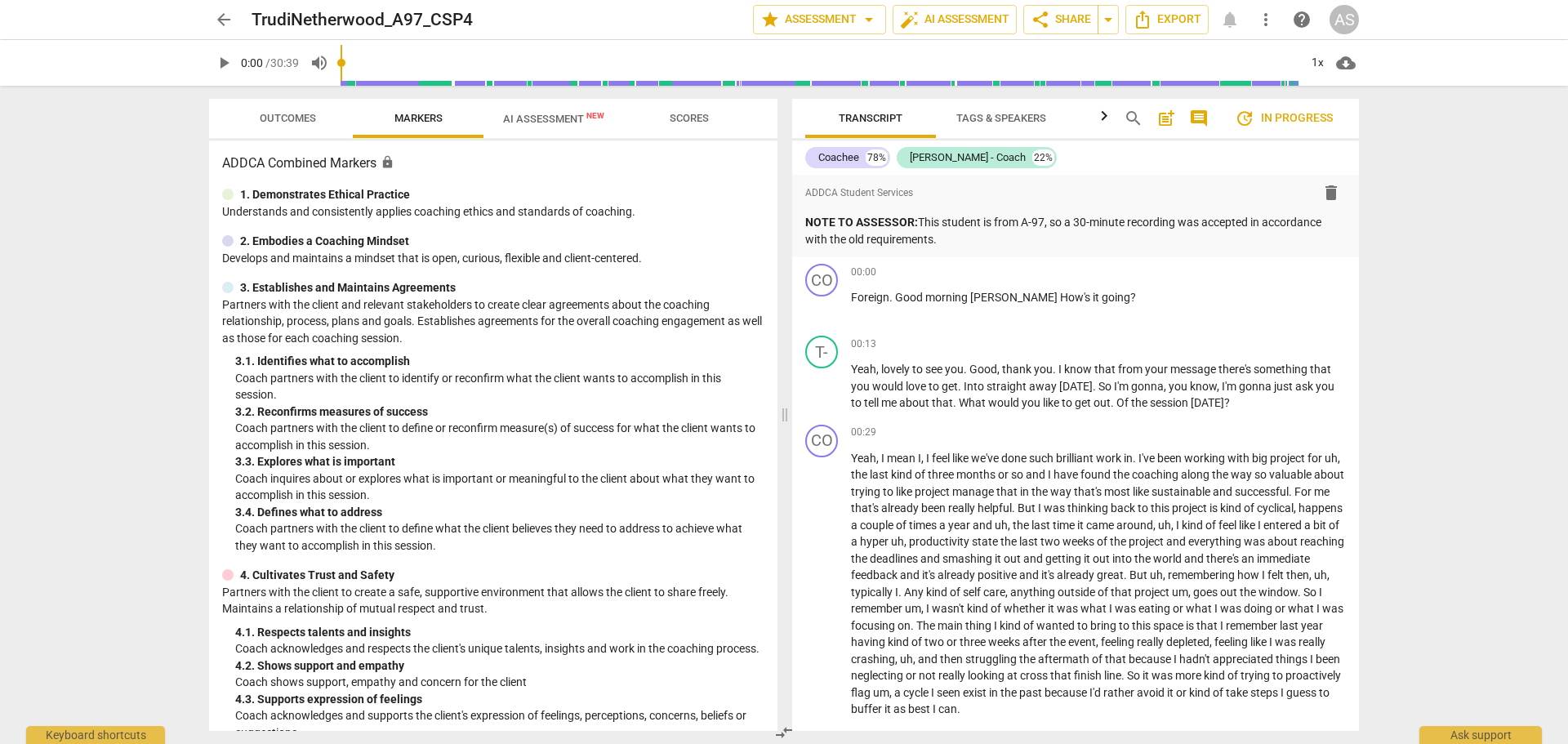
click at [225, 20] on span "arrow_back" at bounding box center [223, 19] width 20 height 20
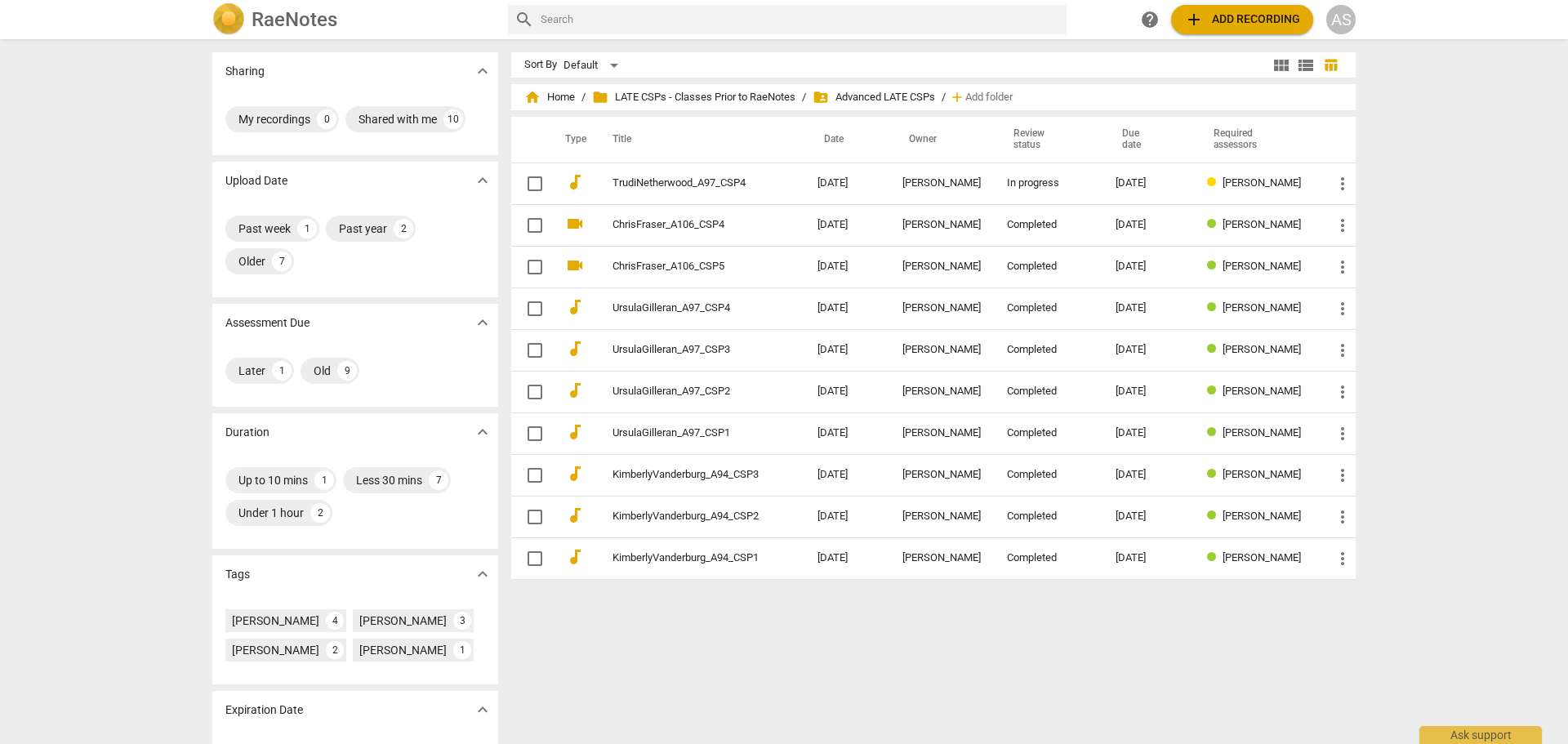
click at [300, 20] on h2 "RaeNotes" at bounding box center [294, 20] width 86 height 23
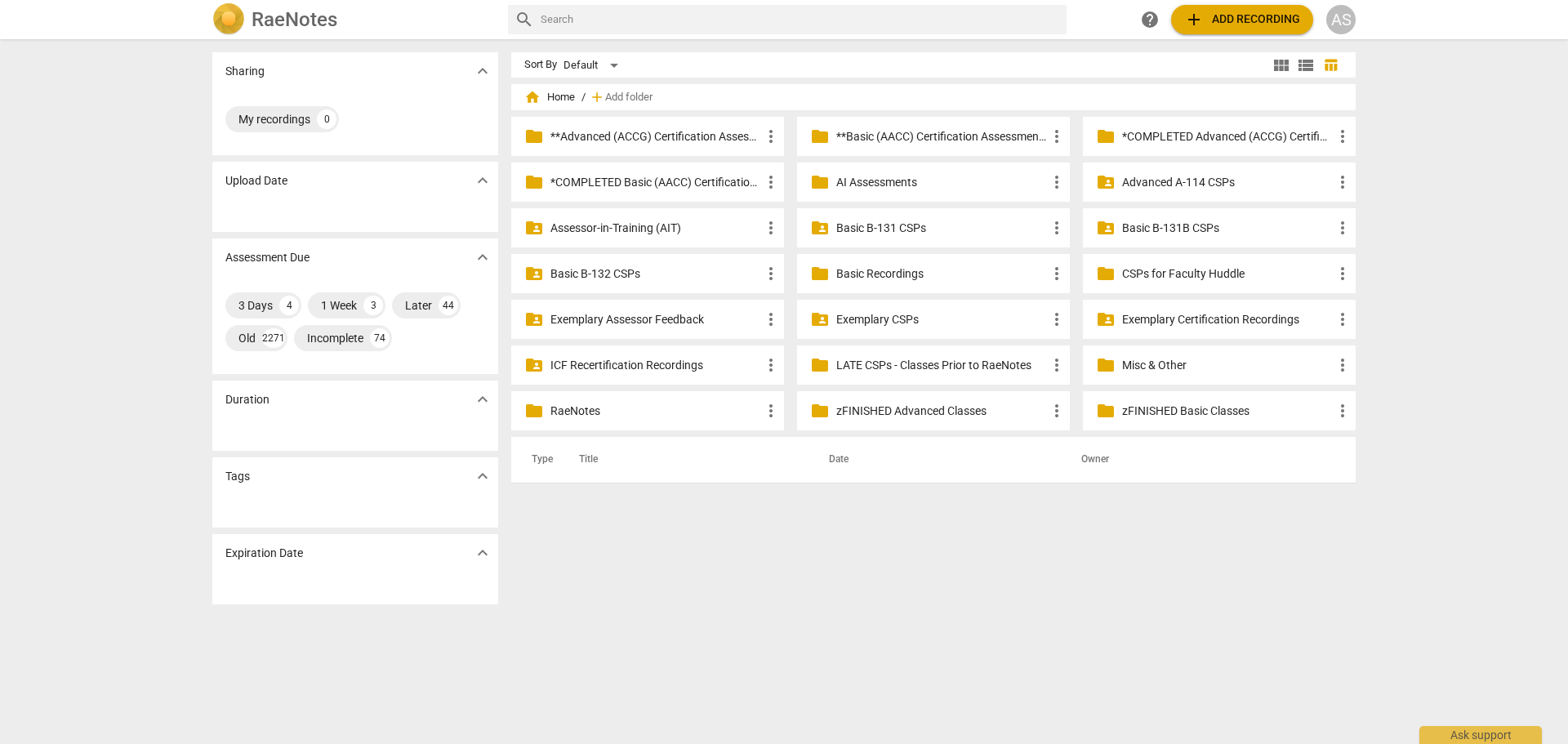
click at [1336, 21] on div "AS" at bounding box center [1340, 19] width 29 height 29
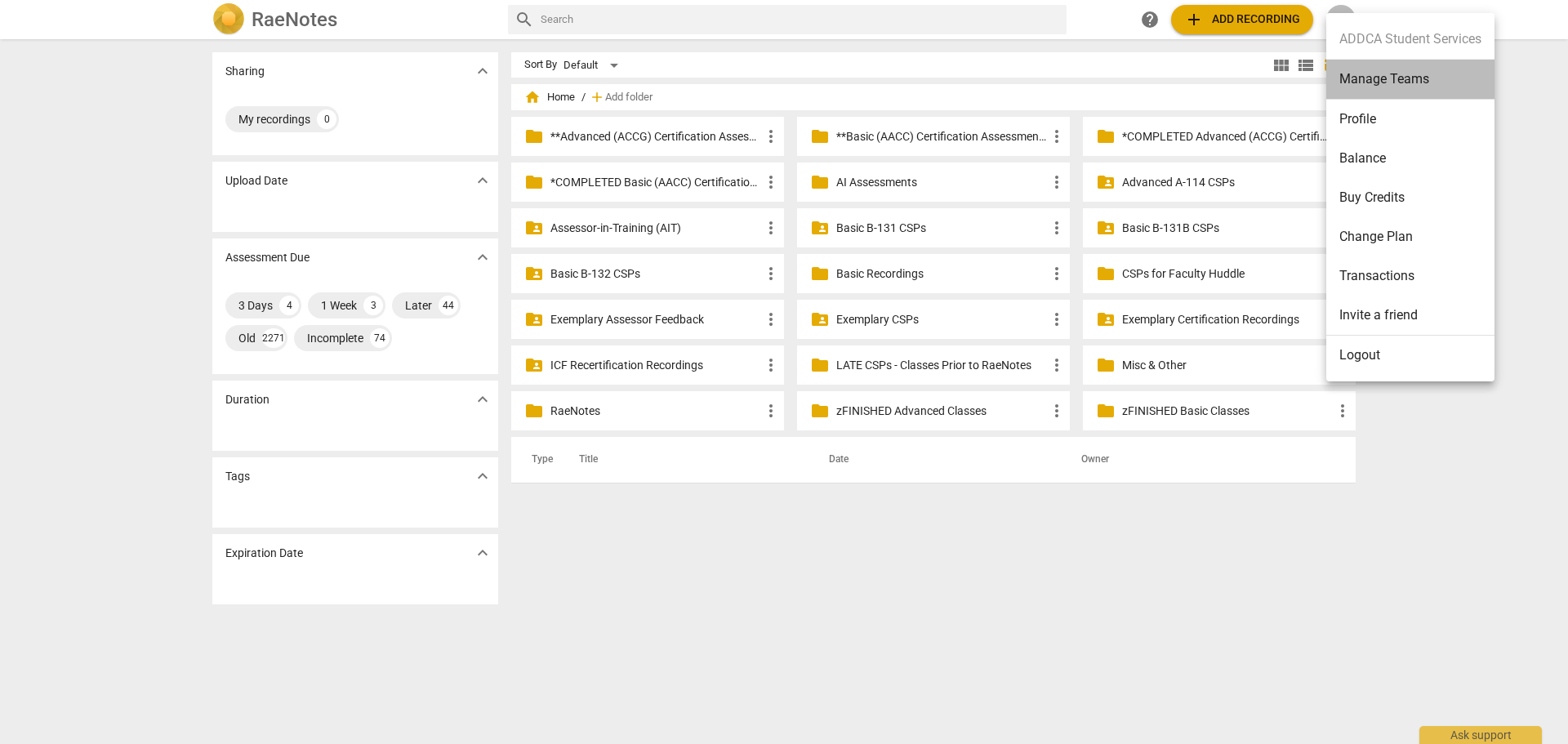
click at [1373, 78] on li "Manage Teams" at bounding box center [1410, 79] width 168 height 40
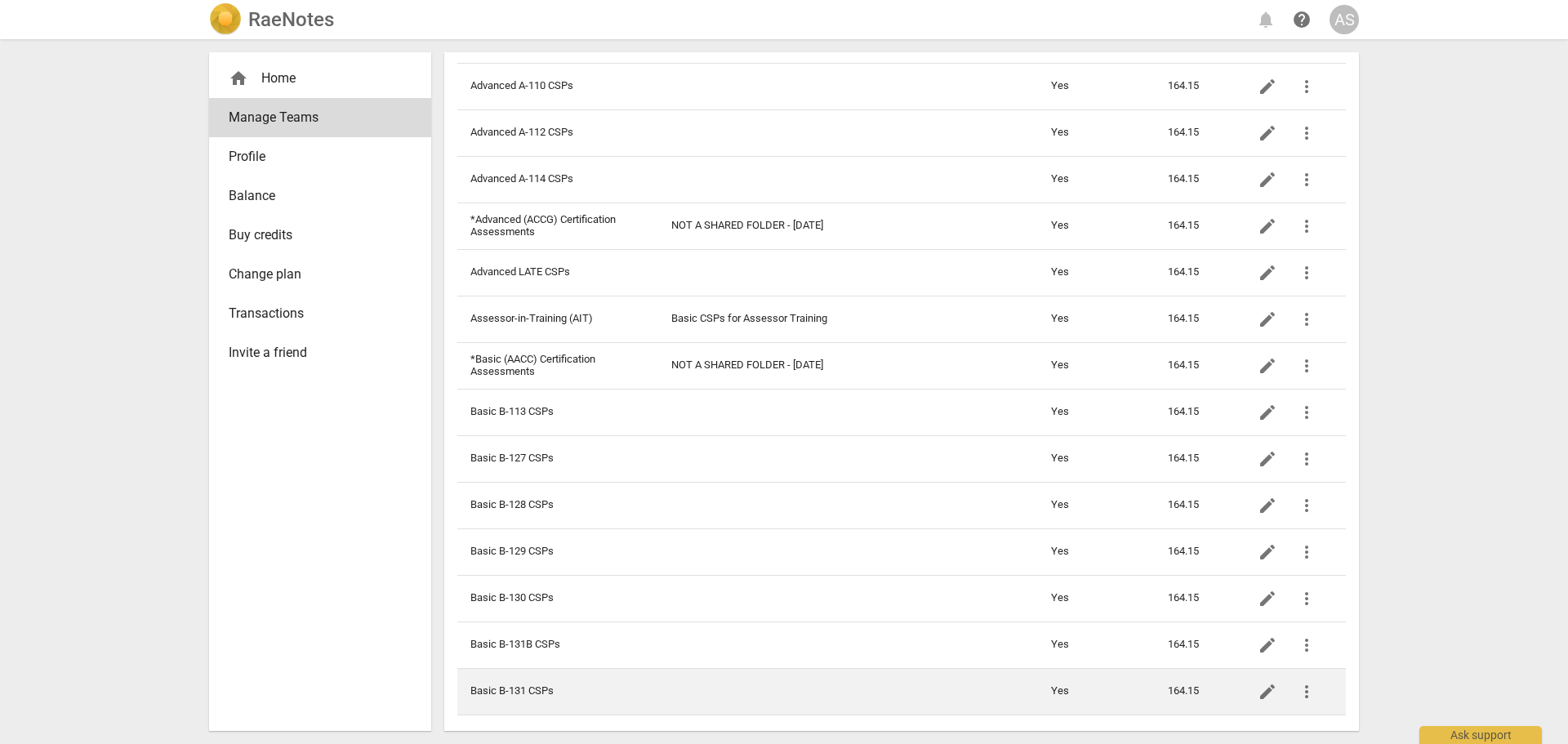
scroll to position [408, 0]
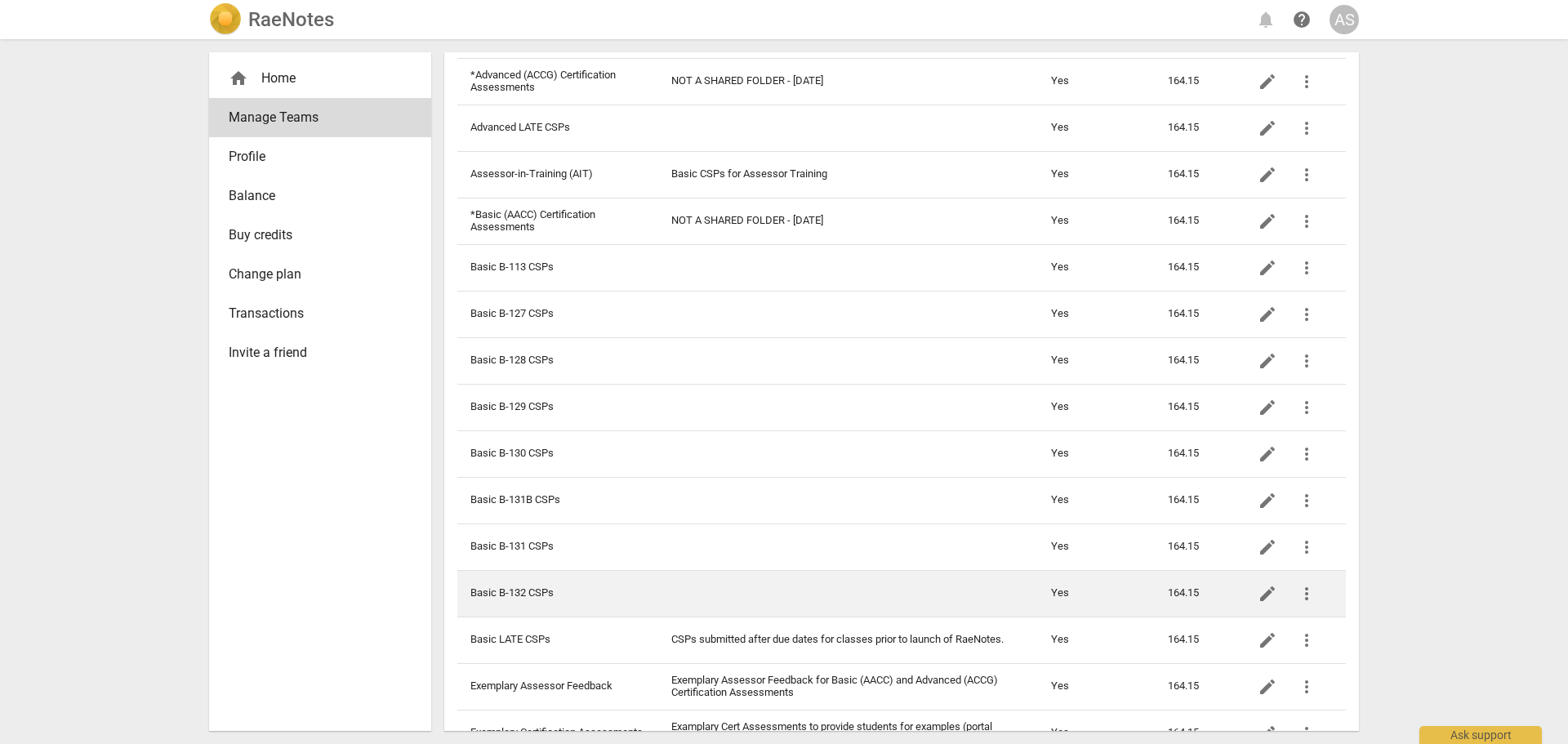
click at [565, 593] on td "Basic B-132 CSPs" at bounding box center [557, 593] width 200 height 46
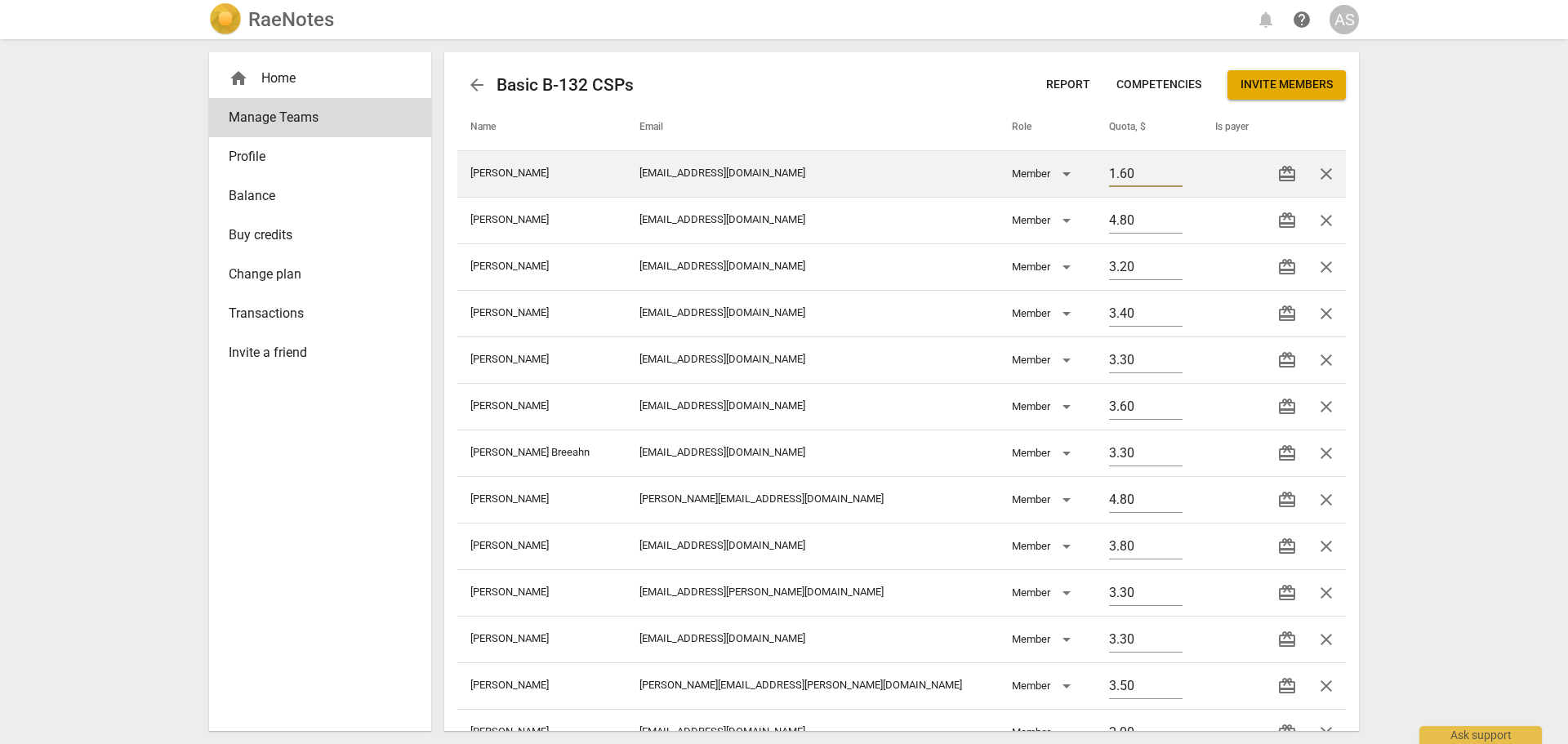
drag, startPoint x: 1053, startPoint y: 177, endPoint x: 990, endPoint y: 173, distance: 63.1
click at [996, 176] on tr "[PERSON_NAME] [EMAIL_ADDRESS][DOMAIN_NAME] Member 1.60 redeem close" at bounding box center [900, 173] width 888 height 46
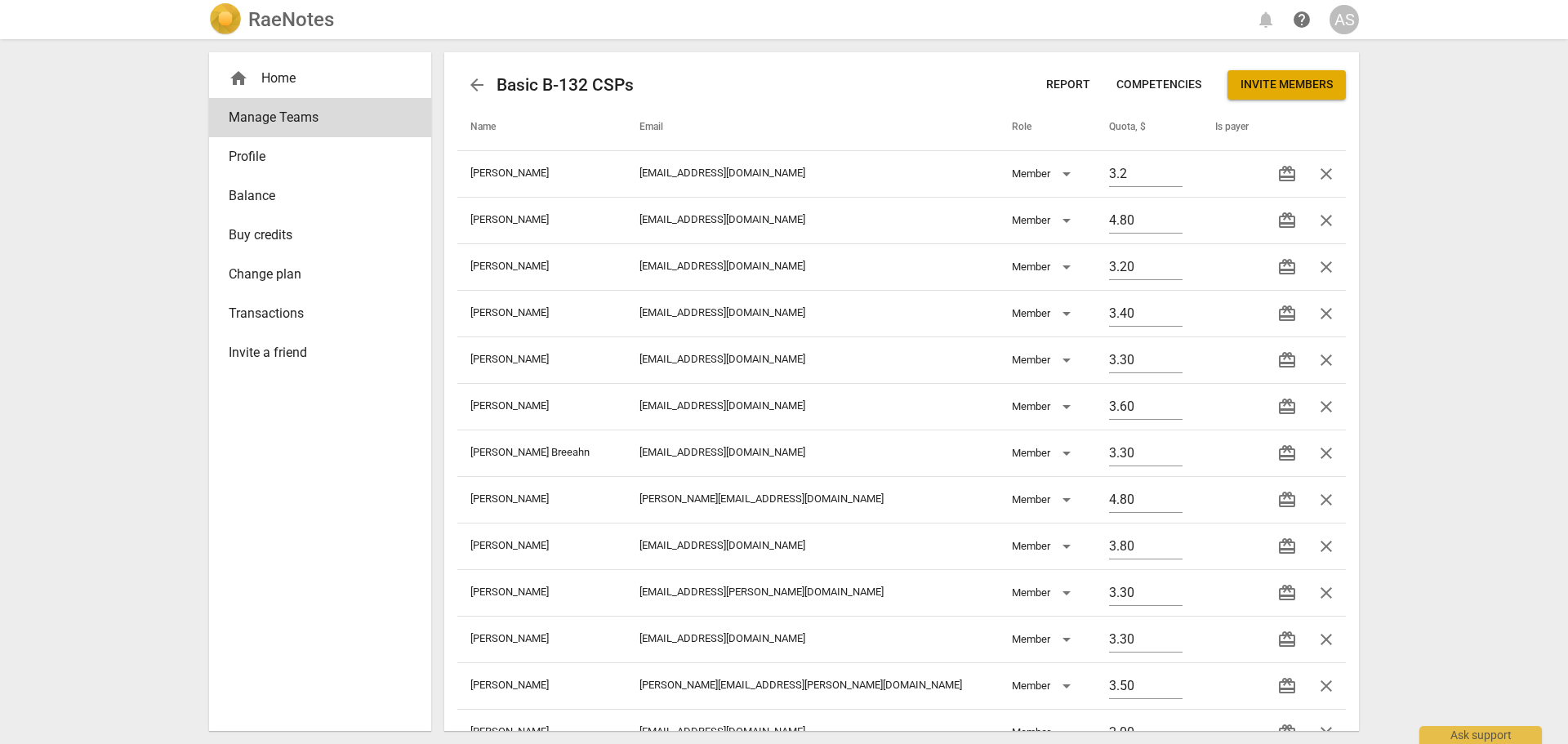
click at [1490, 451] on div "RaeNotes notifications help AS home Home Manage Teams Profile Balance Buy credi…" at bounding box center [784, 372] width 1568 height 744
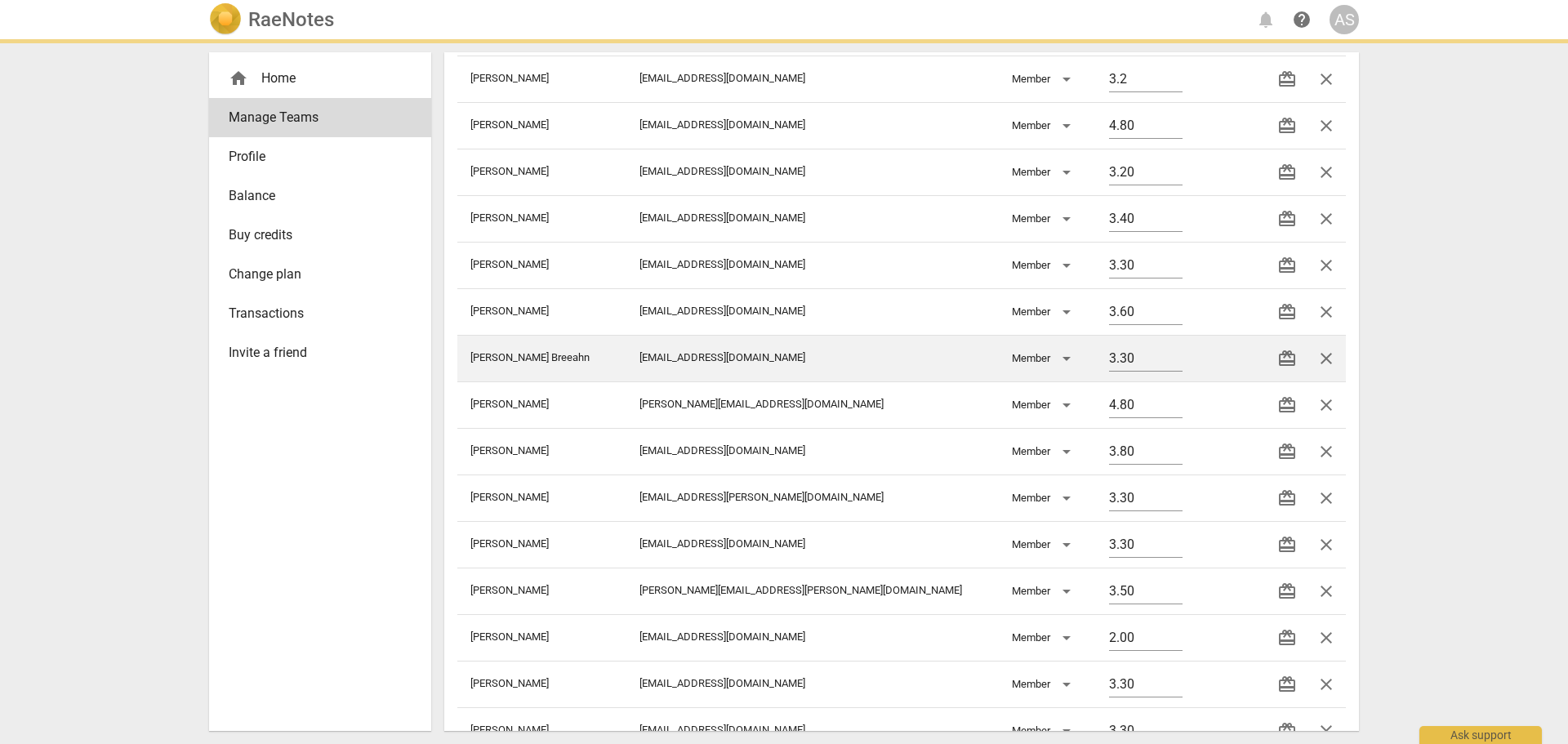
scroll to position [164, 0]
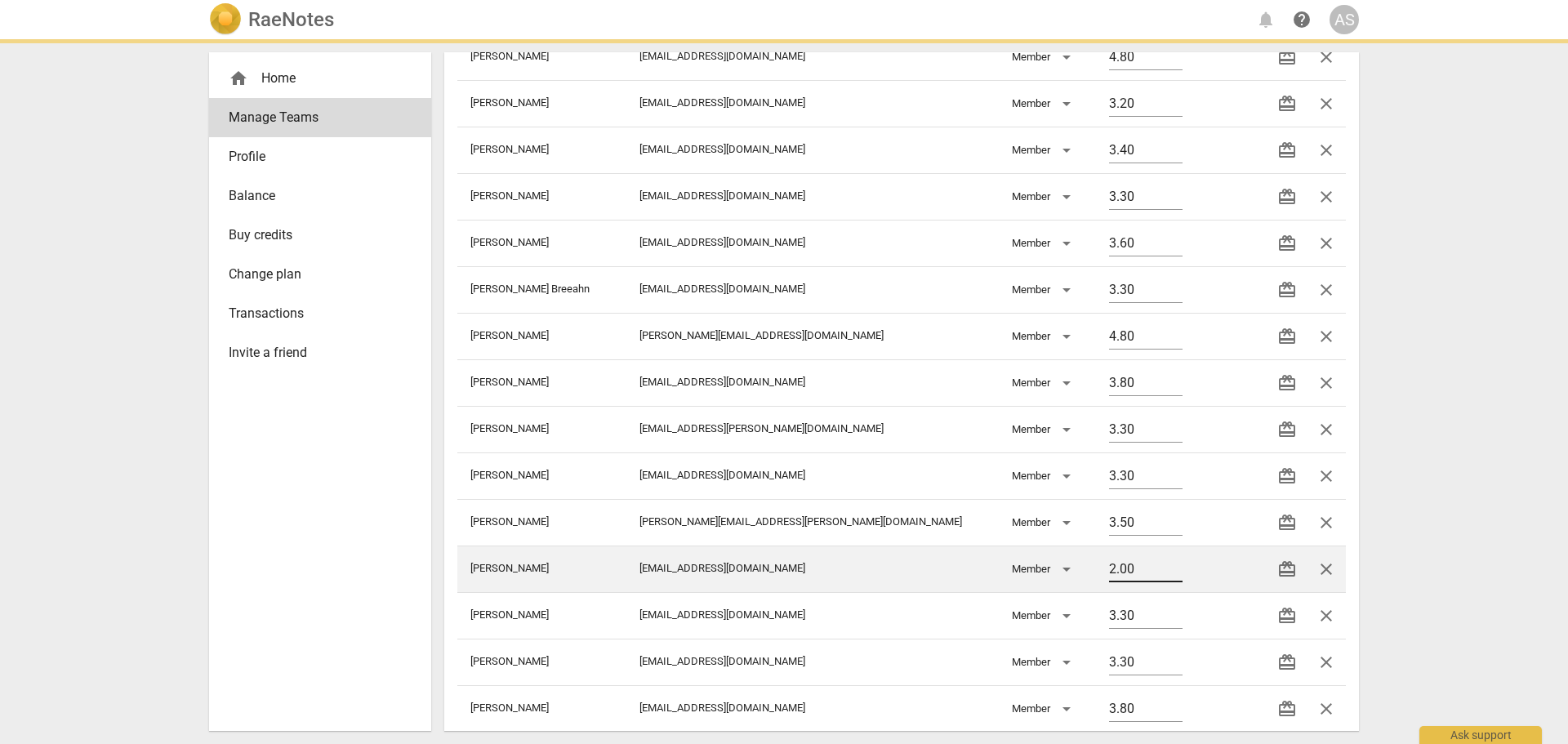
type input "3.20"
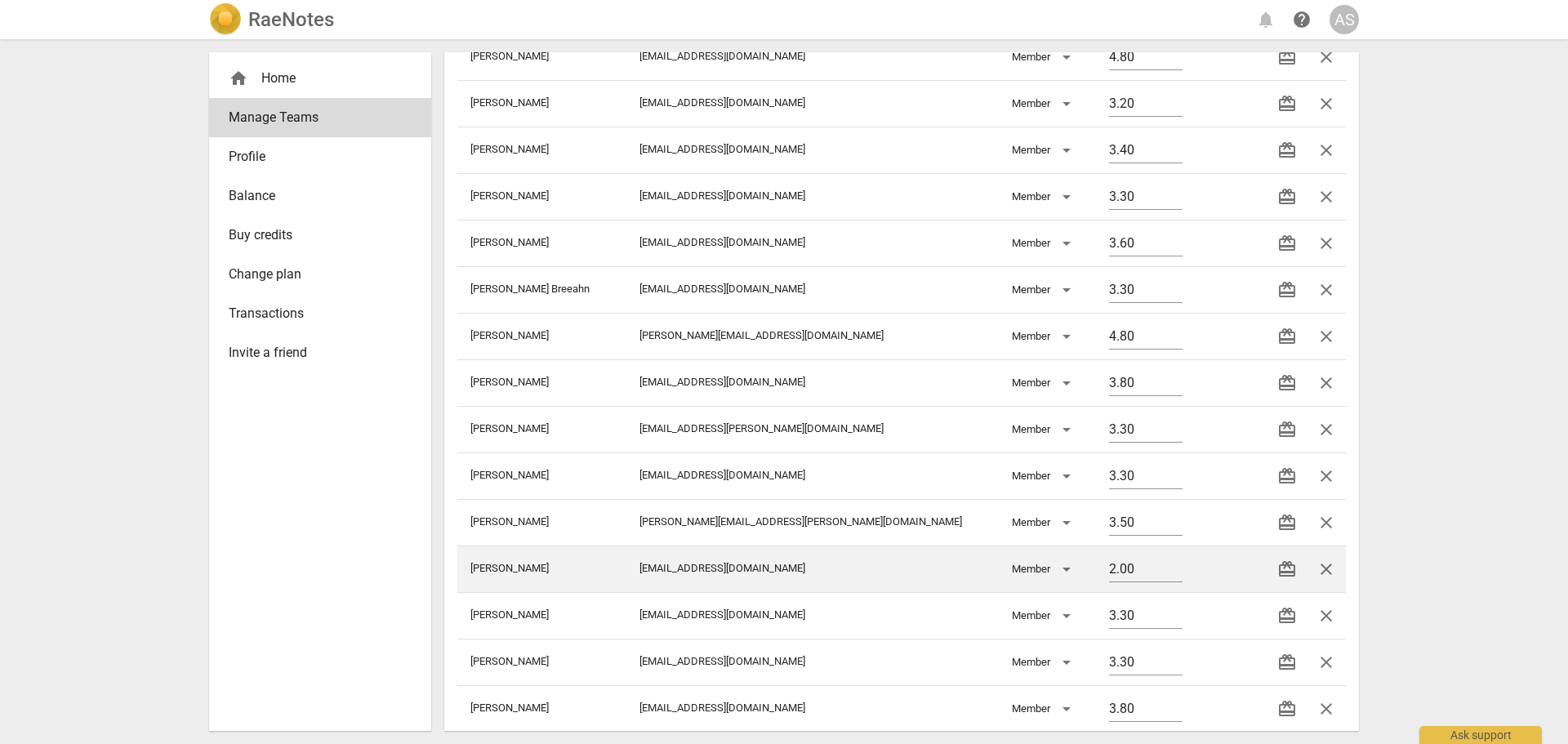
drag, startPoint x: 1106, startPoint y: 568, endPoint x: 1002, endPoint y: 558, distance: 104.5
click at [1002, 558] on tr "[PERSON_NAME] [EMAIL_ADDRESS][DOMAIN_NAME] Member 2.00 redeem close" at bounding box center [900, 568] width 888 height 46
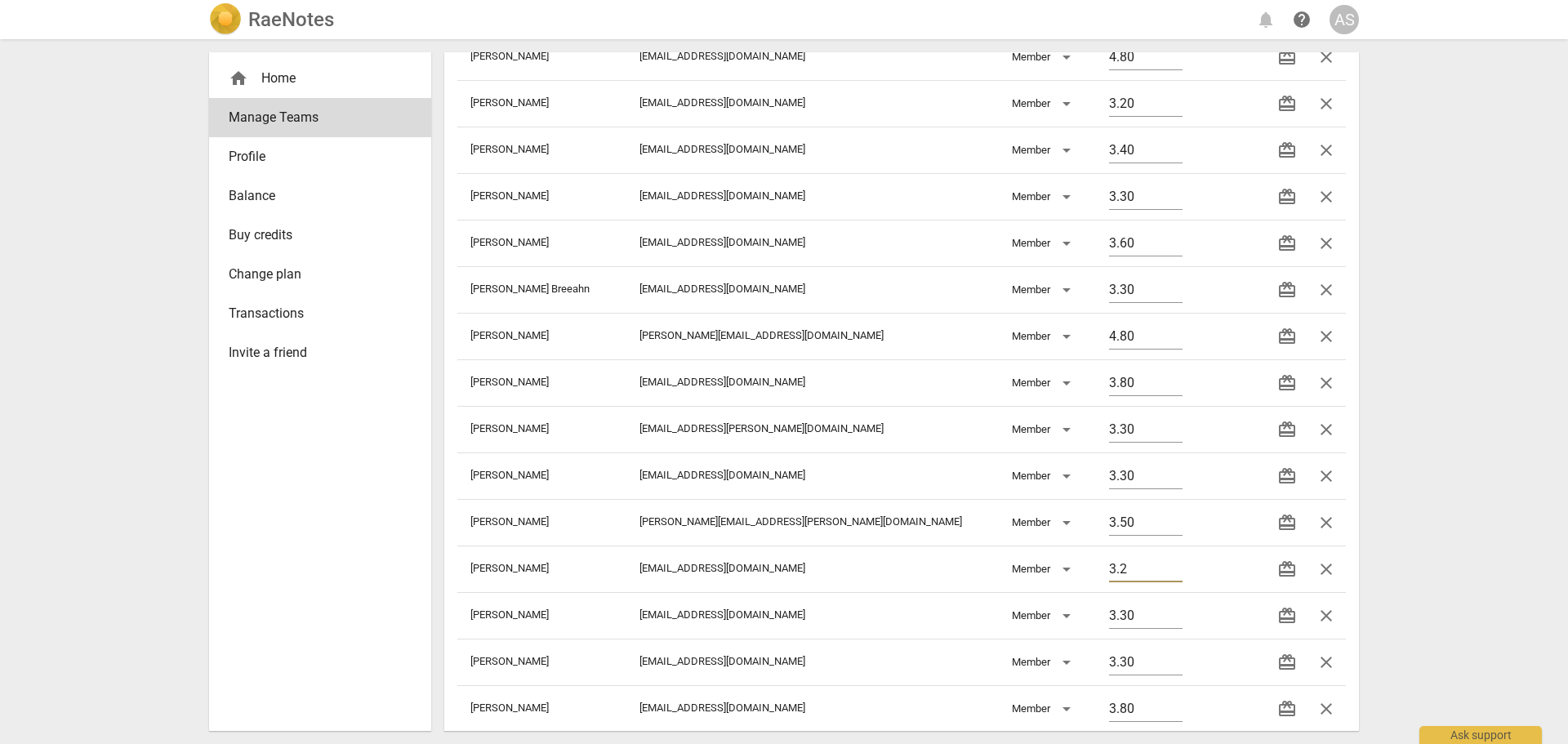
click at [1466, 519] on div "RaeNotes notifications help AS home Home Manage Teams Profile Balance Buy credi…" at bounding box center [784, 372] width 1568 height 744
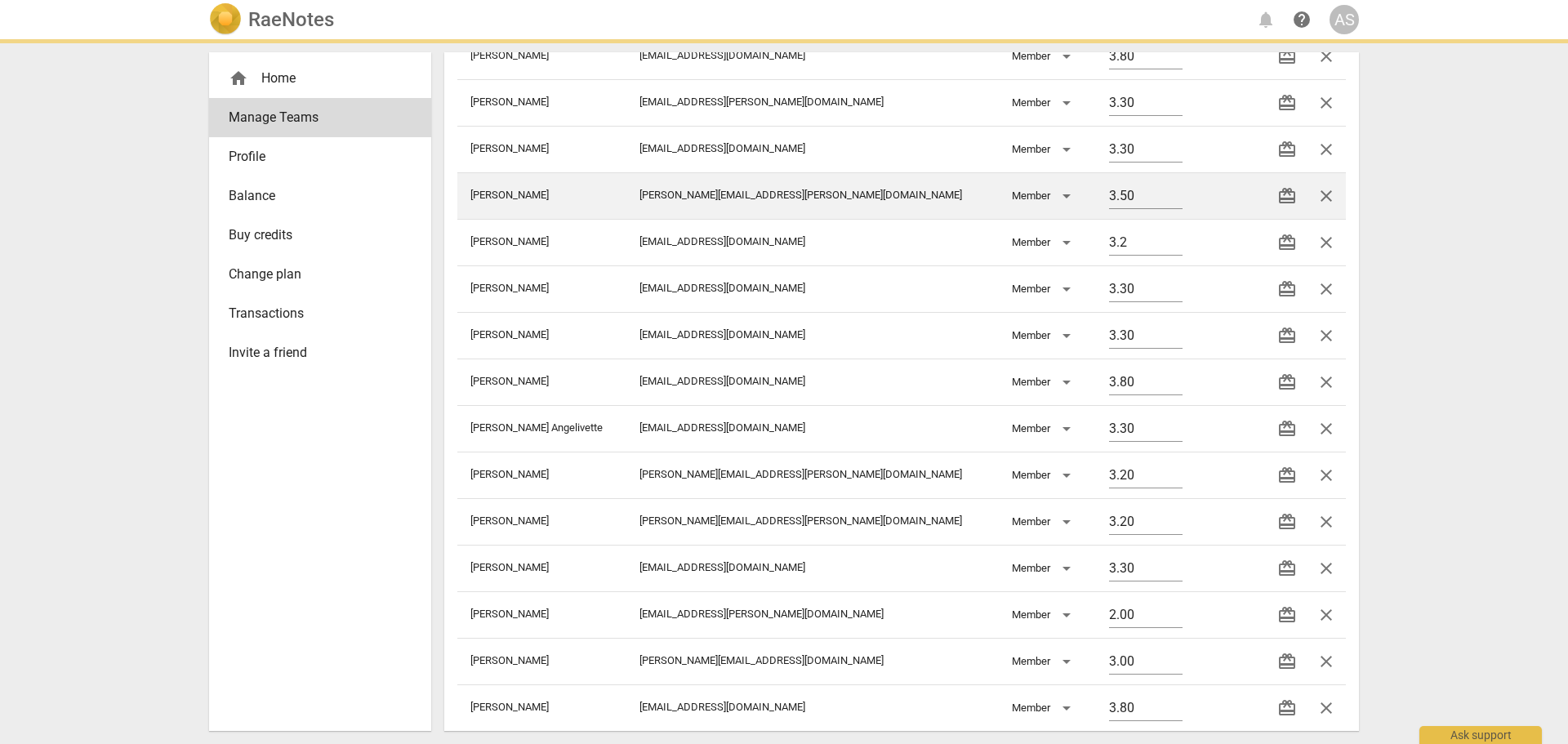
type input "3.20"
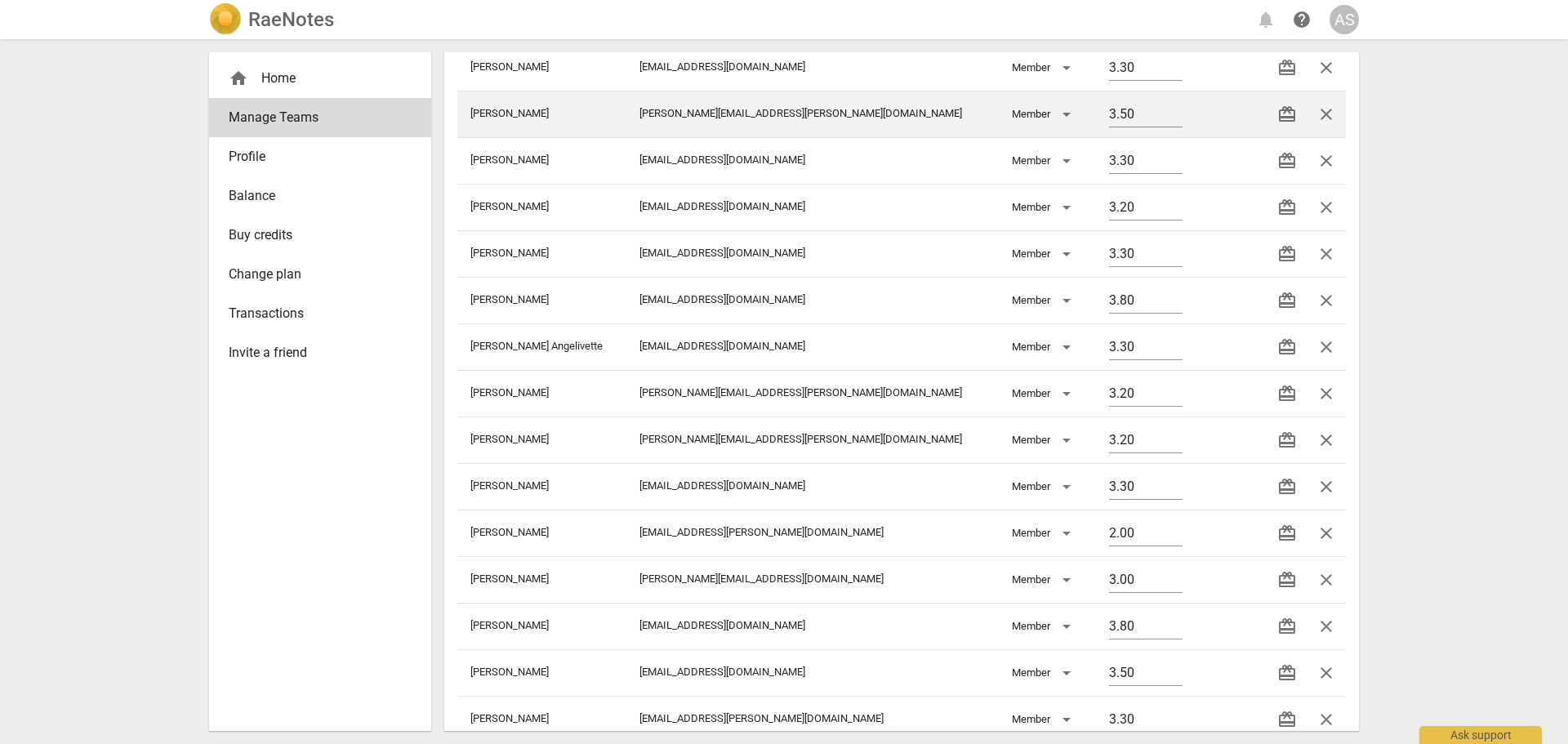
scroll to position [653, 0]
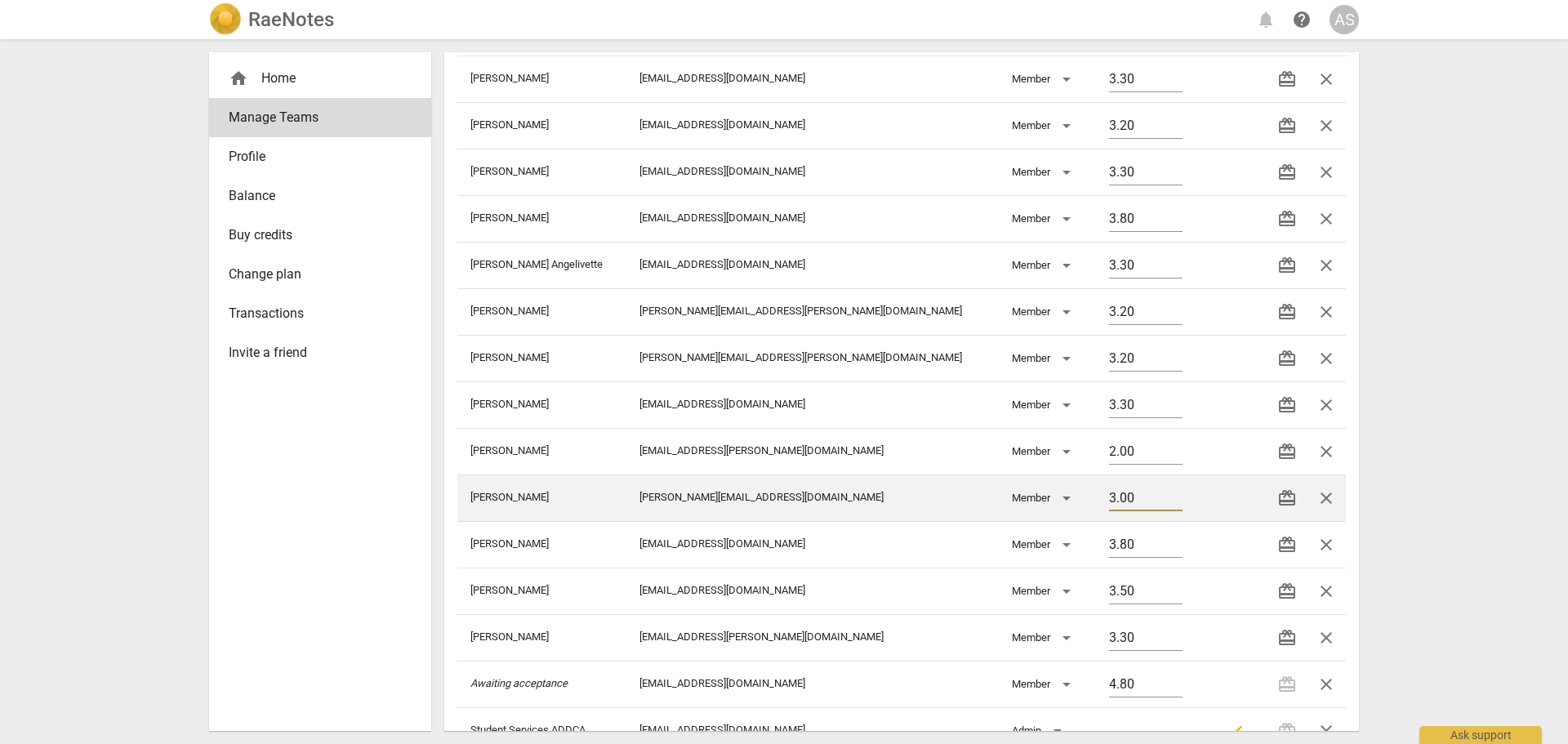
drag, startPoint x: 1114, startPoint y: 493, endPoint x: 1079, endPoint y: 493, distance: 35.0
click at [1108, 493] on input "3.00" at bounding box center [1145, 498] width 74 height 24
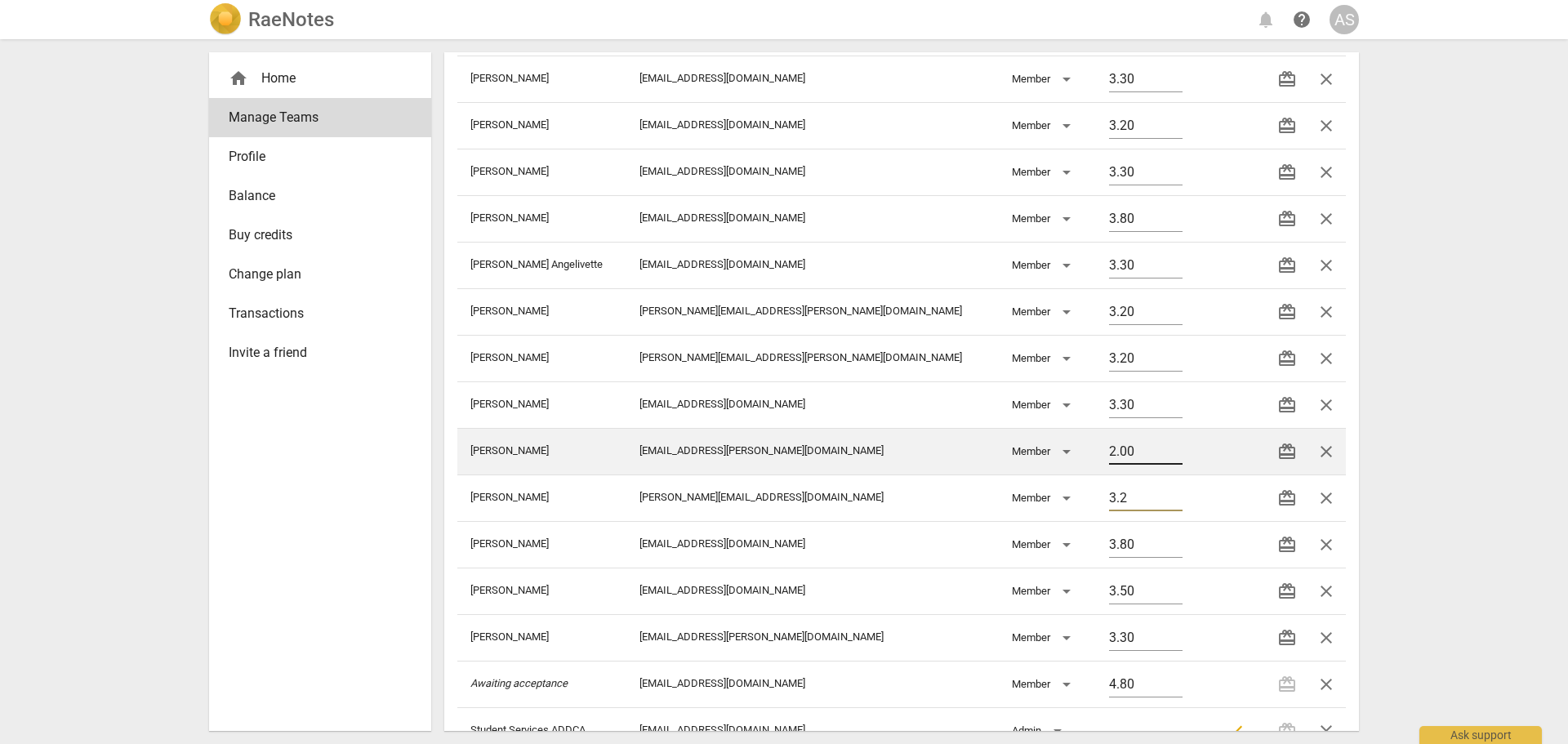
type input "3.2"
drag, startPoint x: 1110, startPoint y: 459, endPoint x: 1016, endPoint y: 449, distance: 94.5
click at [1026, 451] on tr "[PERSON_NAME] [EMAIL_ADDRESS][PERSON_NAME][DOMAIN_NAME] Member 2.00 redeem close" at bounding box center [900, 450] width 888 height 46
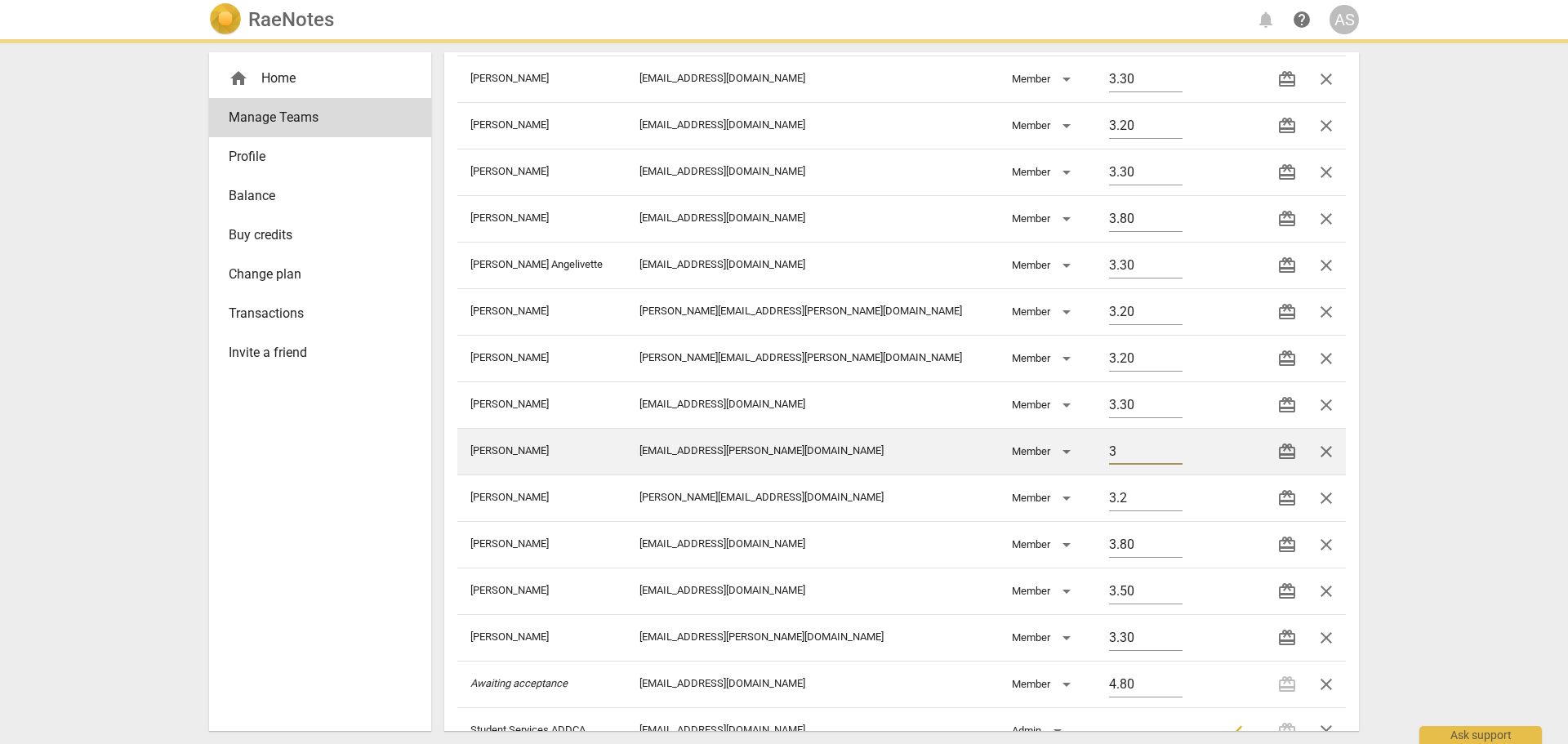
type input "3.2"
type input "3.20"
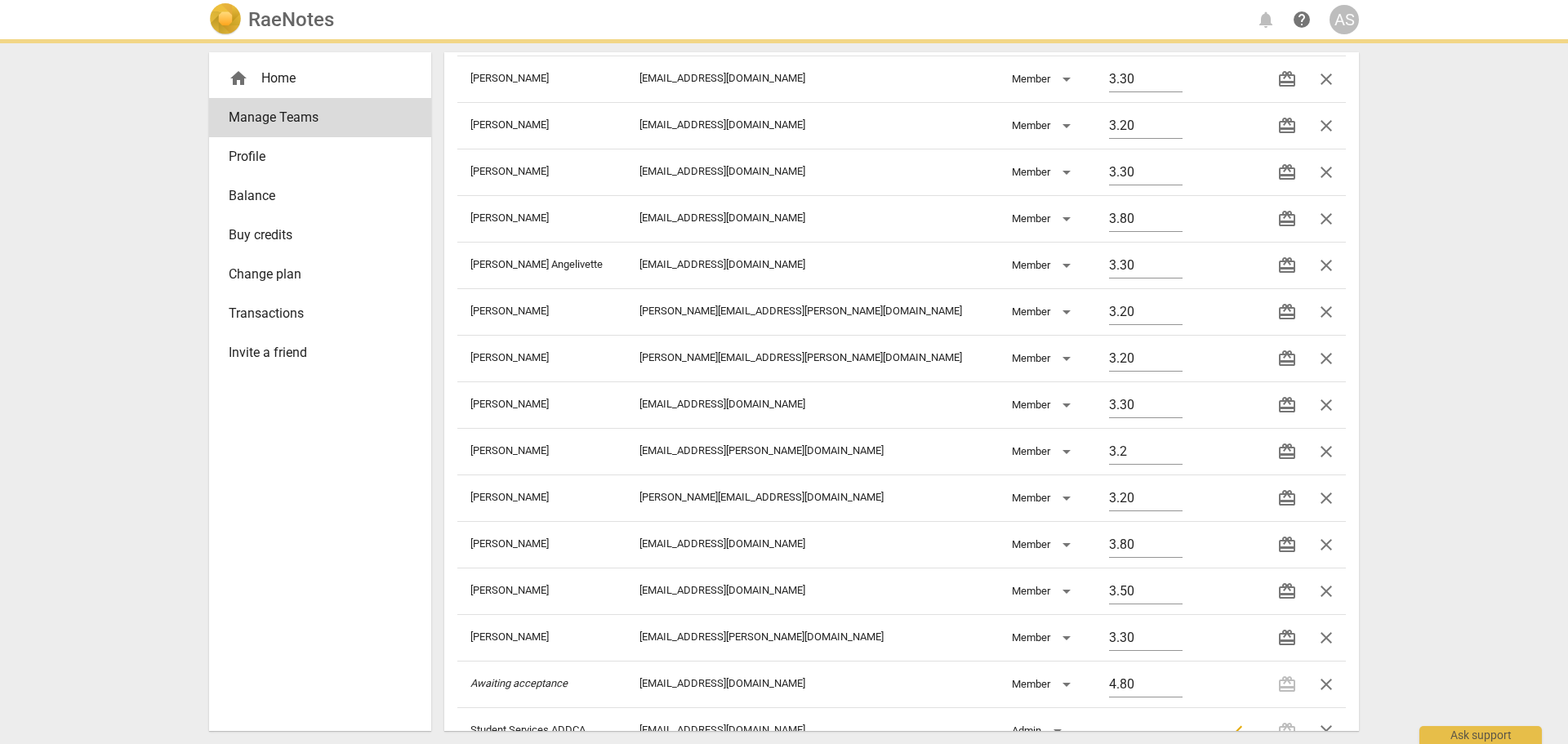
type input "3.20"
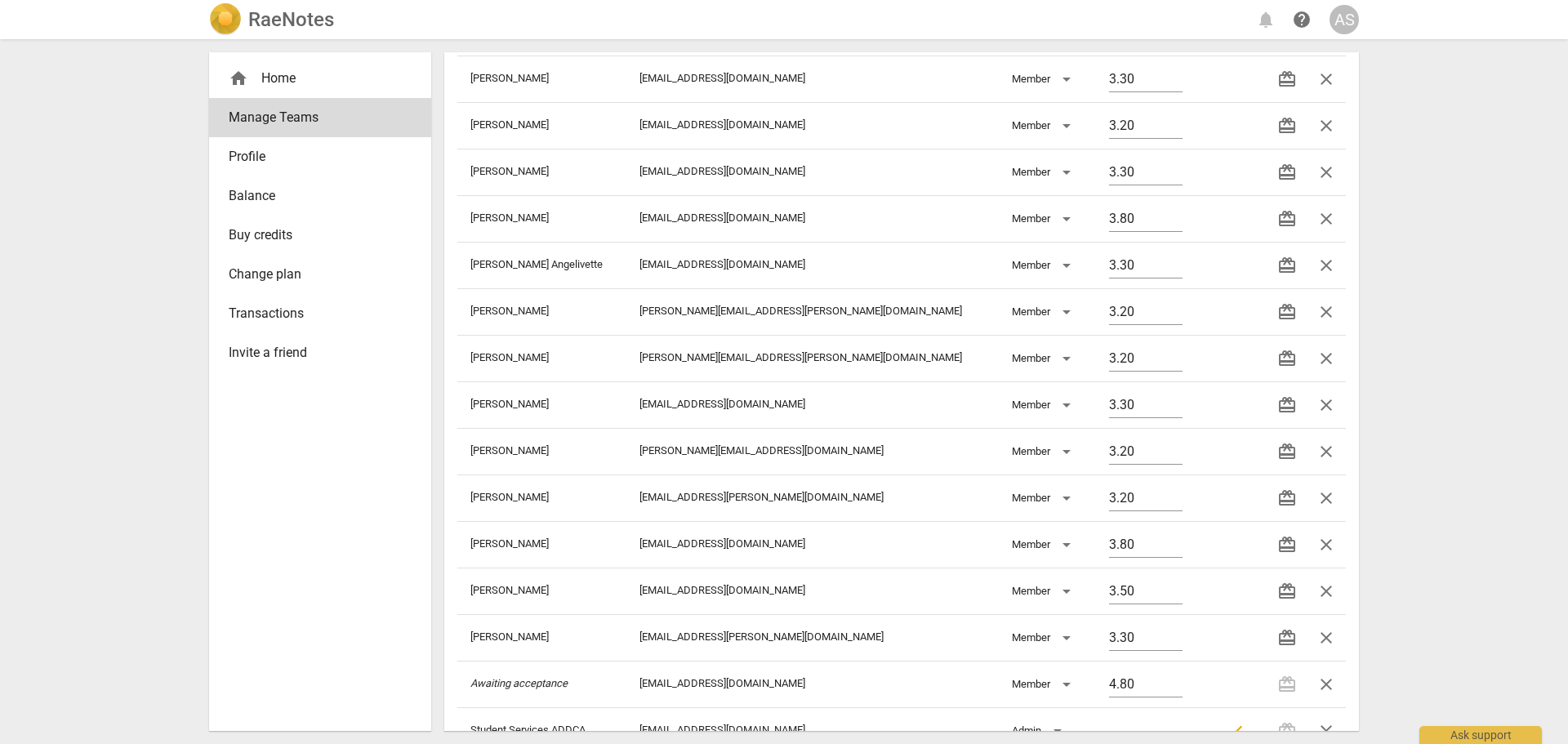
click at [1420, 464] on div "RaeNotes notifications help AS home Home Manage Teams Profile Balance Buy credi…" at bounding box center [784, 372] width 1568 height 744
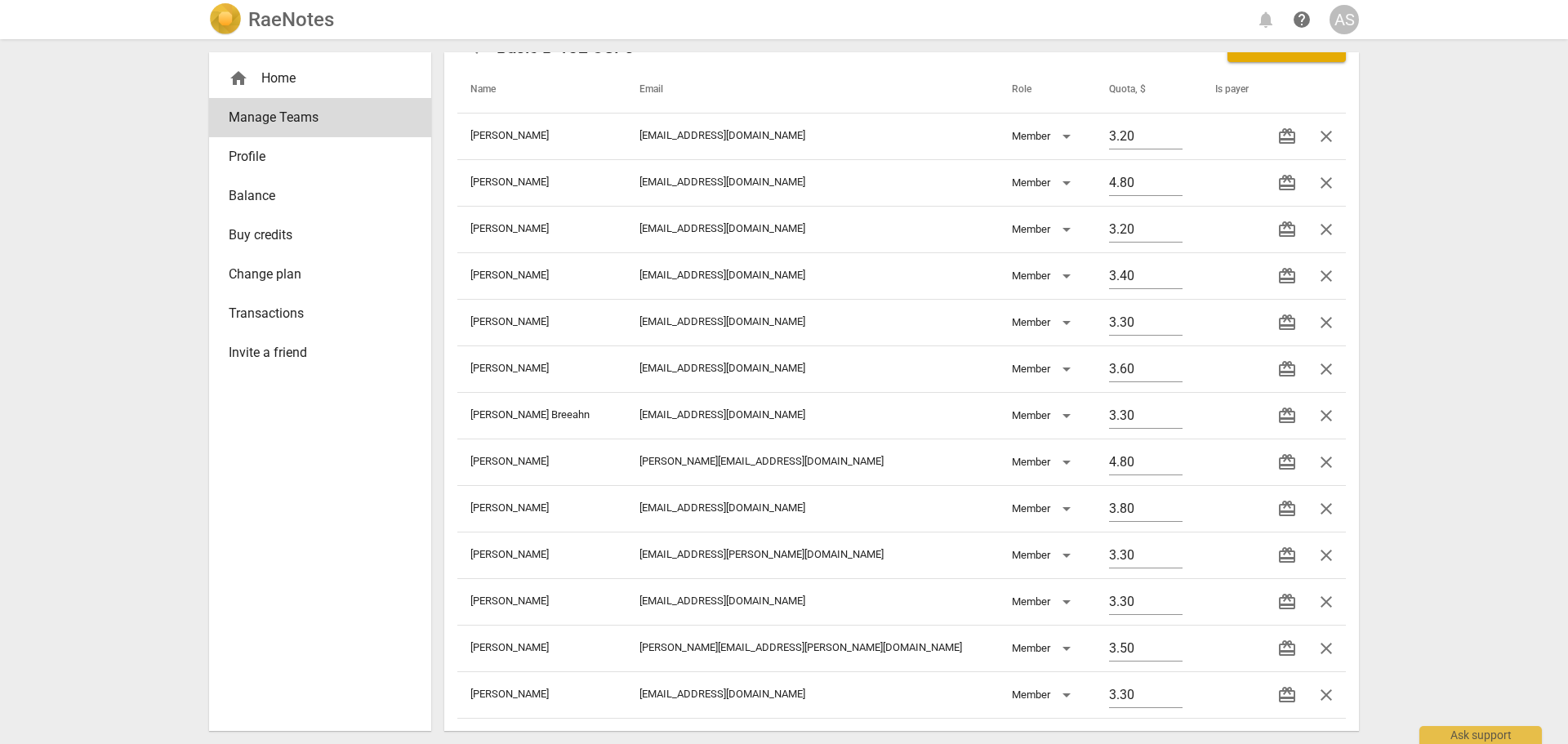
scroll to position [37, 0]
